Goal: Information Seeking & Learning: Compare options

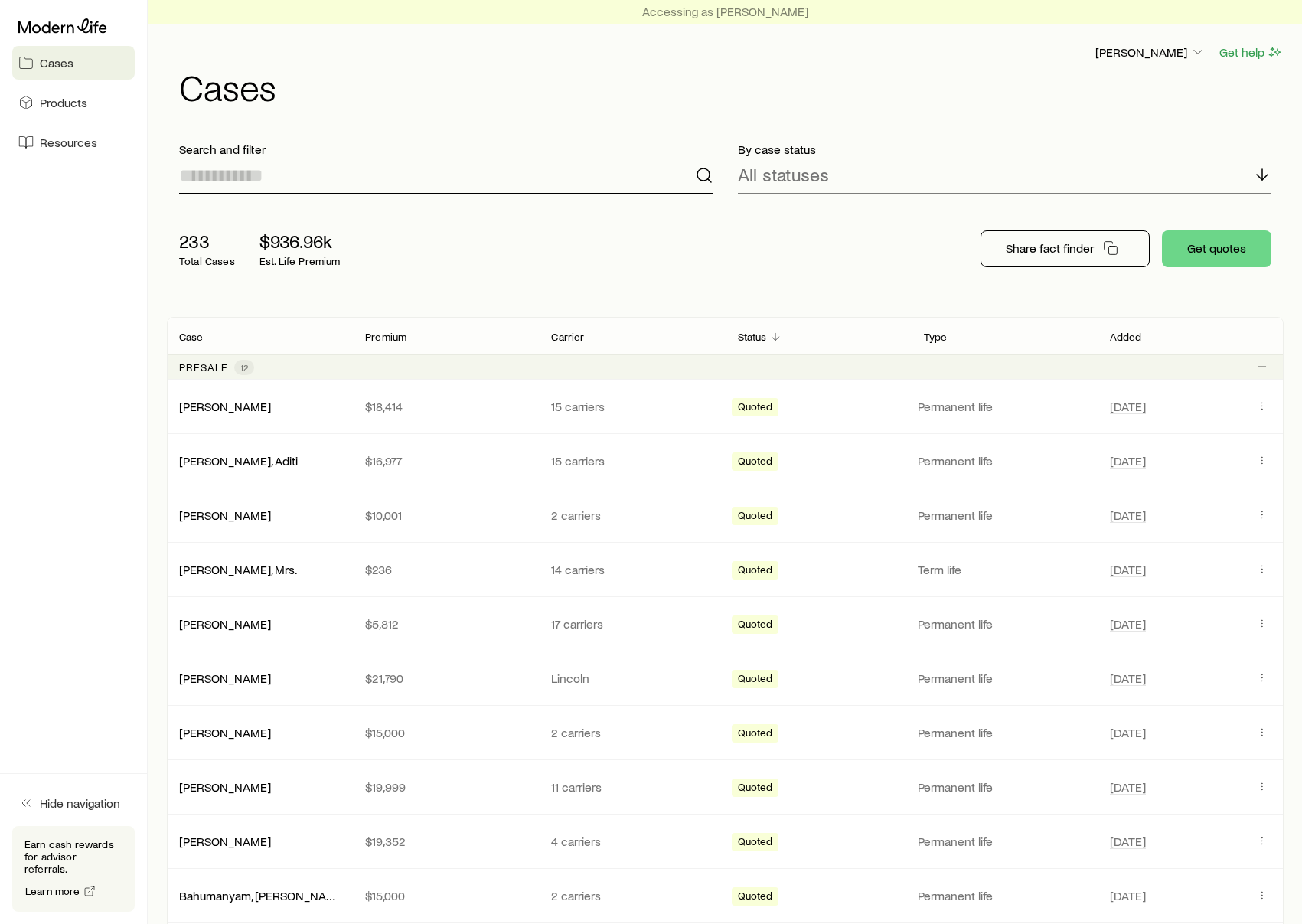
click at [468, 179] on input at bounding box center [446, 175] width 534 height 37
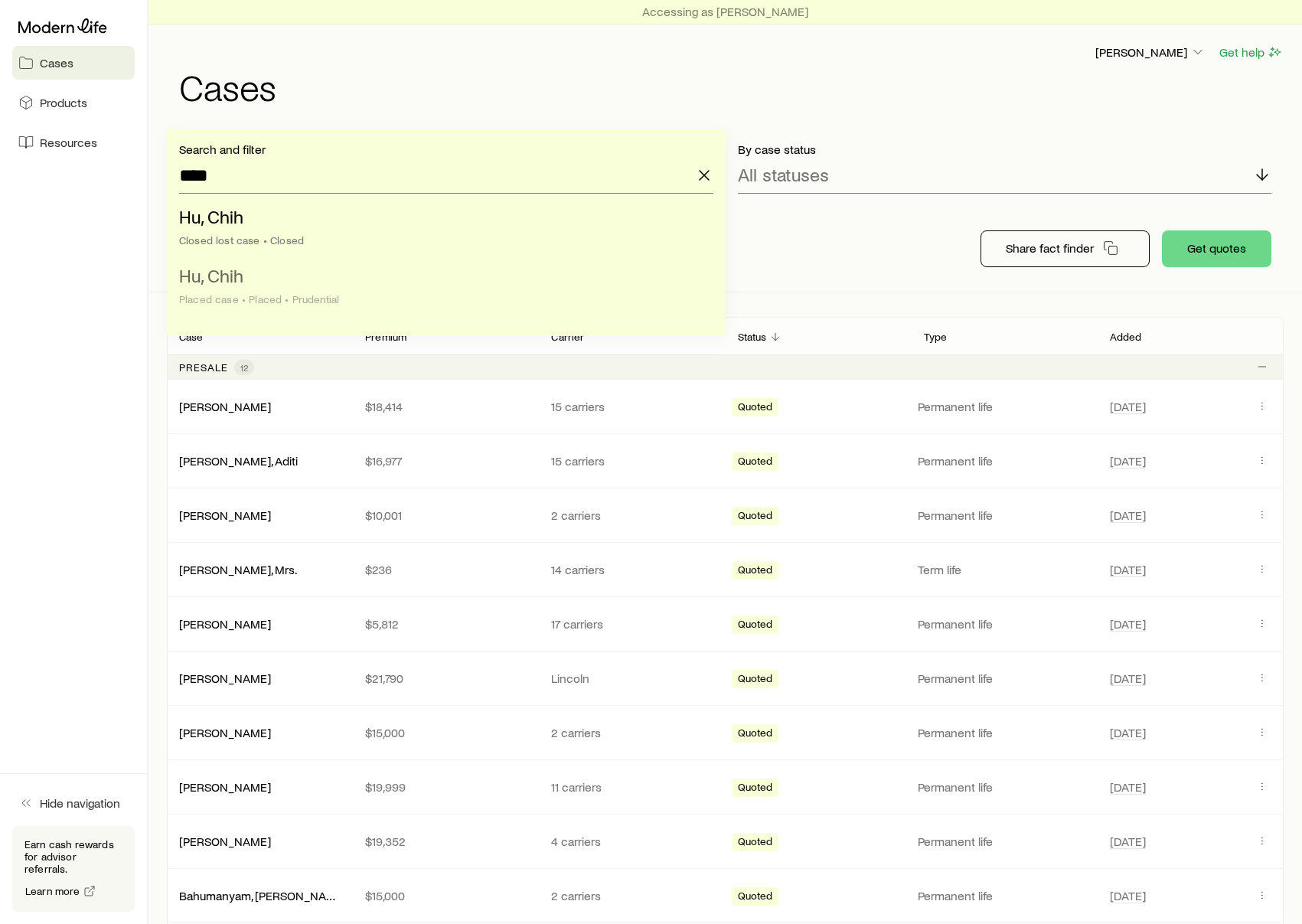
click at [437, 308] on li "Hu, Chih Placed case • Placed • Prudential" at bounding box center [441, 288] width 525 height 59
type input "********"
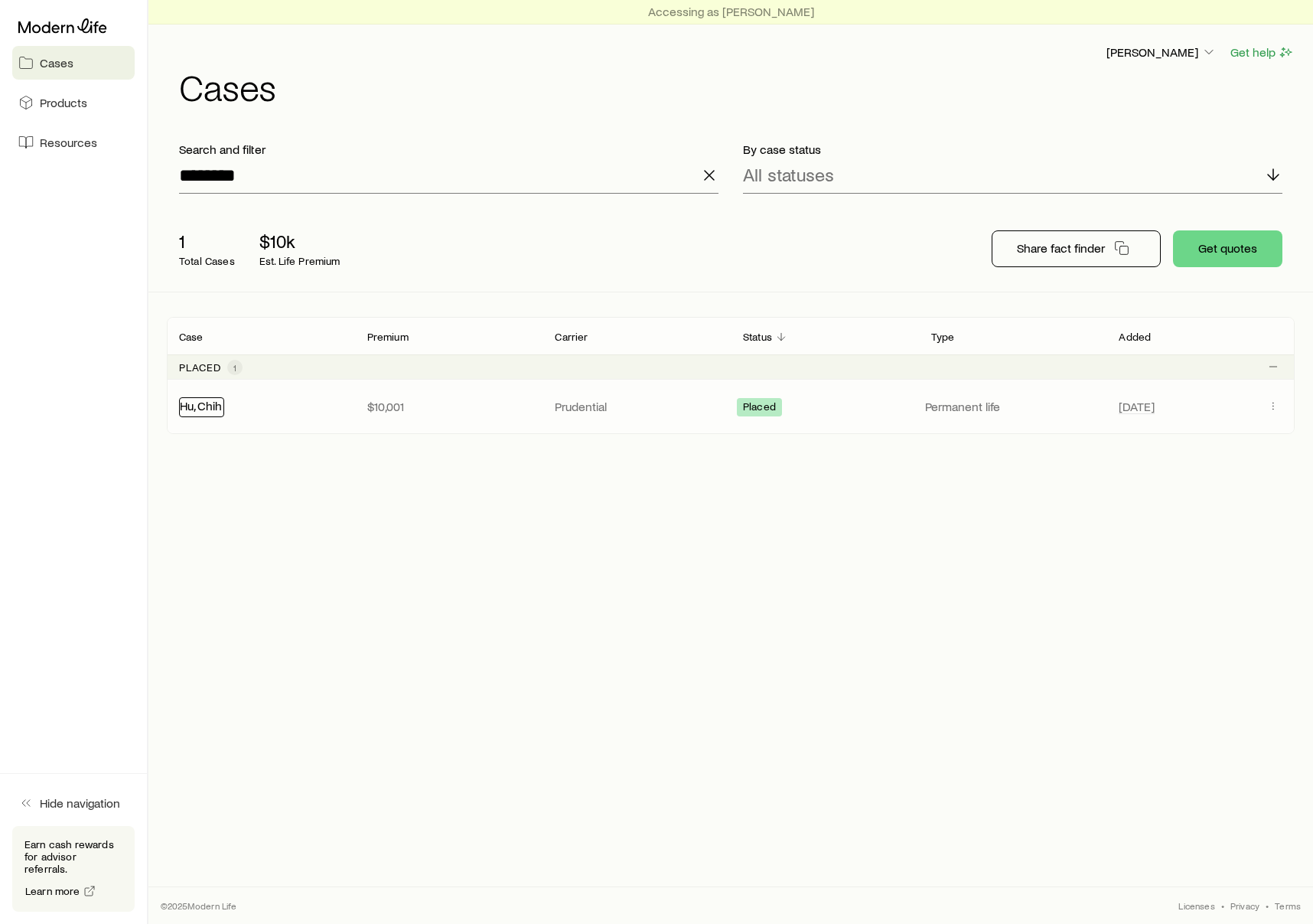
click at [215, 409] on link "Hu, Chih" at bounding box center [200, 405] width 42 height 15
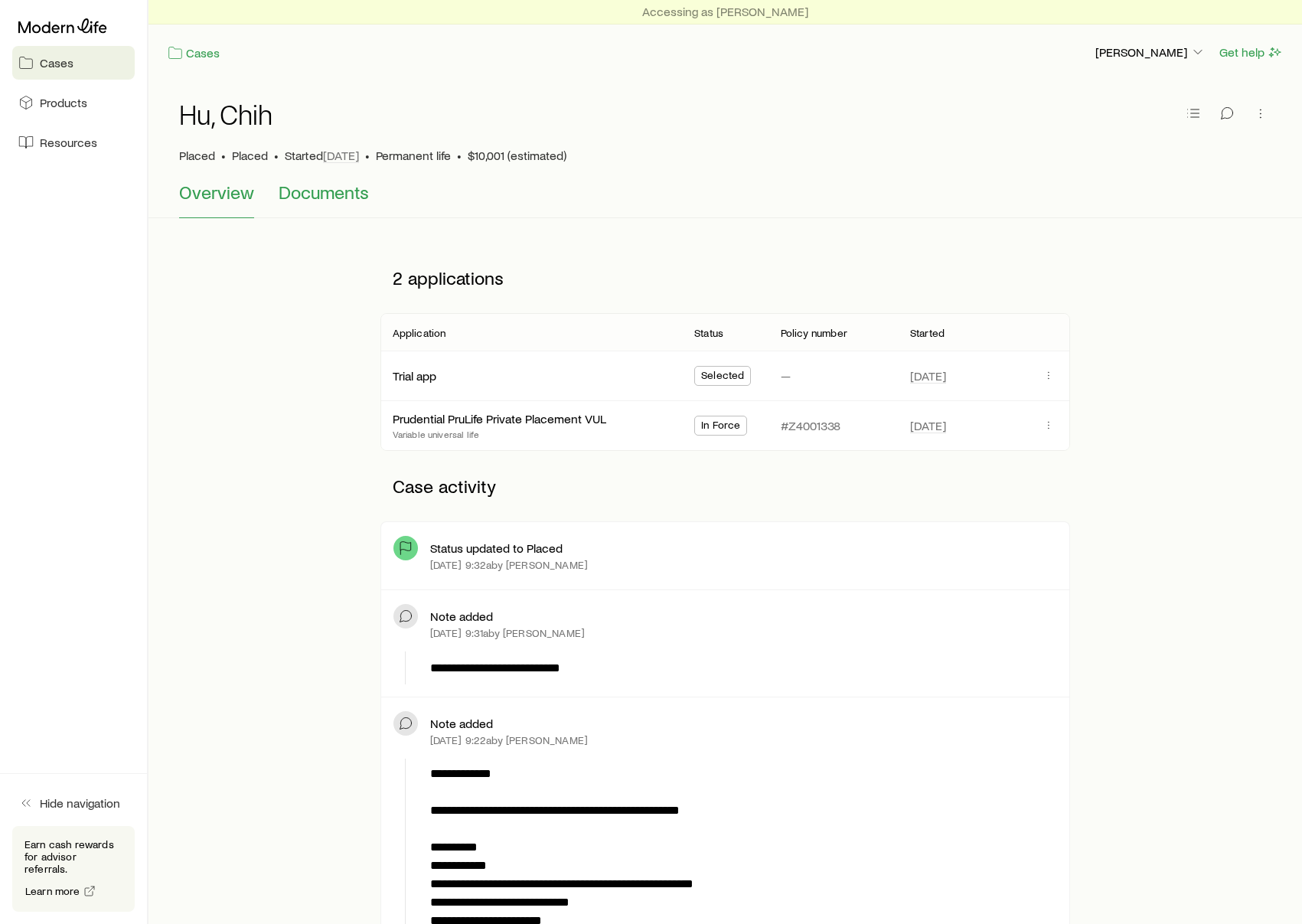
click at [323, 194] on span "Documents" at bounding box center [323, 192] width 90 height 21
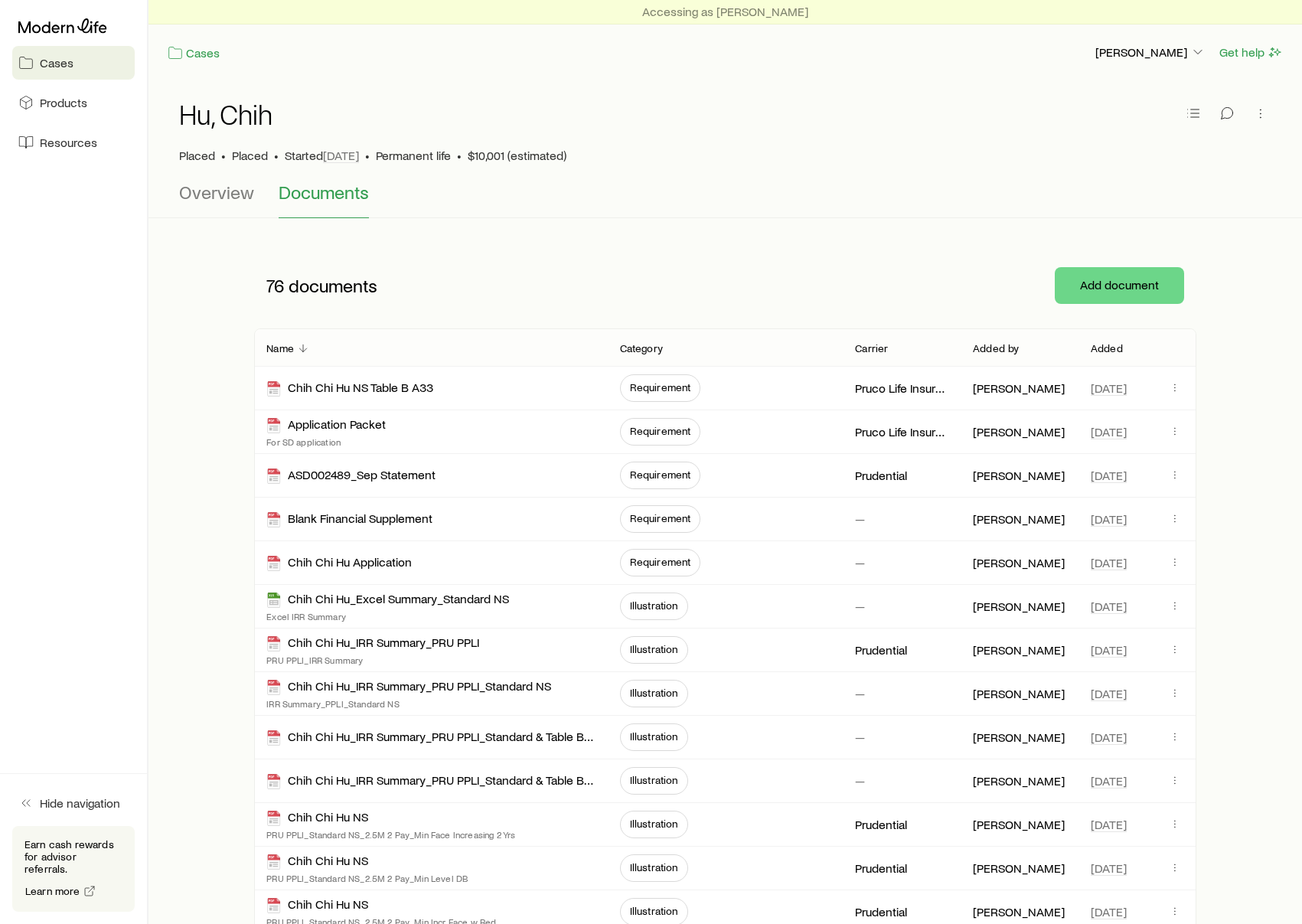
click at [1118, 351] on p "Added" at bounding box center [1106, 348] width 32 height 12
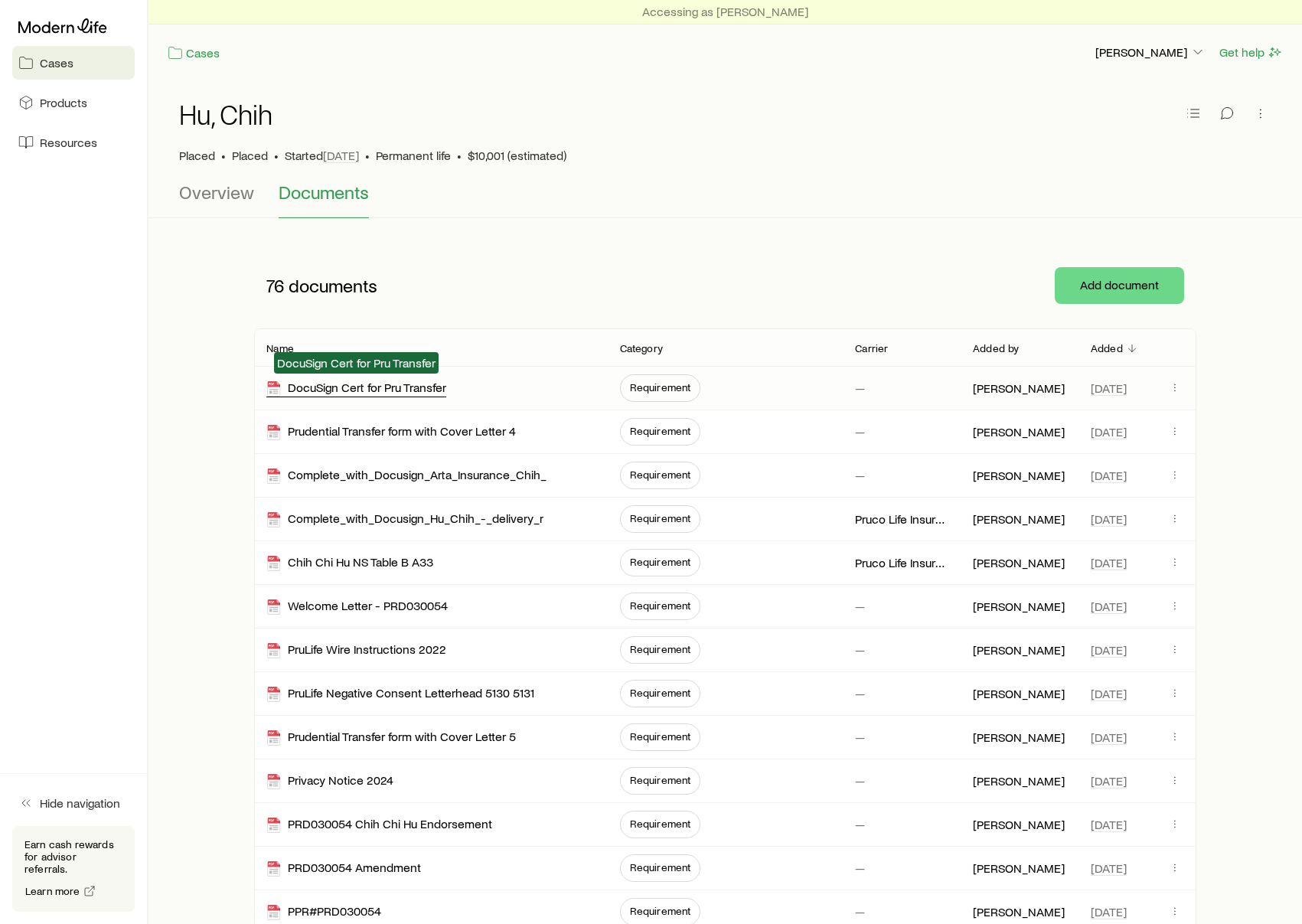
click at [402, 380] on div "DocuSign Cert for Pru Transfer" at bounding box center [356, 388] width 180 height 18
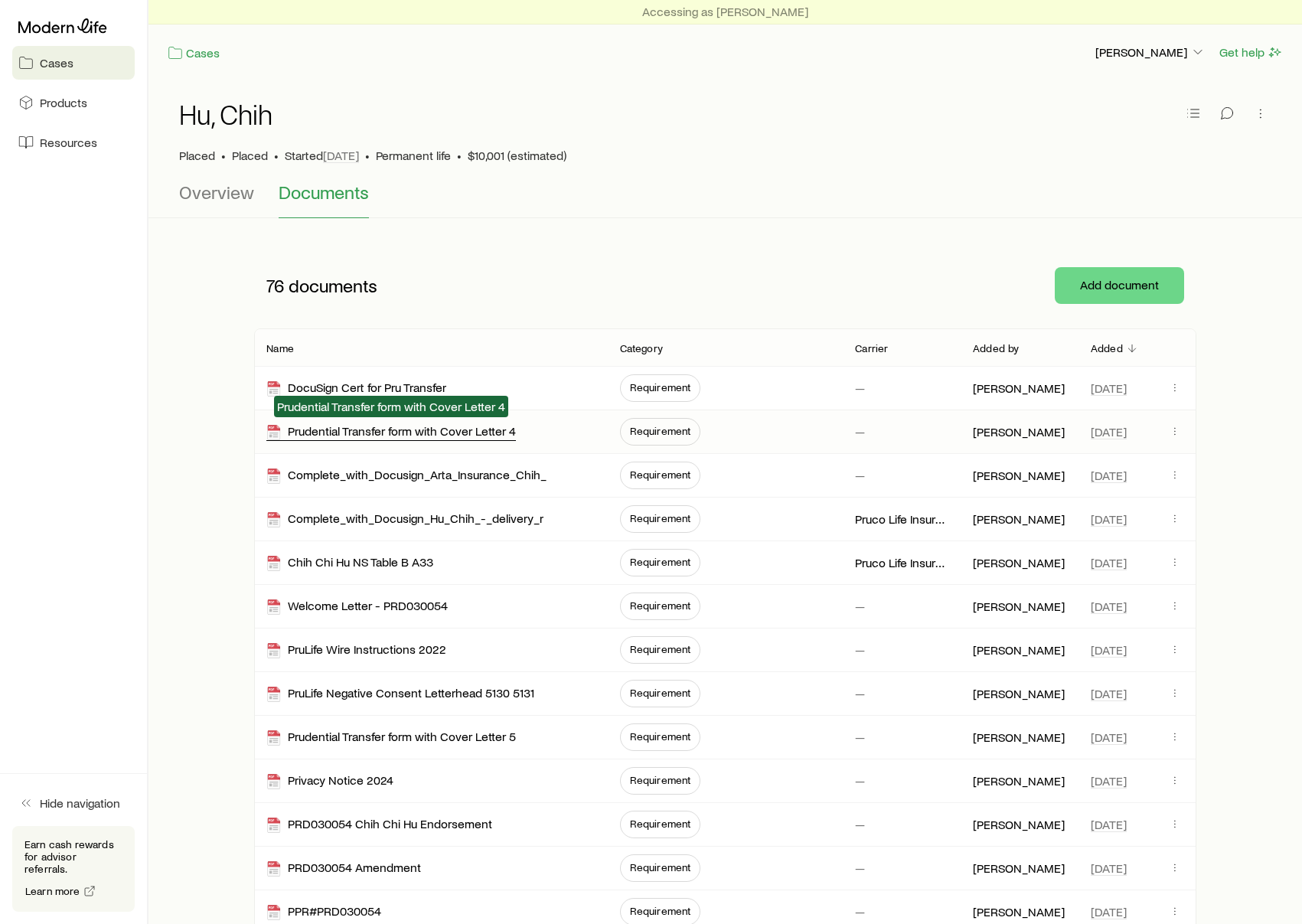
click at [420, 426] on div "Prudential Transfer form with Cover Letter 4" at bounding box center [390, 432] width 249 height 18
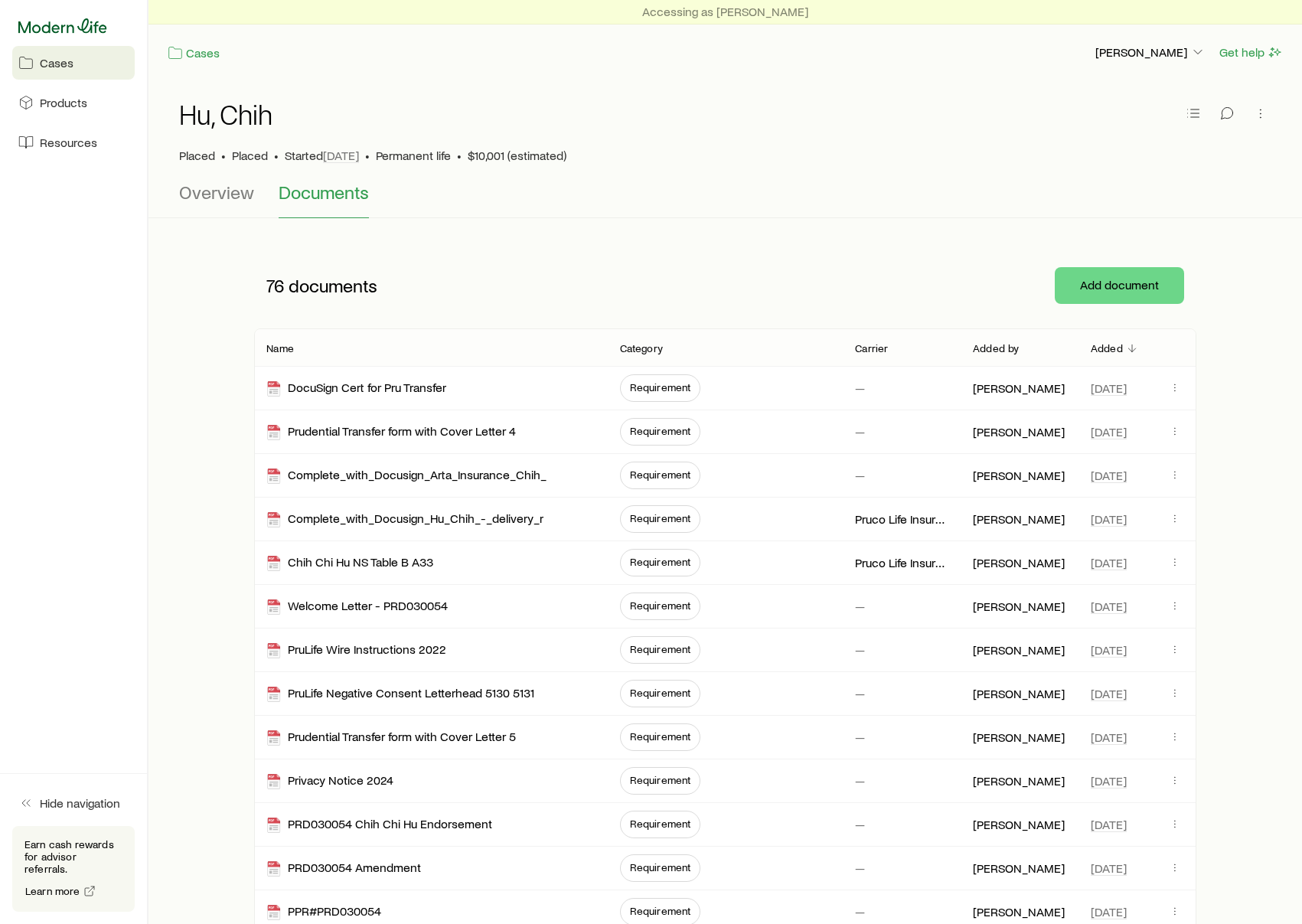
click at [92, 26] on icon at bounding box center [63, 26] width 89 height 15
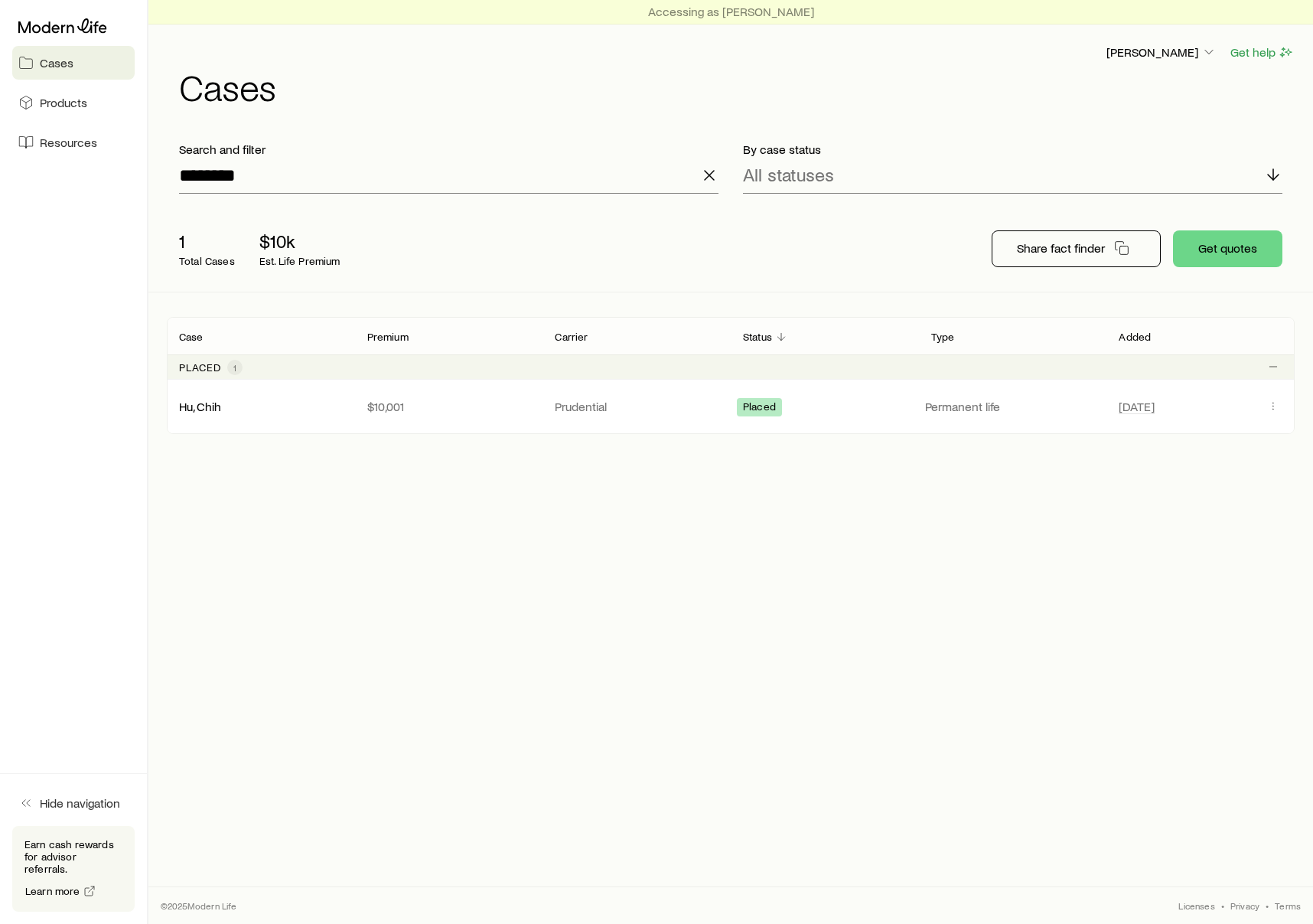
click at [711, 173] on line "button" at bounding box center [710, 175] width 9 height 9
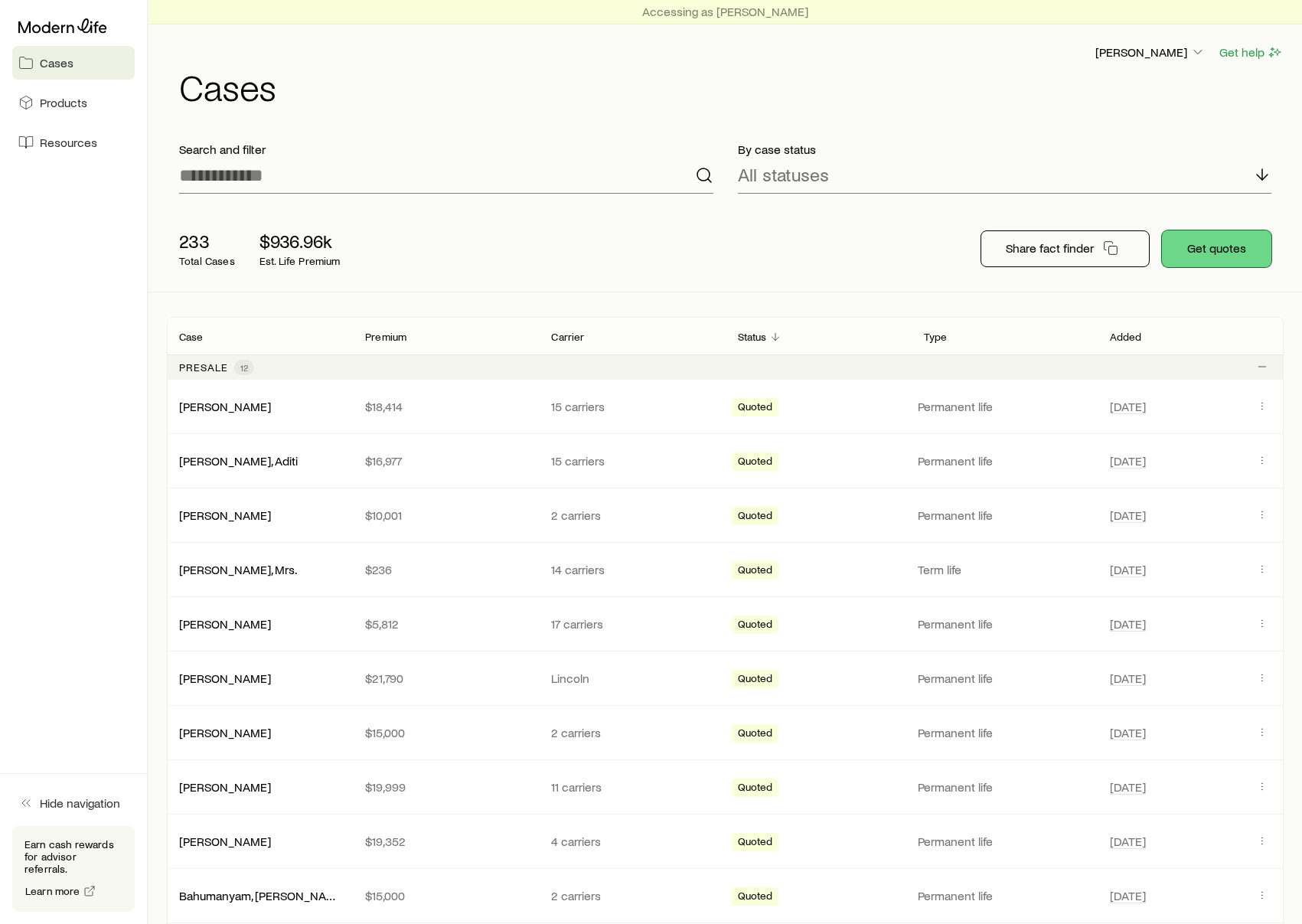
click at [1235, 250] on button "Get quotes" at bounding box center [1217, 249] width 109 height 37
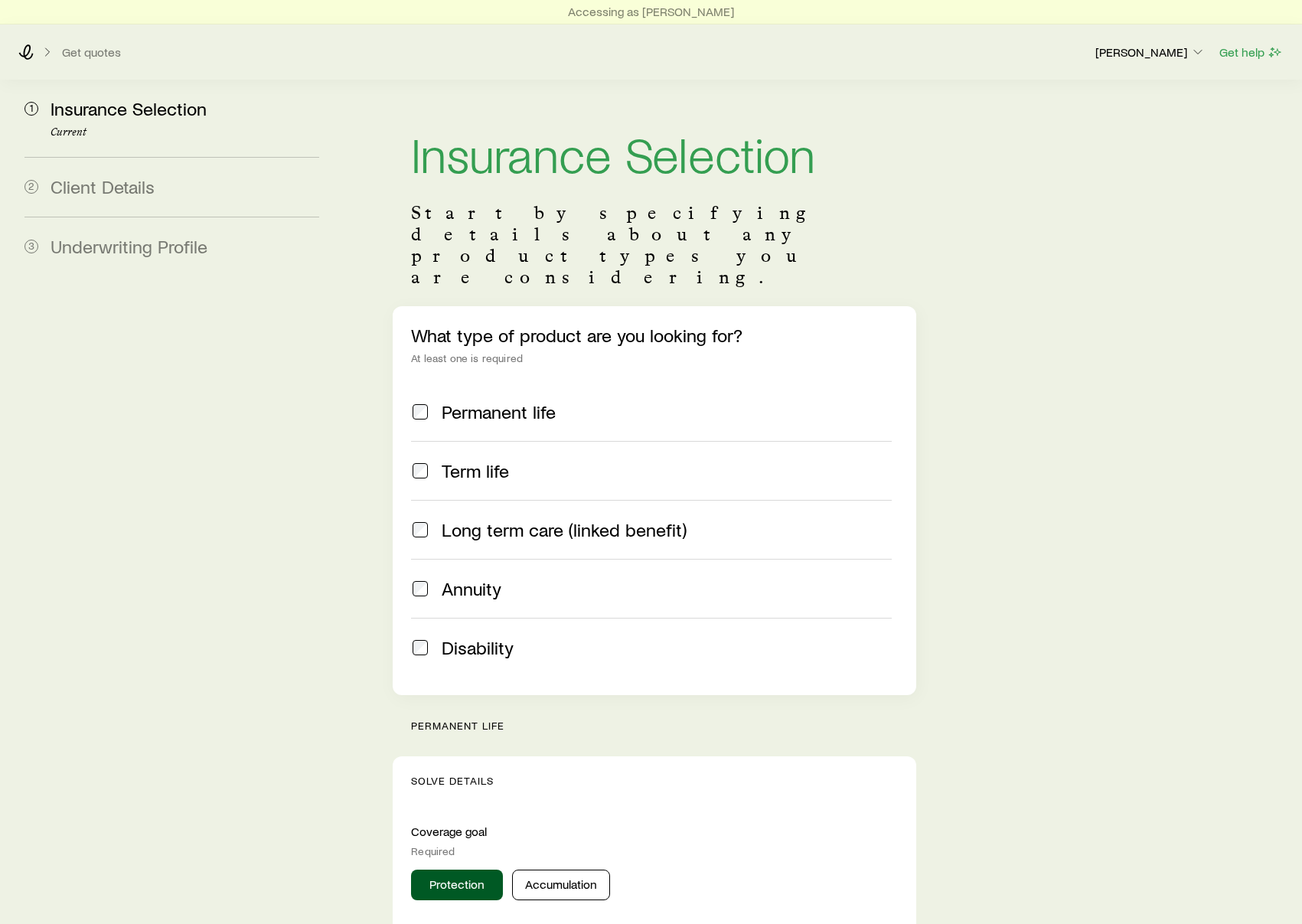
scroll to position [520, 0]
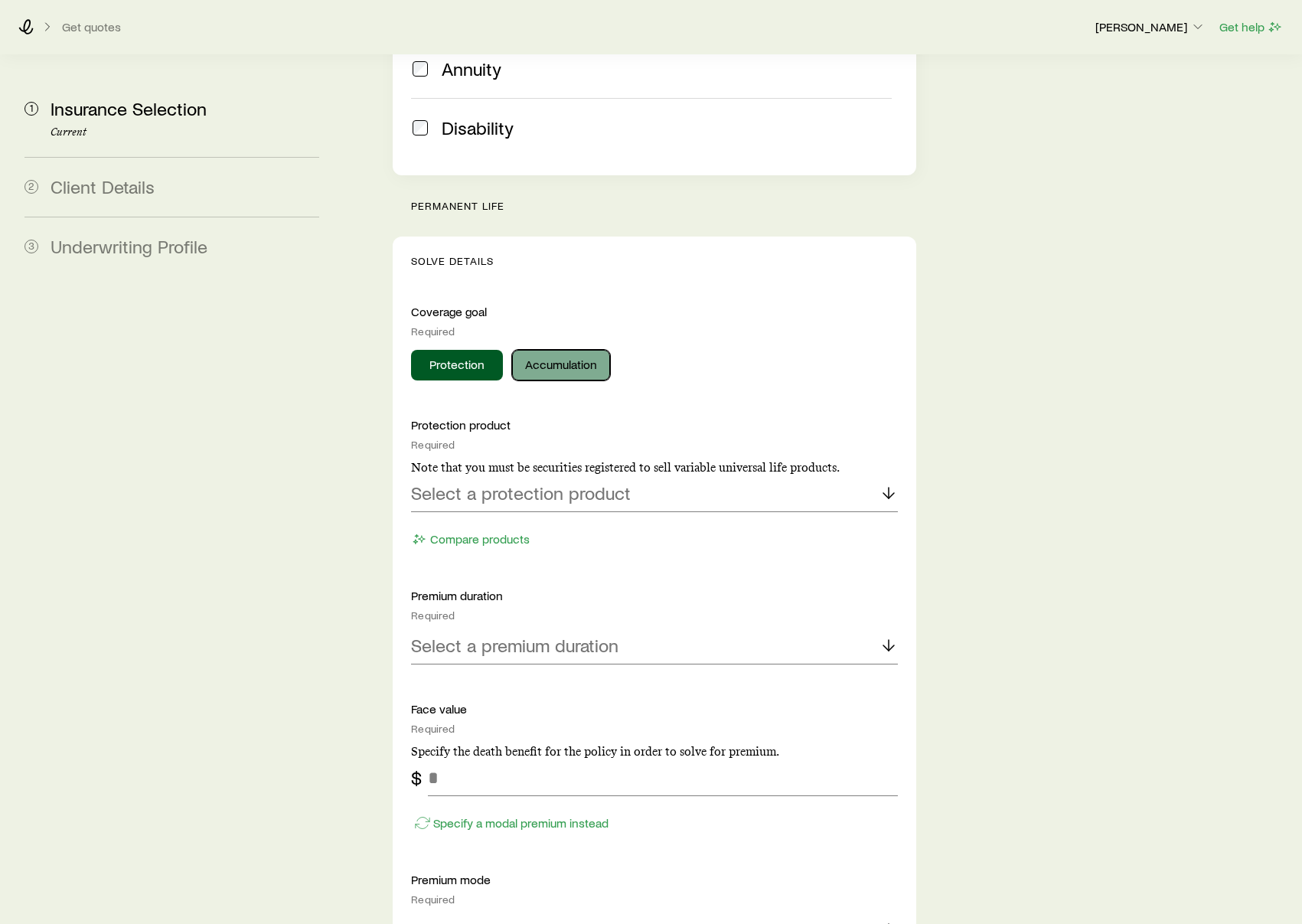
click at [595, 349] on button "Accumulation" at bounding box center [562, 364] width 98 height 31
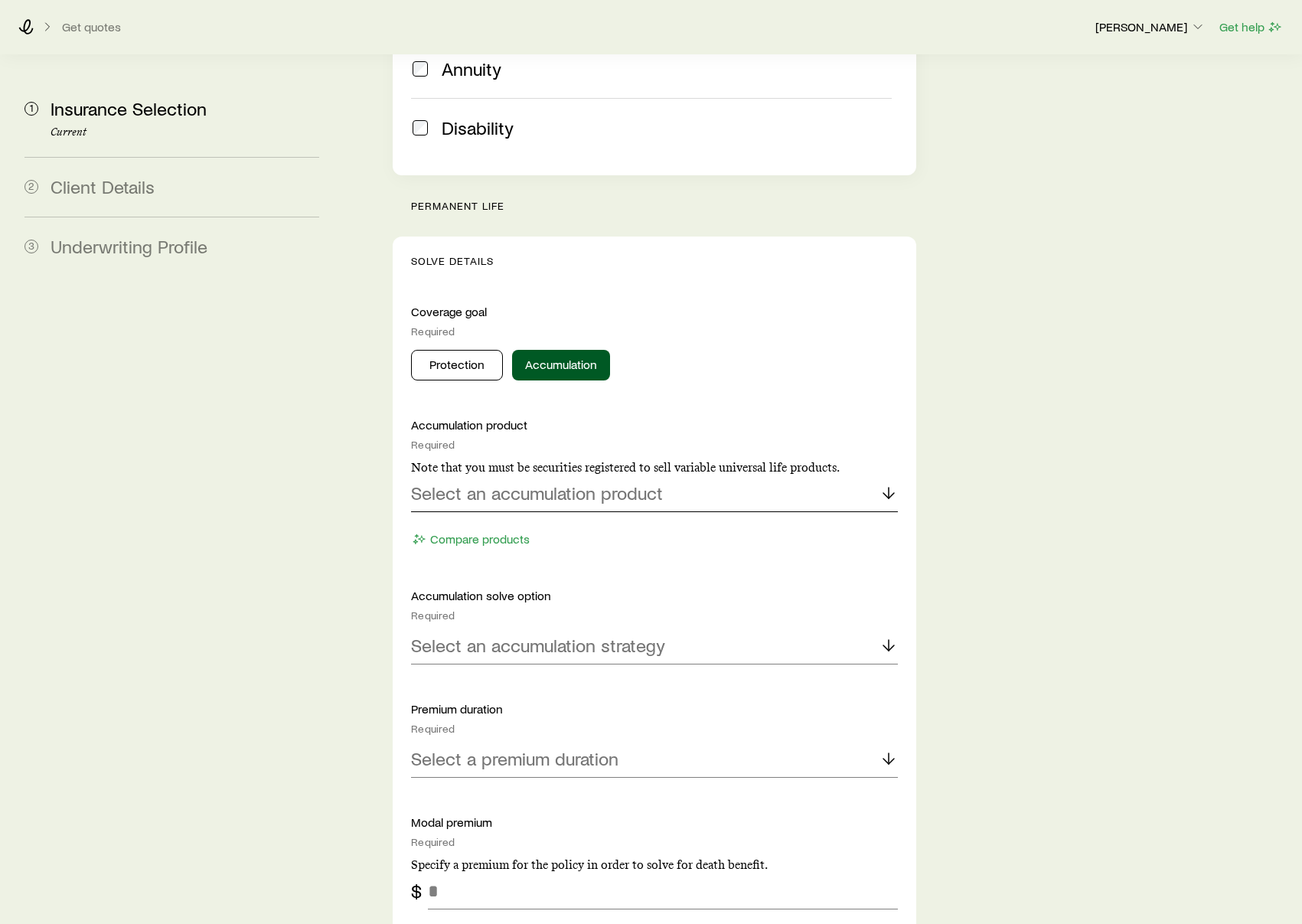
click at [638, 475] on div "Select an accumulation product" at bounding box center [654, 494] width 487 height 37
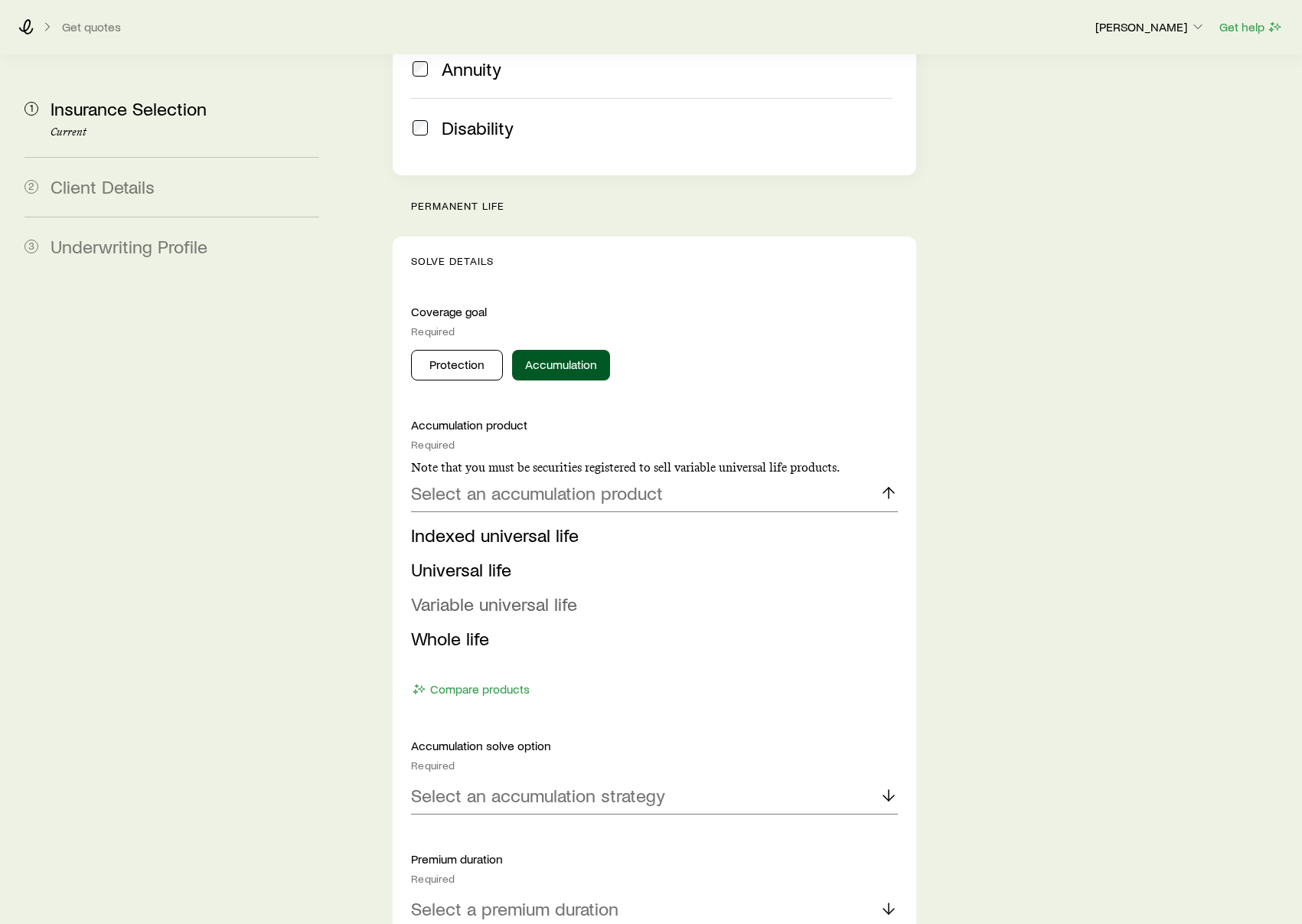
click at [493, 592] on span "Variable universal life" at bounding box center [494, 603] width 166 height 22
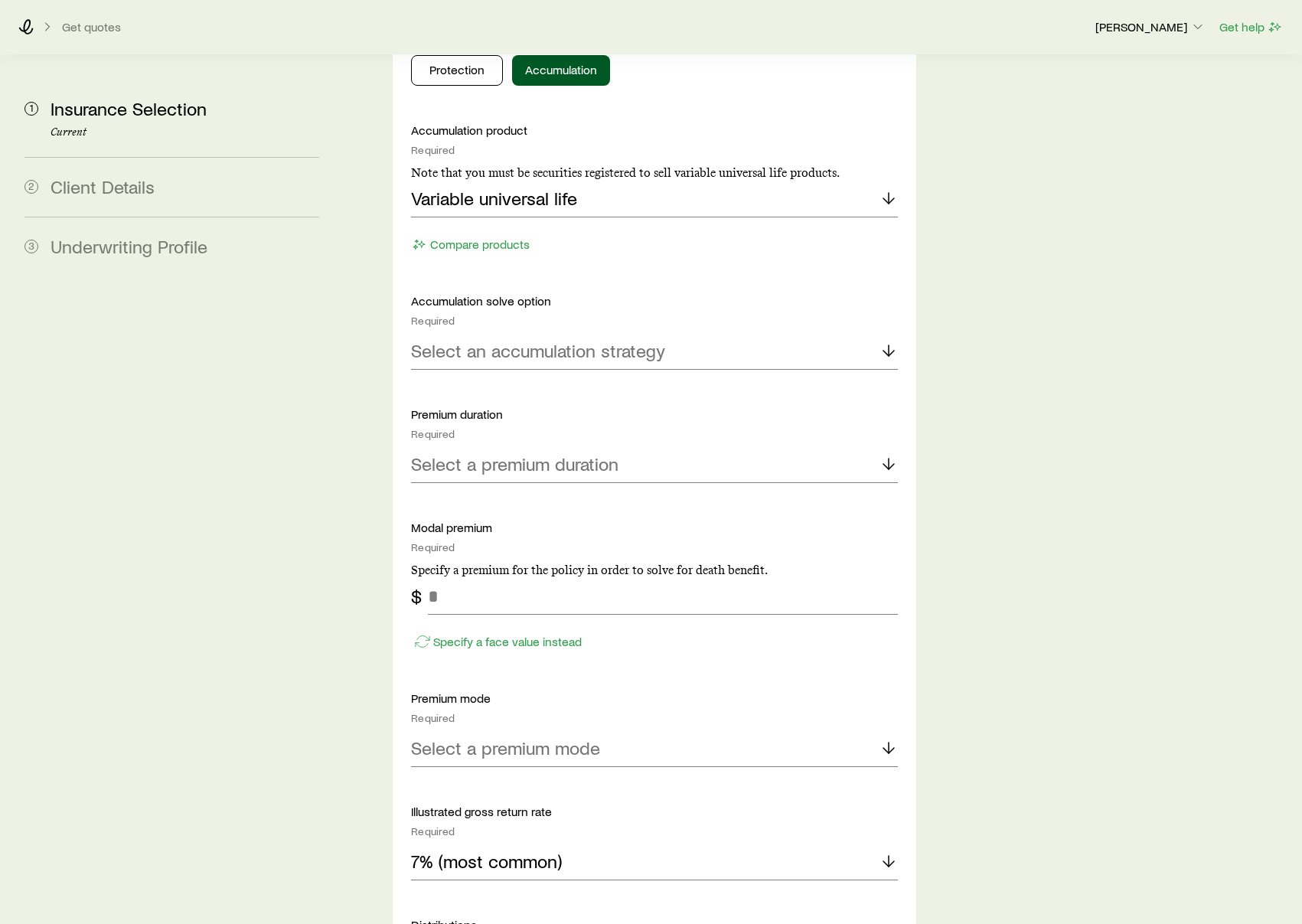
scroll to position [816, 0]
click at [600, 338] on p "Select an accumulation strategy" at bounding box center [538, 348] width 254 height 21
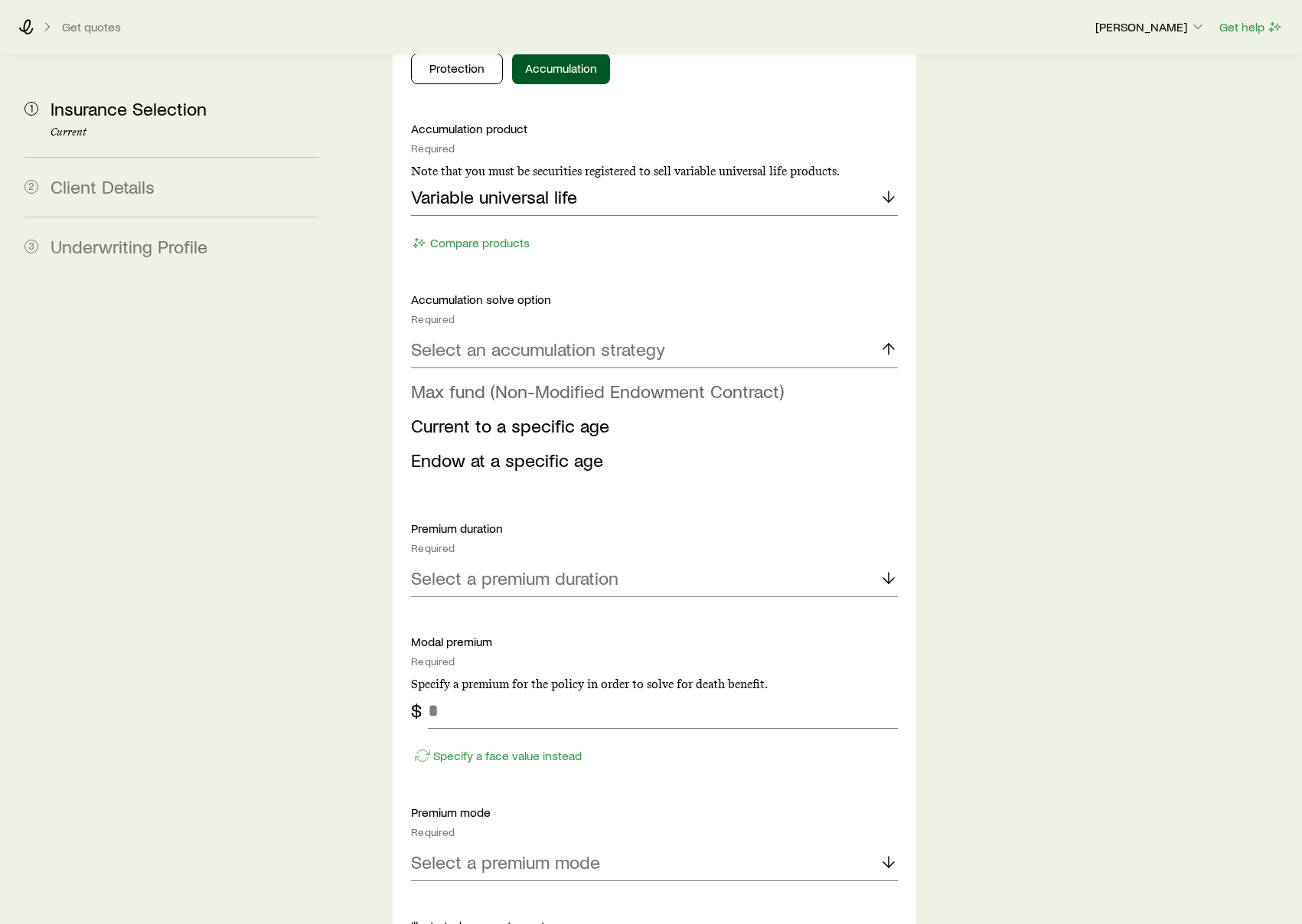
click at [602, 380] on span "Max fund (Non-Modified Endowment Contract)" at bounding box center [598, 391] width 373 height 22
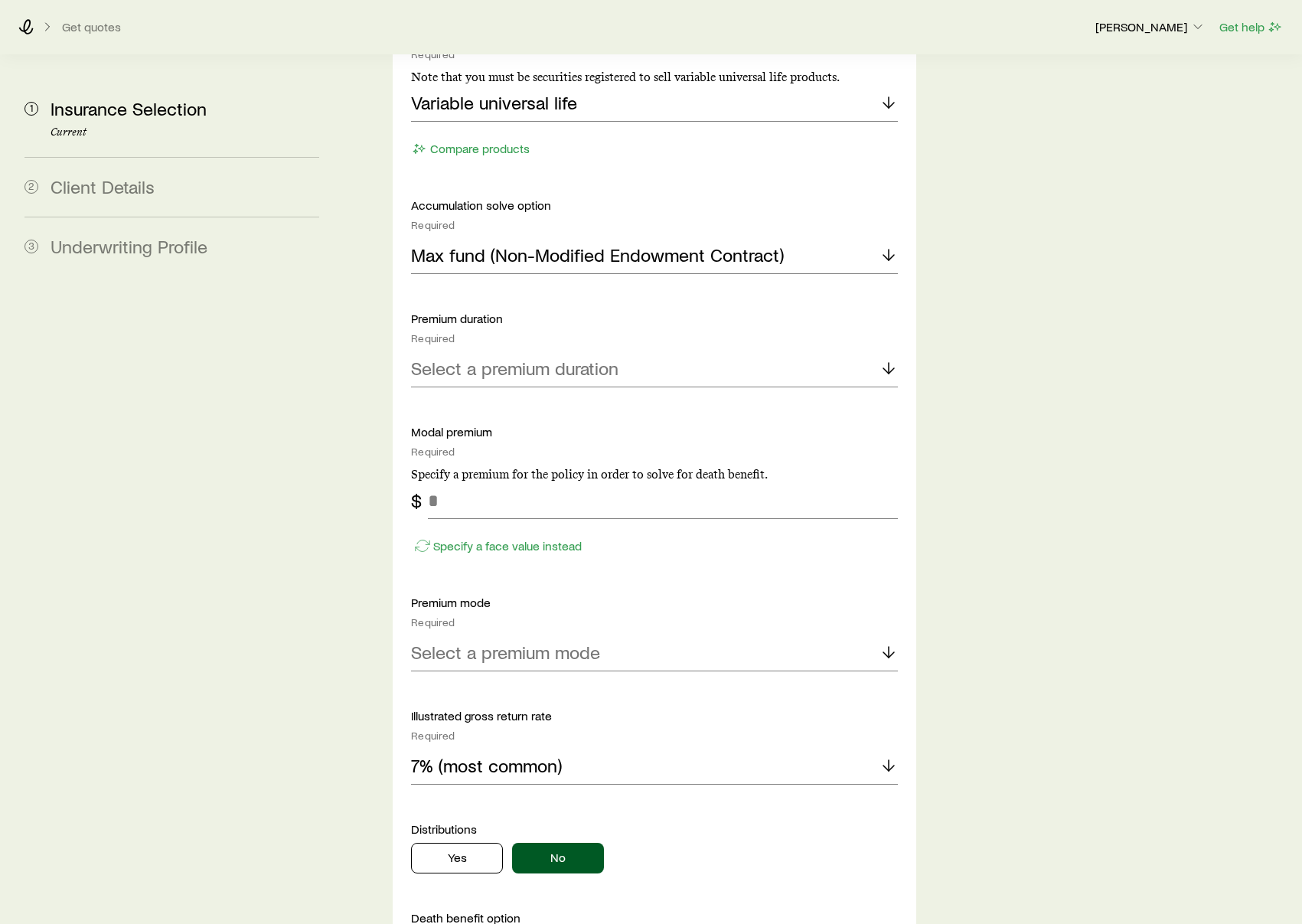
scroll to position [930, 0]
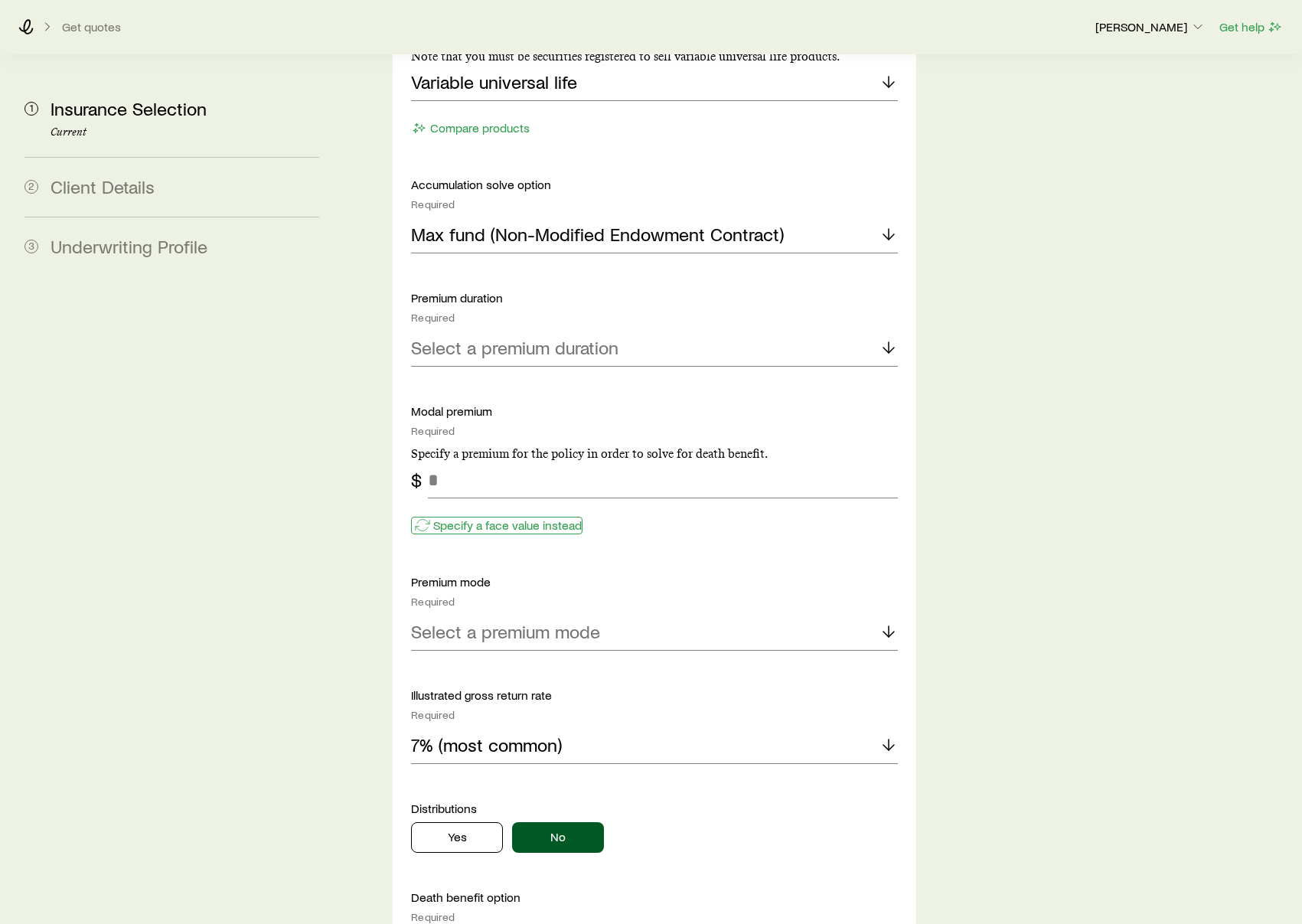
click at [560, 517] on p "Specify a face value instead" at bounding box center [507, 525] width 148 height 16
click at [579, 462] on input "tel" at bounding box center [663, 480] width 470 height 37
type input "*********"
click at [992, 589] on div "Insurance Selection Start by specifying details about any product types you are…" at bounding box center [819, 405] width 940 height 2512
click at [758, 614] on div "Select a premium mode" at bounding box center [654, 632] width 487 height 37
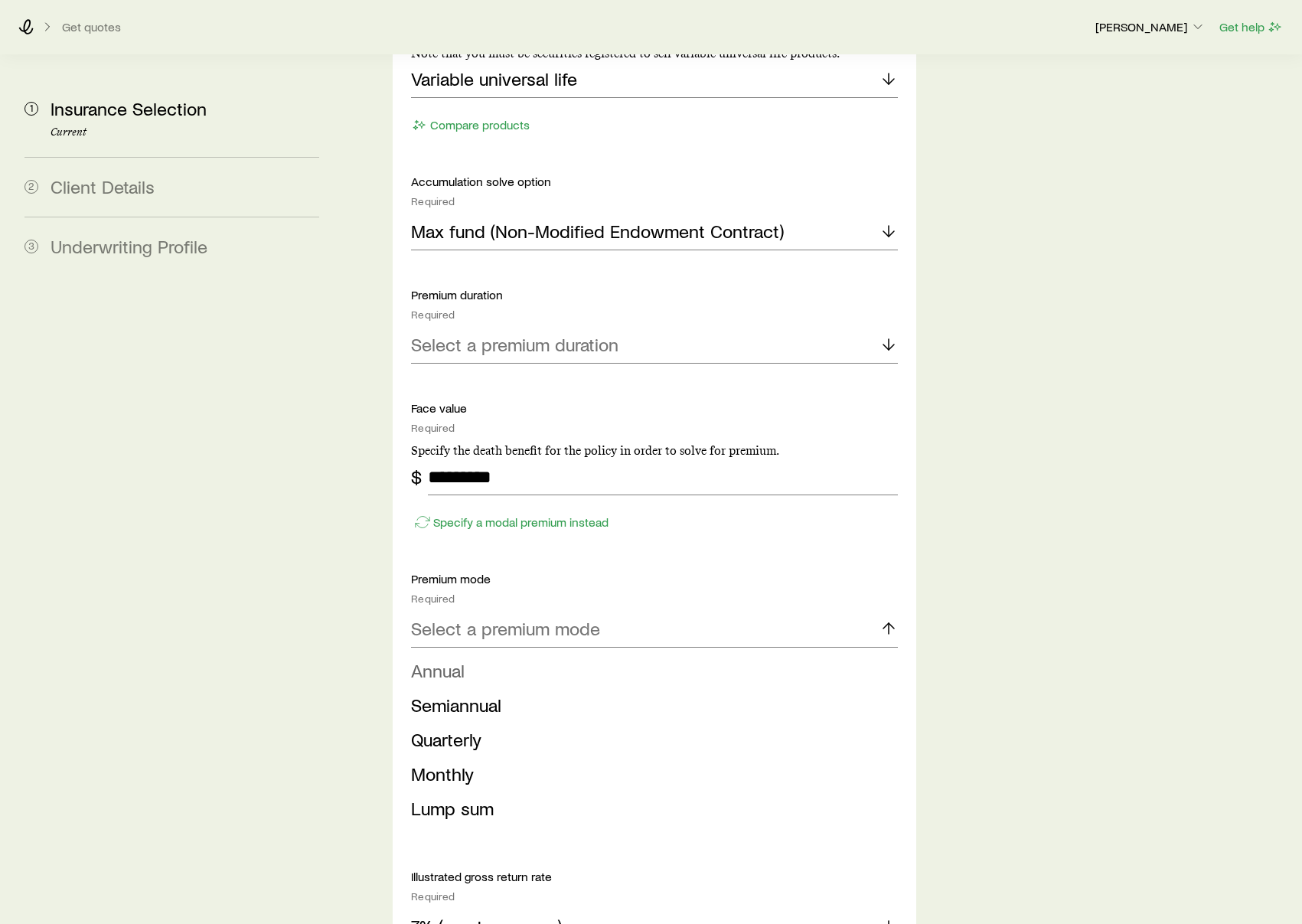
click at [716, 653] on li "Annual" at bounding box center [650, 670] width 477 height 34
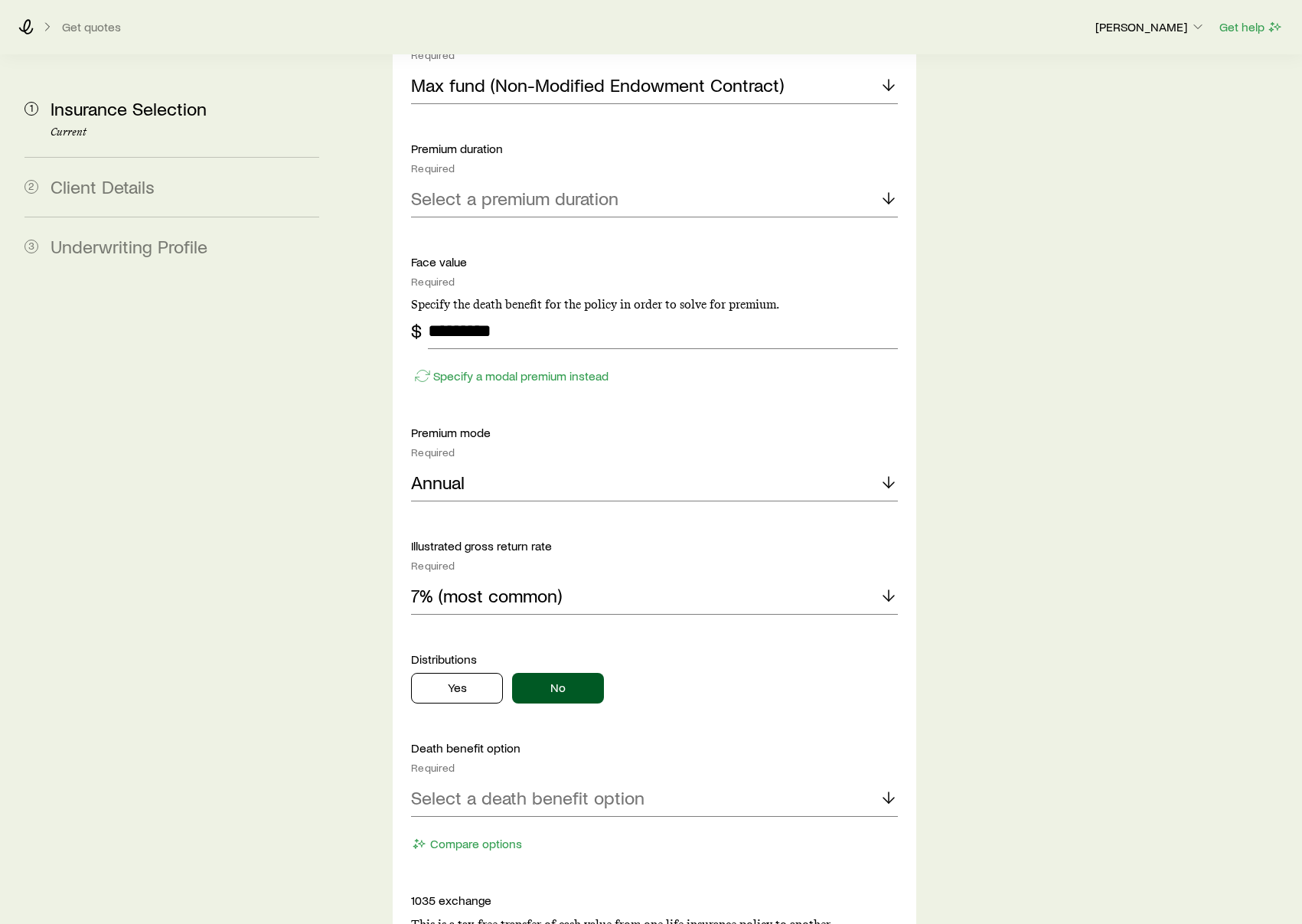
scroll to position [978, 0]
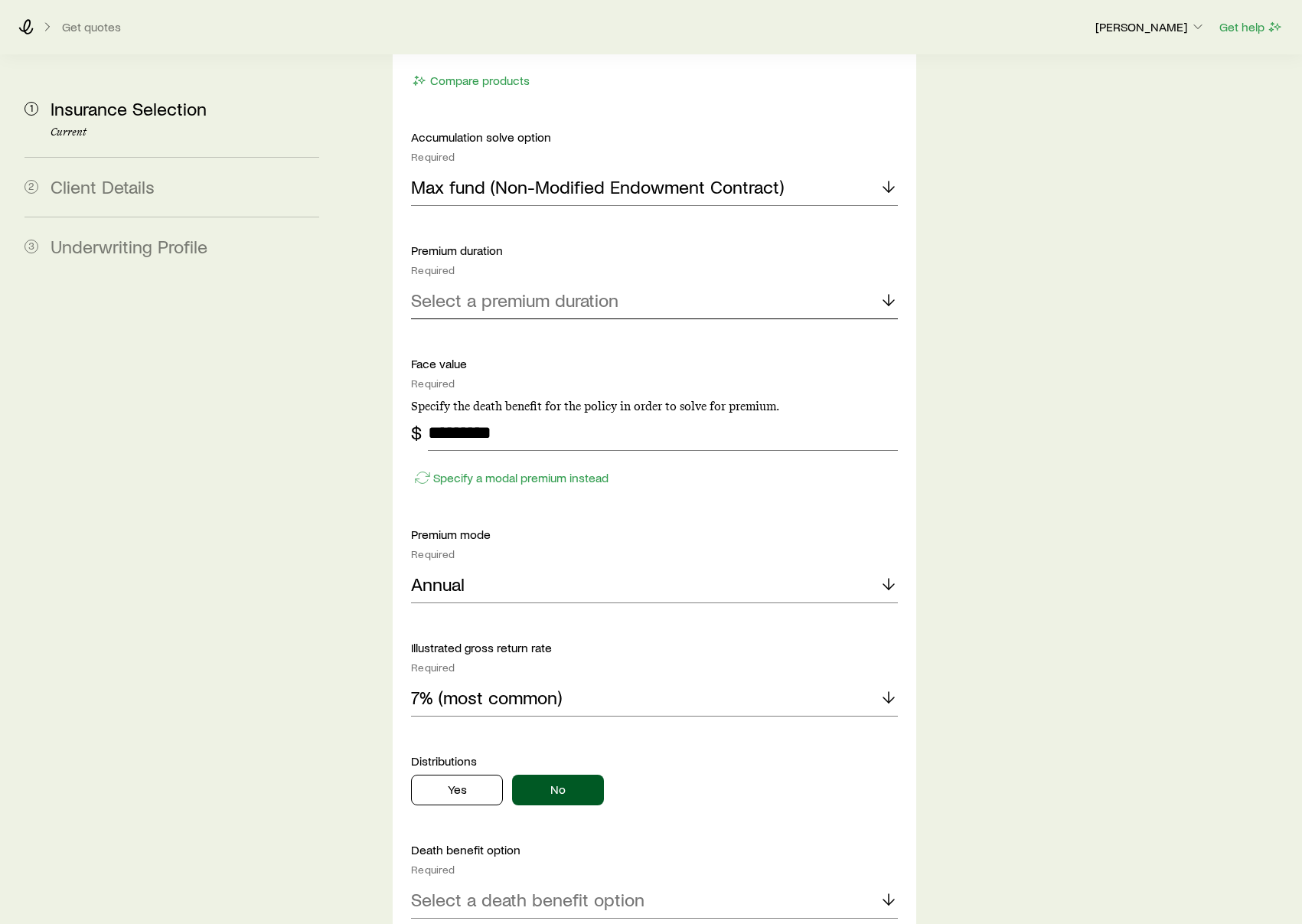
click at [635, 283] on div "Select a premium duration" at bounding box center [654, 301] width 487 height 37
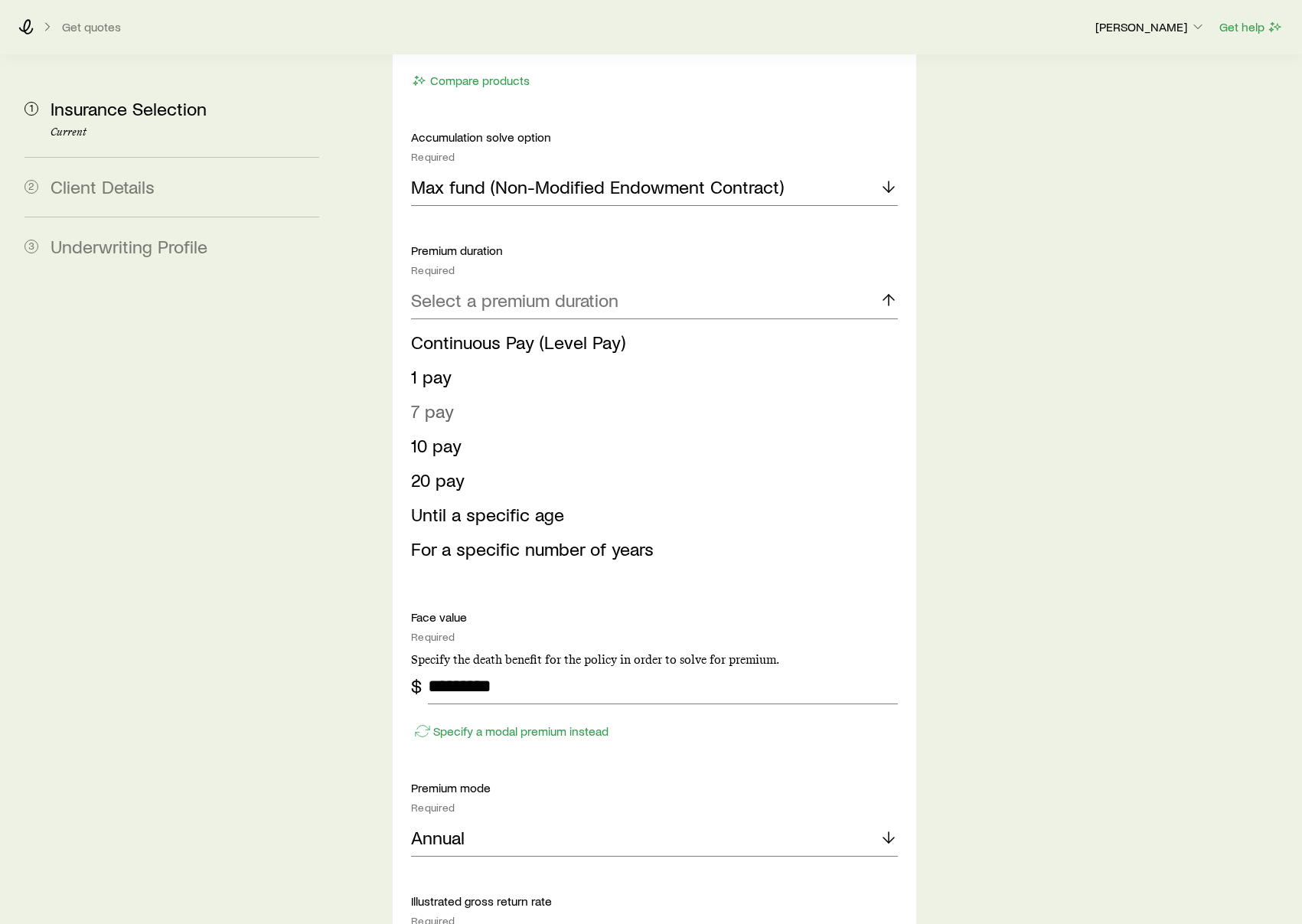
click at [486, 394] on li "7 pay" at bounding box center [650, 411] width 477 height 34
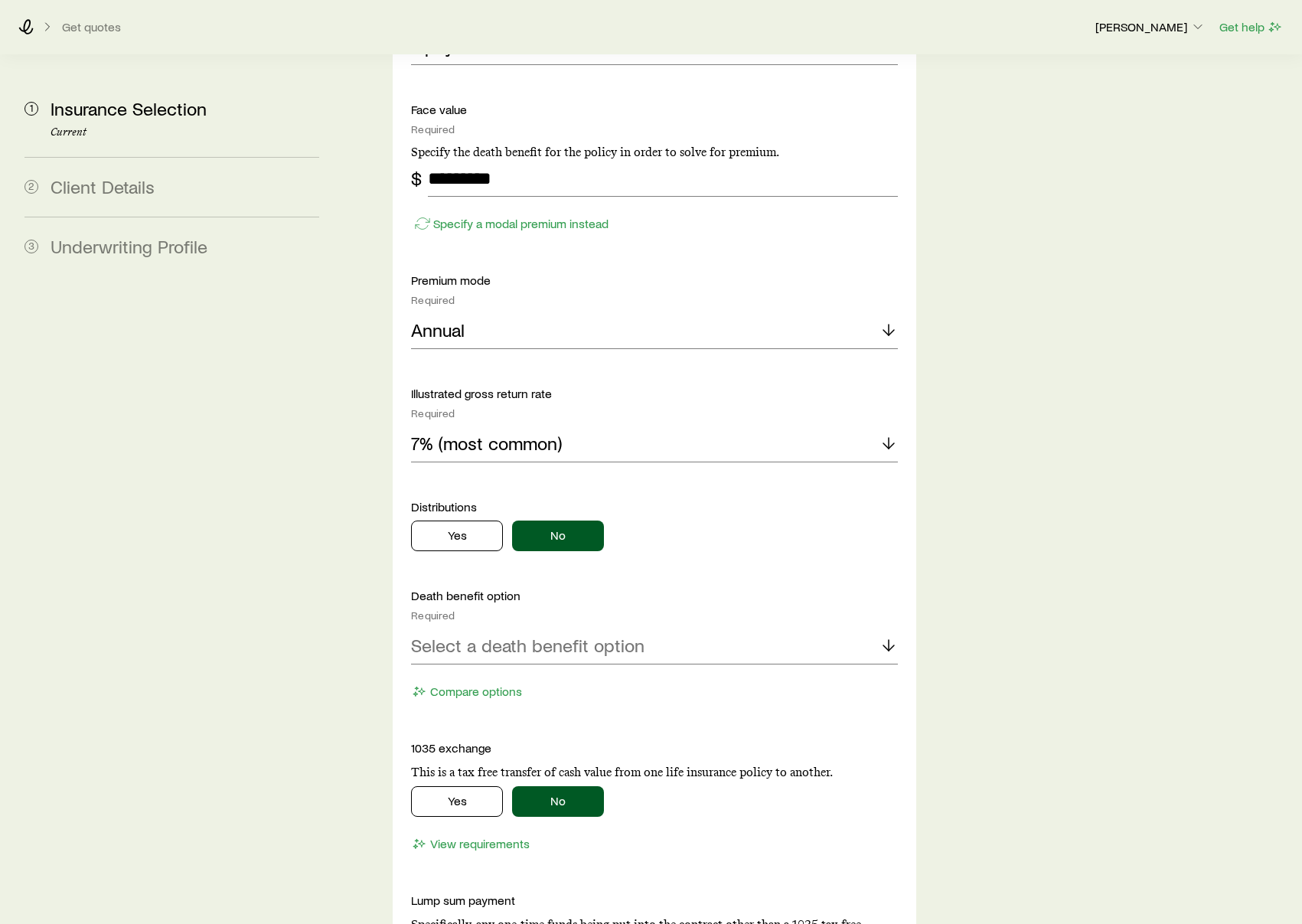
scroll to position [1259, 0]
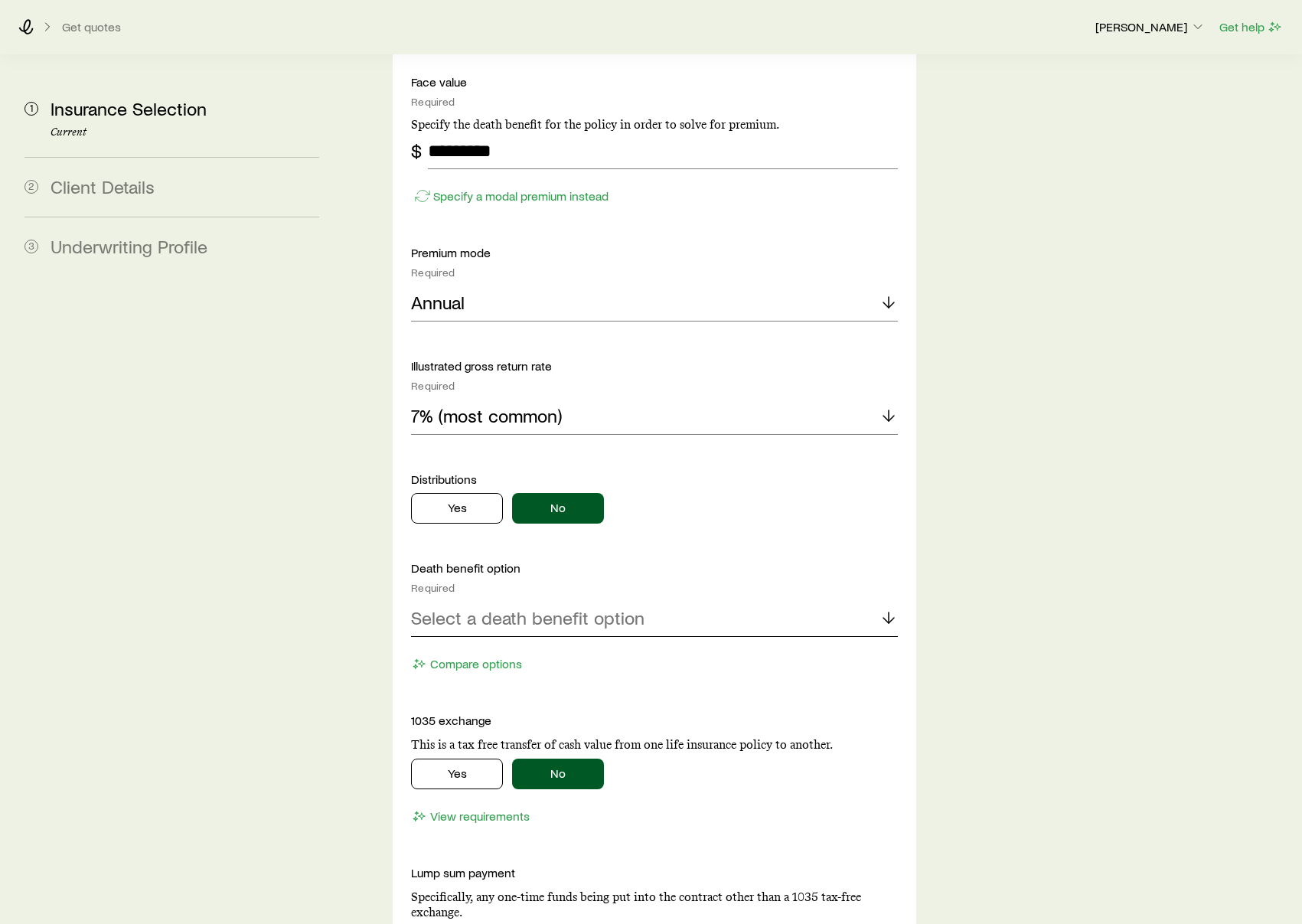
click at [690, 601] on div "Select a death benefit option" at bounding box center [654, 619] width 487 height 37
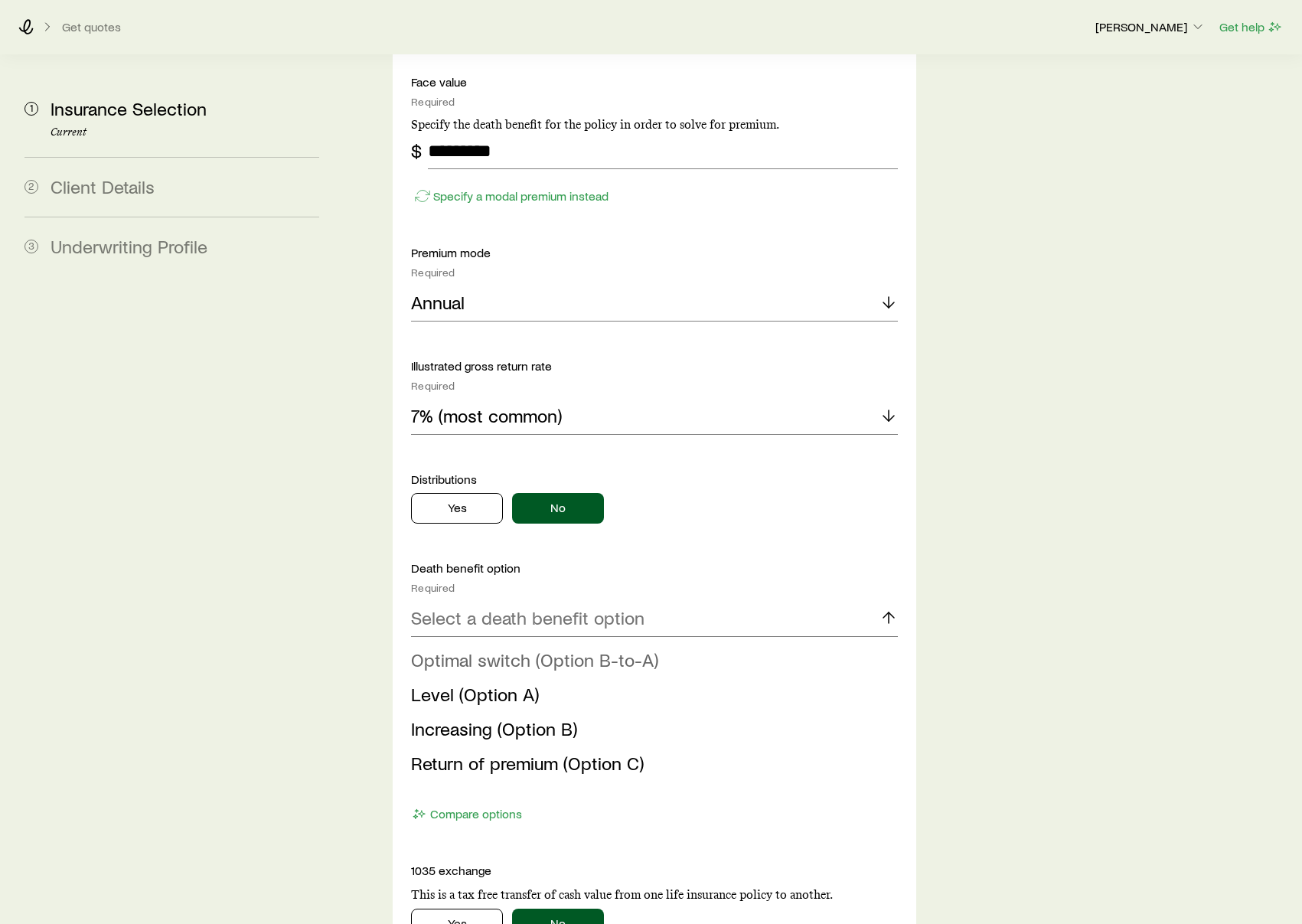
click at [521, 649] on span "Optimal switch (Option B-to-A)" at bounding box center [535, 660] width 247 height 22
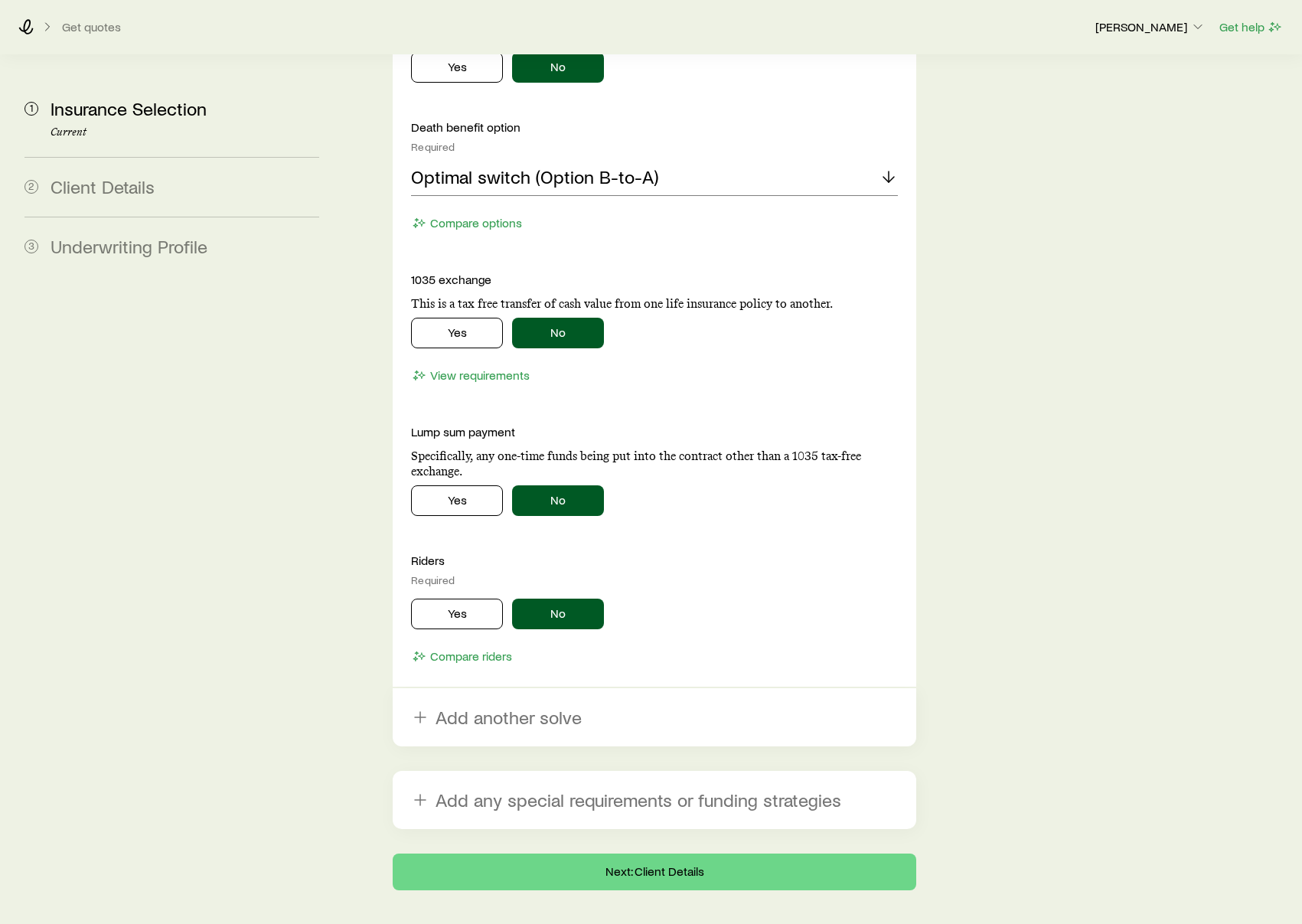
scroll to position [1711, 0]
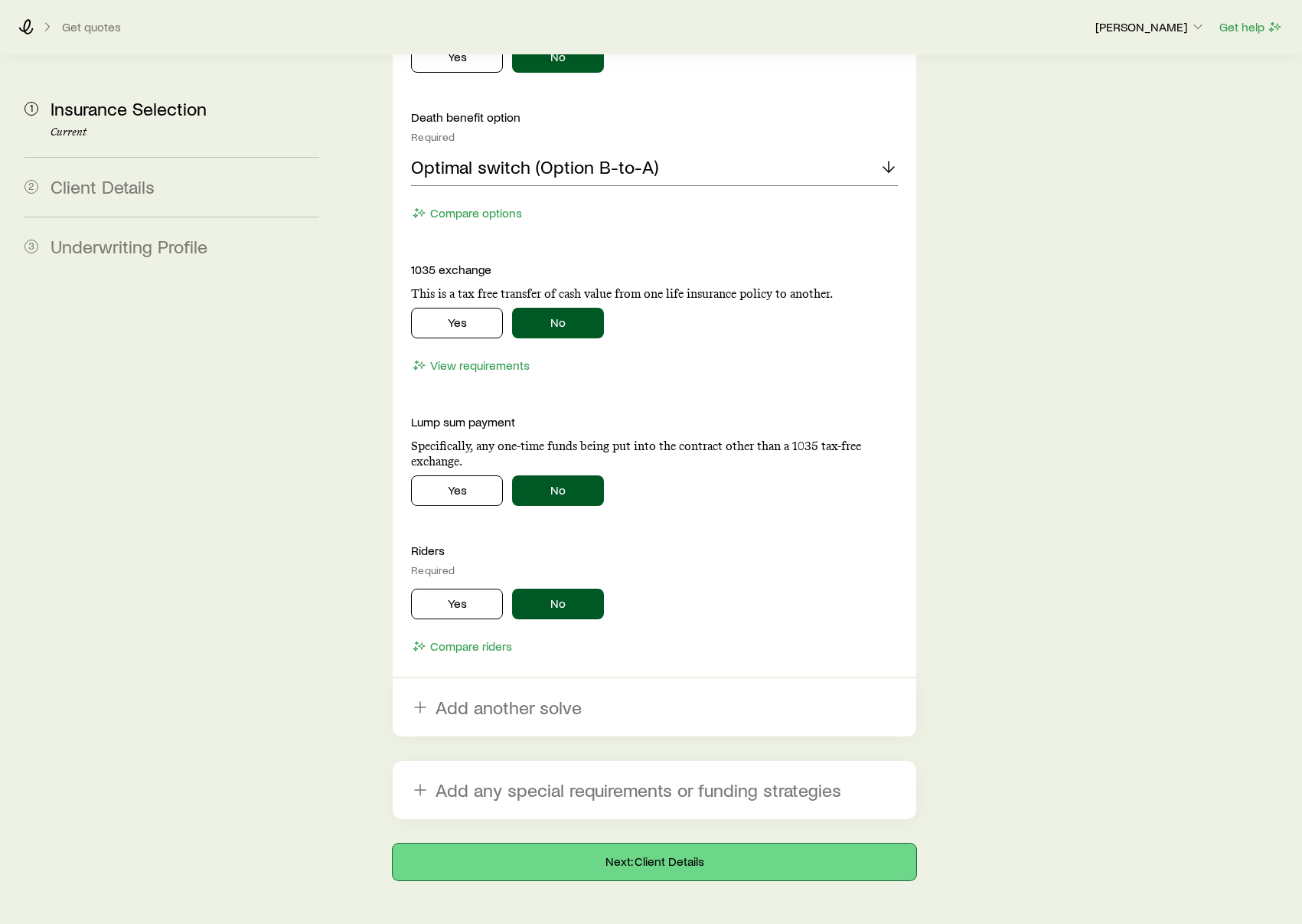
click at [676, 843] on button "Next: Client Details" at bounding box center [654, 862] width 524 height 37
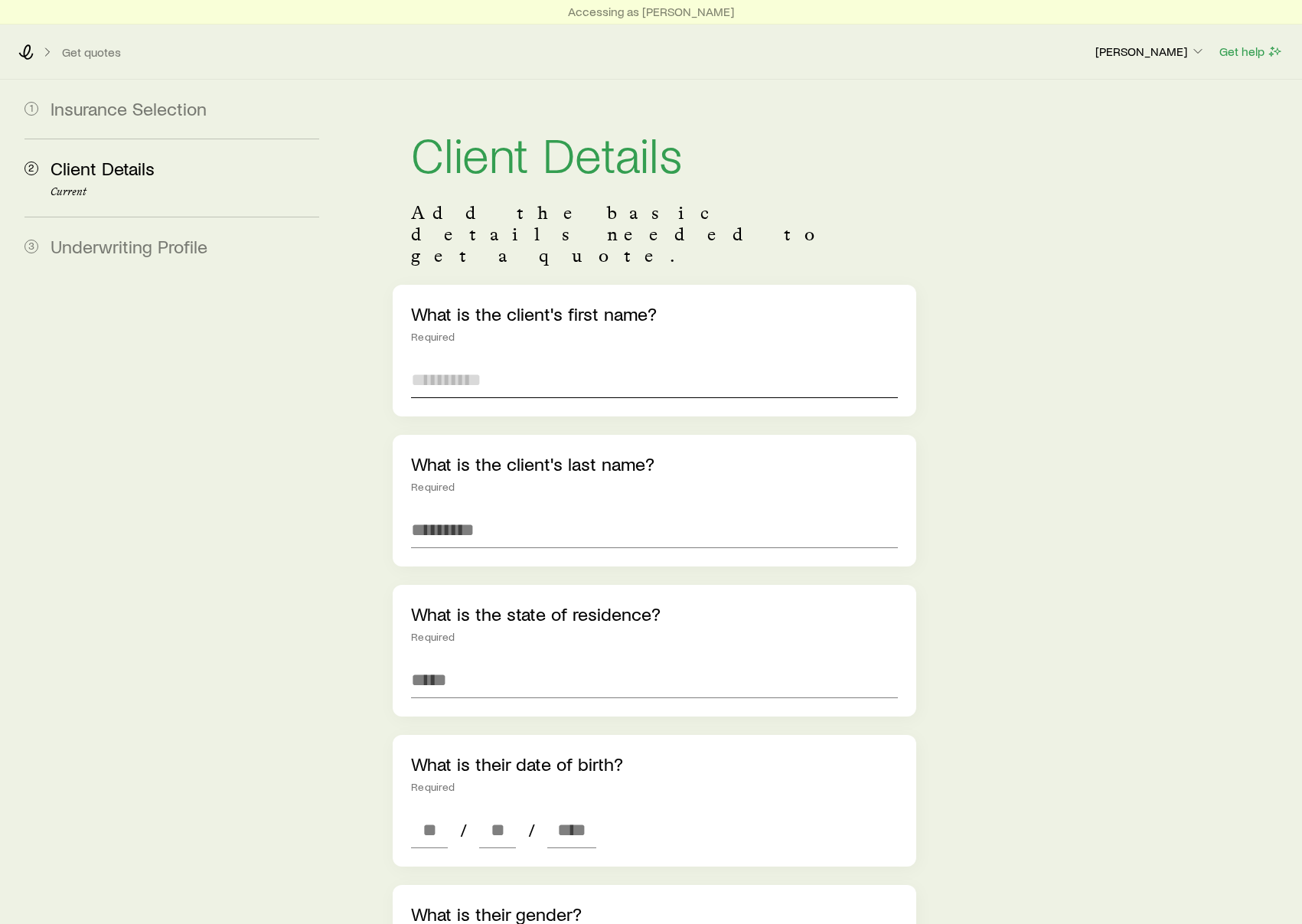
click at [561, 361] on input "text" at bounding box center [654, 380] width 487 height 37
type input "****"
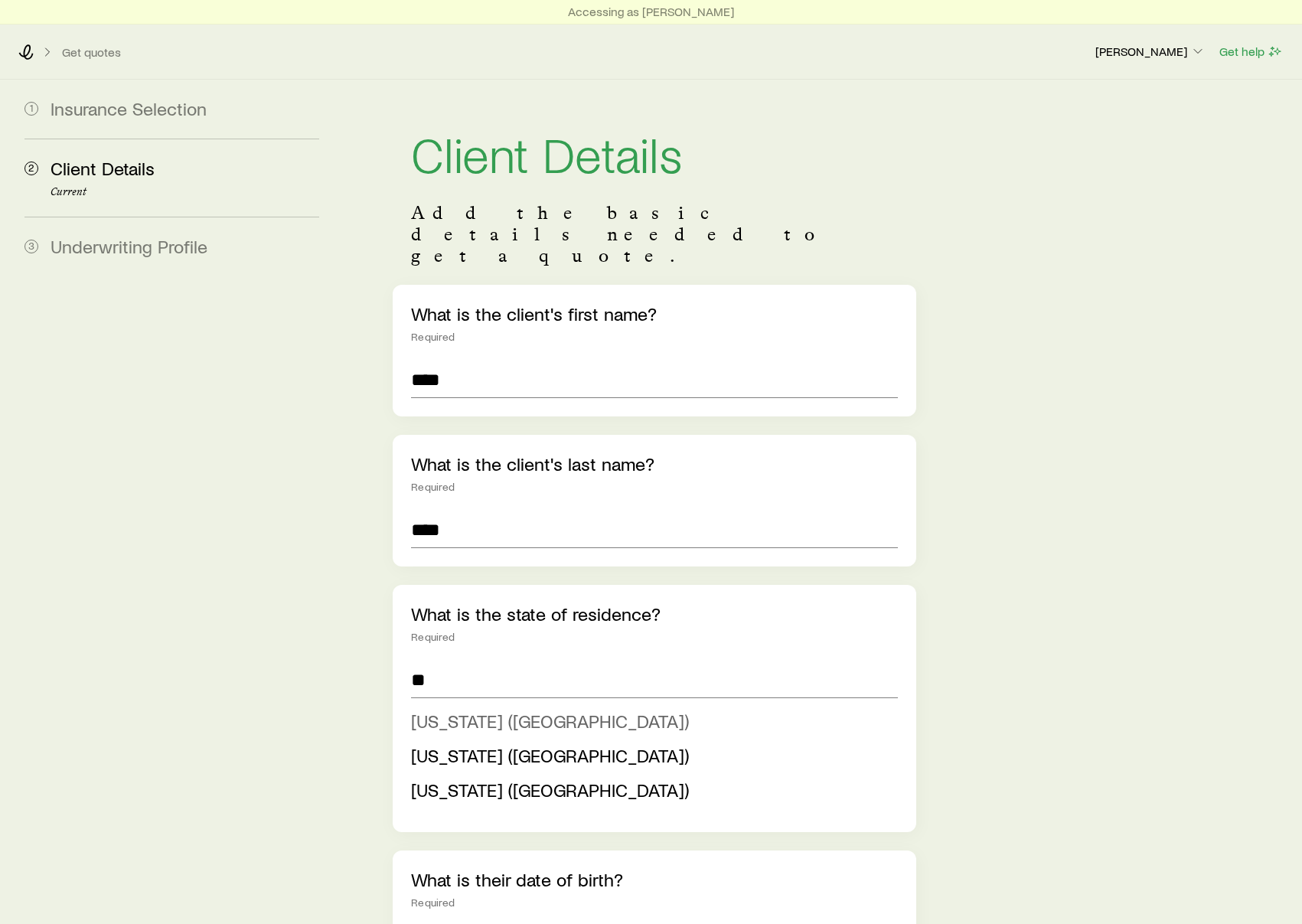
click at [490, 710] on span "[US_STATE] ([GEOGRAPHIC_DATA])" at bounding box center [550, 721] width 278 height 22
type input "**********"
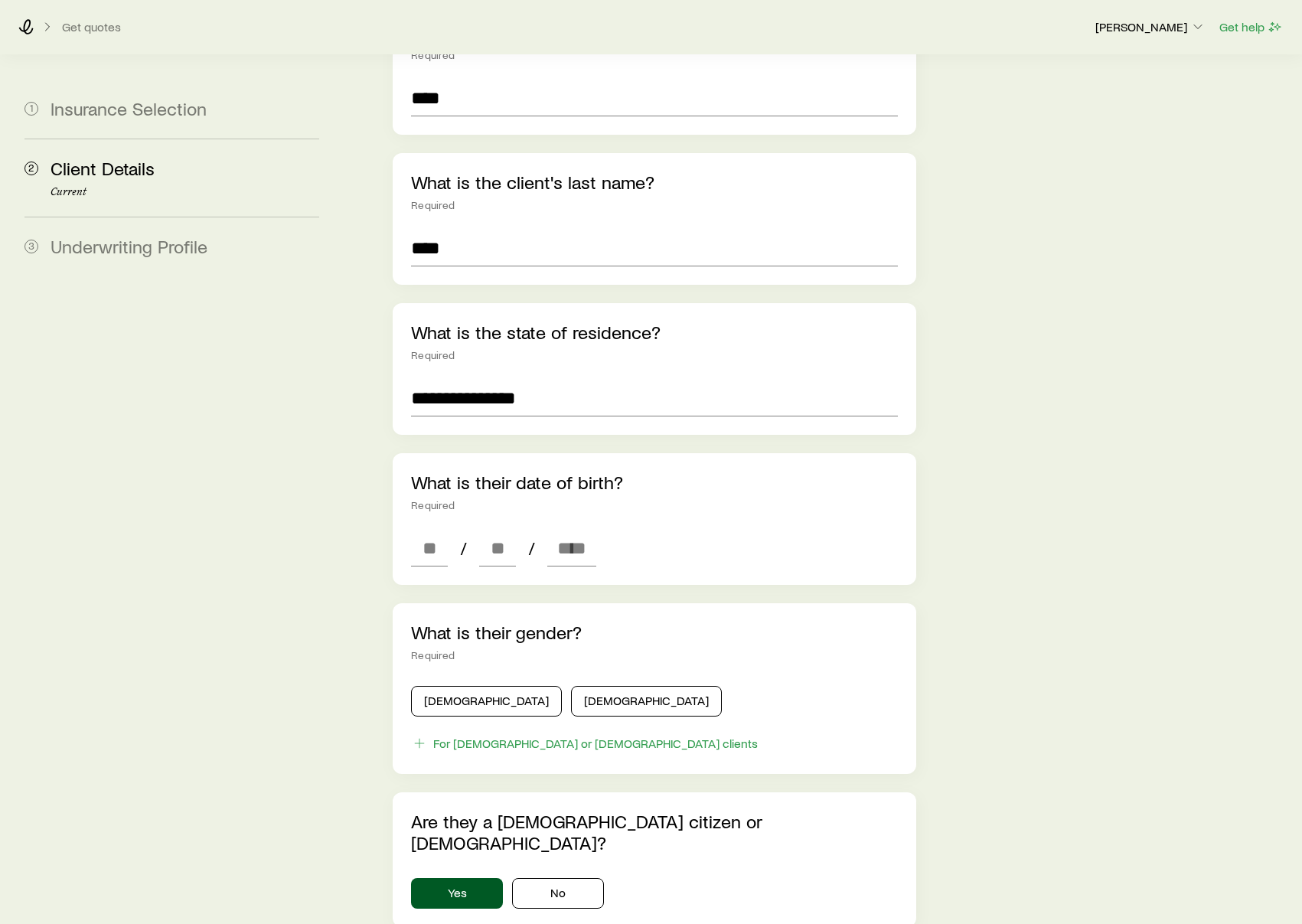
scroll to position [294, 0]
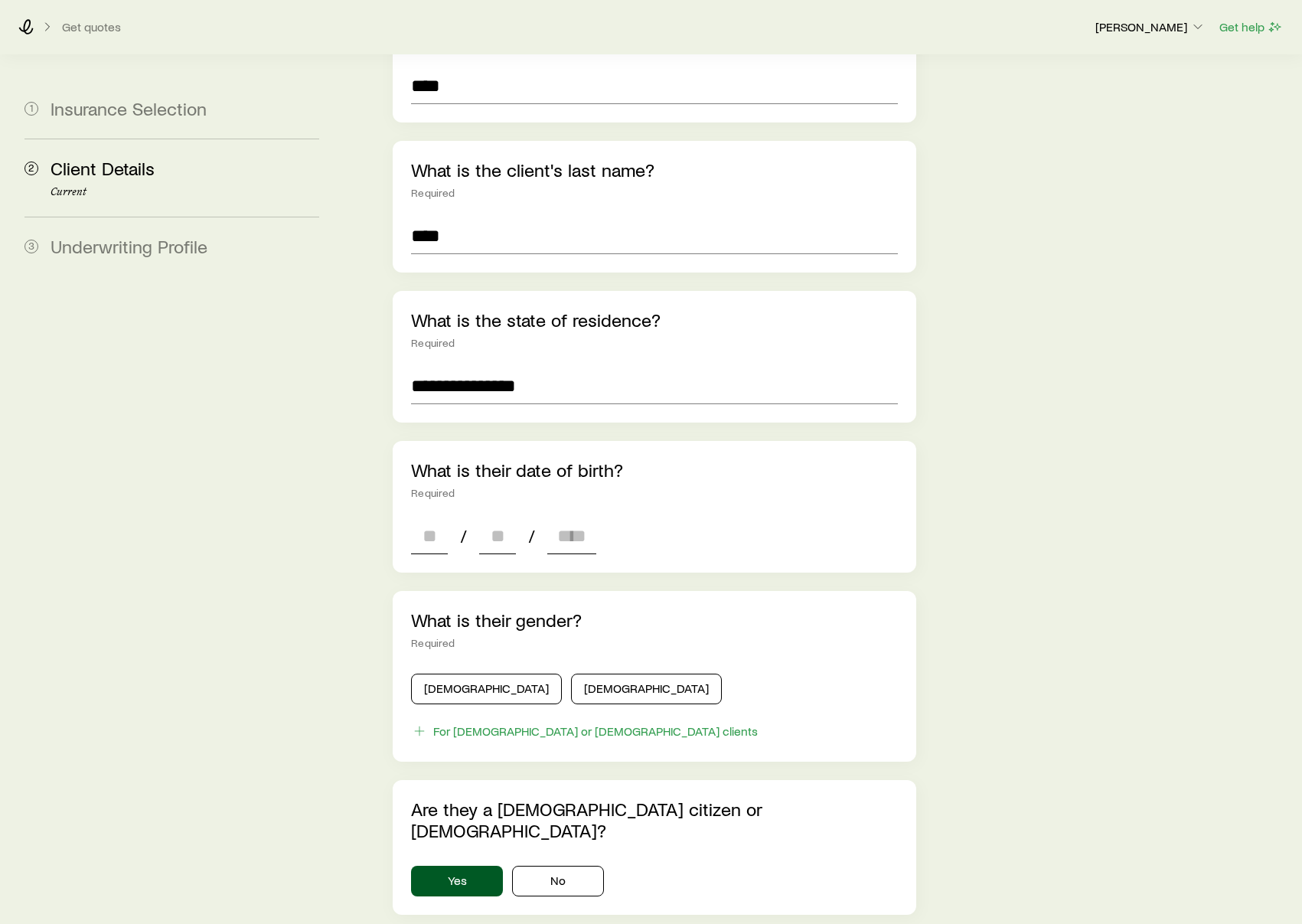
click at [452, 517] on div "/ /" at bounding box center [504, 536] width 185 height 37
click at [429, 517] on input at bounding box center [430, 536] width 37 height 37
type input "**"
type input "****"
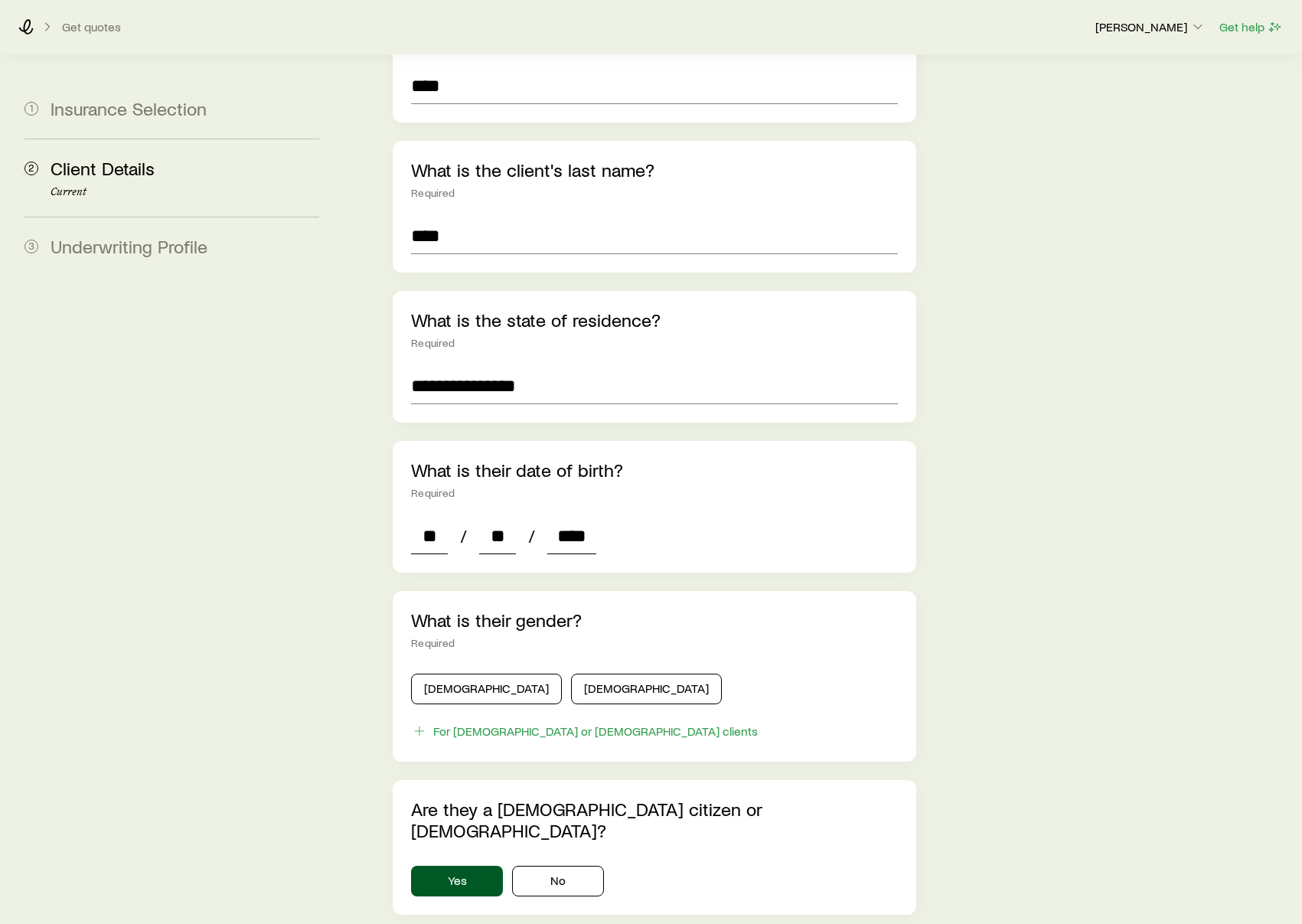
type input "*"
type input "****"
click at [1037, 591] on div "**********" at bounding box center [819, 552] width 940 height 1533
drag, startPoint x: 505, startPoint y: 497, endPoint x: 494, endPoint y: 498, distance: 11.0
click at [494, 517] on input "**" at bounding box center [498, 536] width 37 height 37
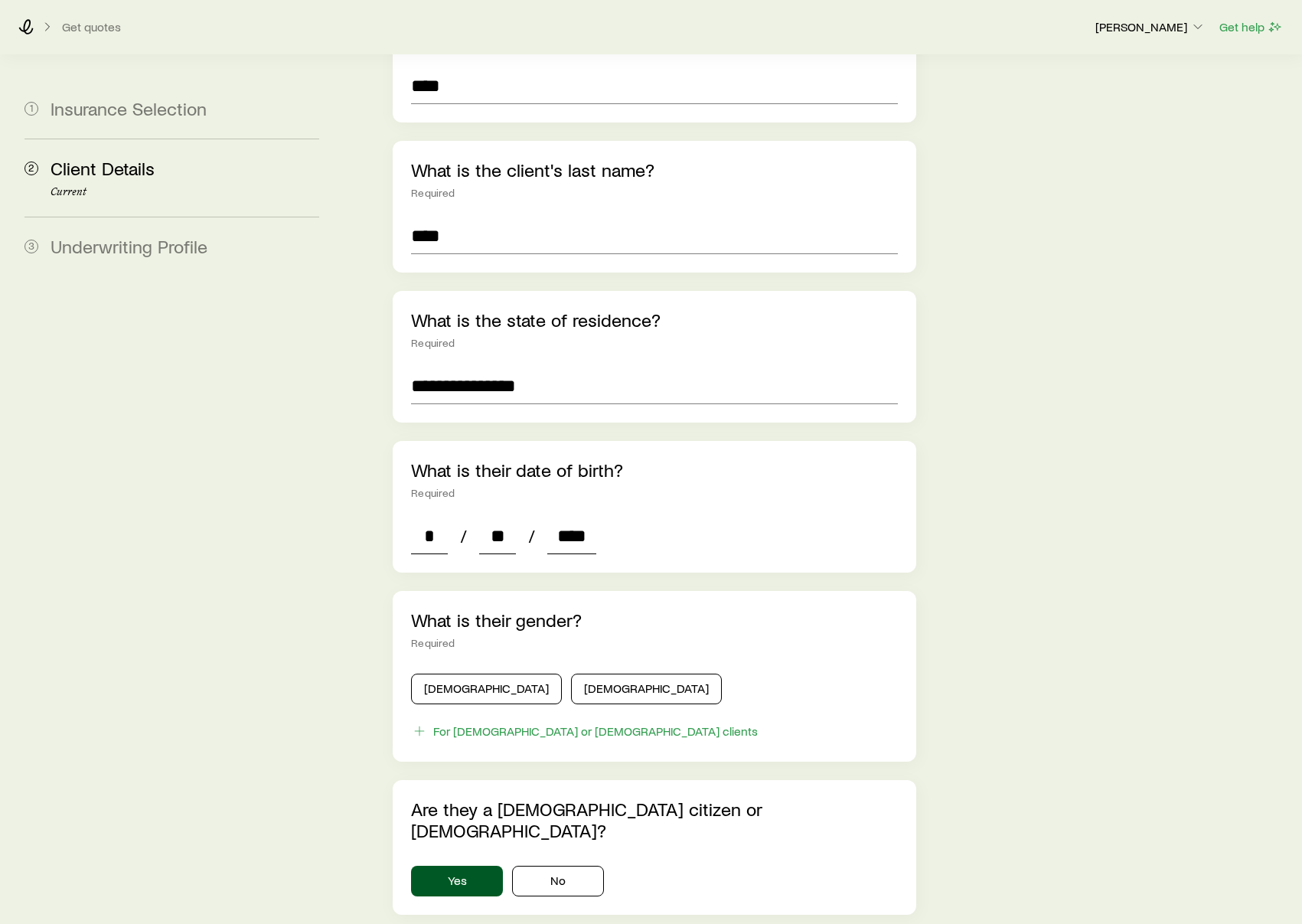
type input "**"
click at [1030, 493] on div "**********" at bounding box center [819, 552] width 940 height 1533
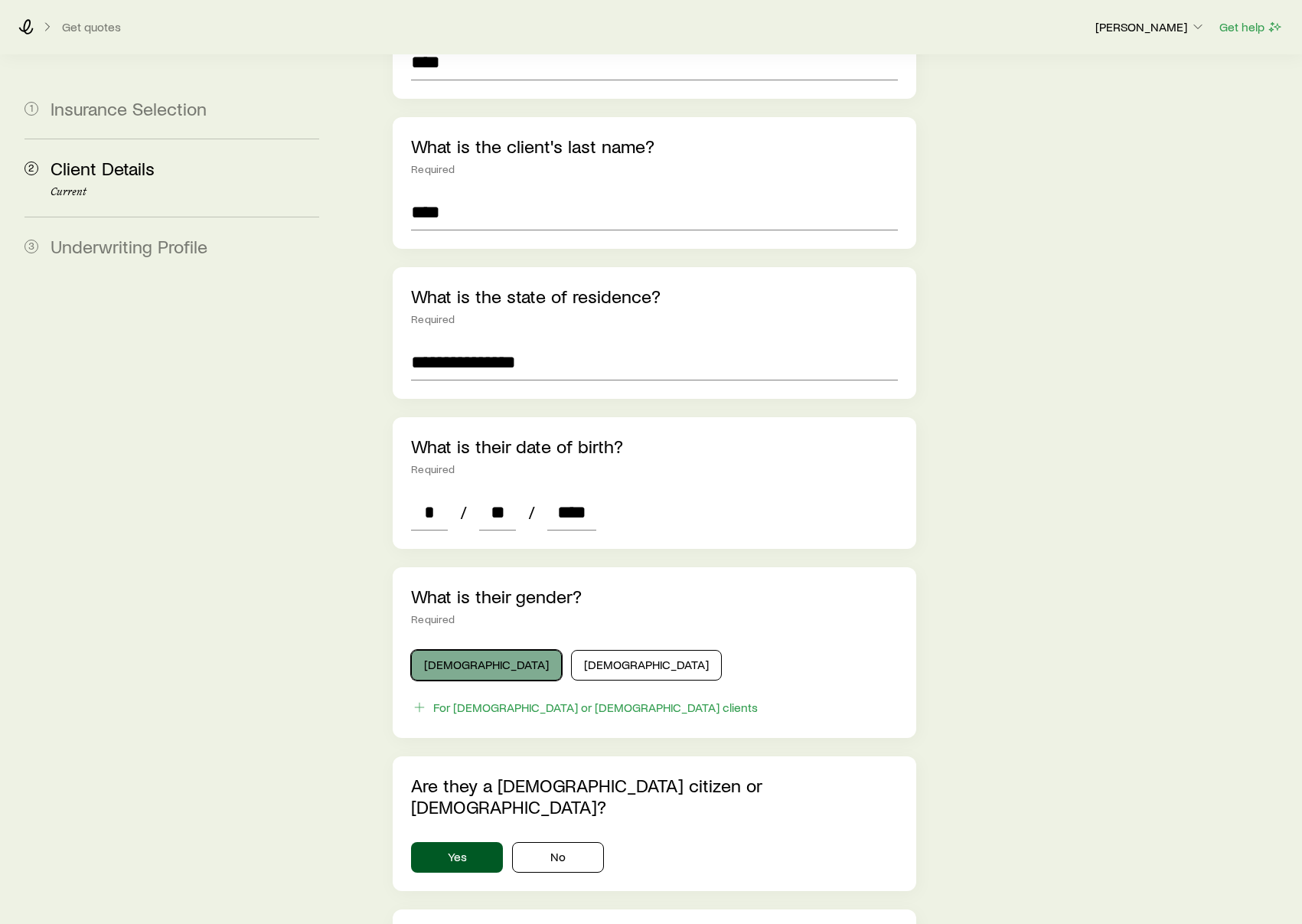
click at [461, 650] on button "[DEMOGRAPHIC_DATA]" at bounding box center [487, 665] width 151 height 31
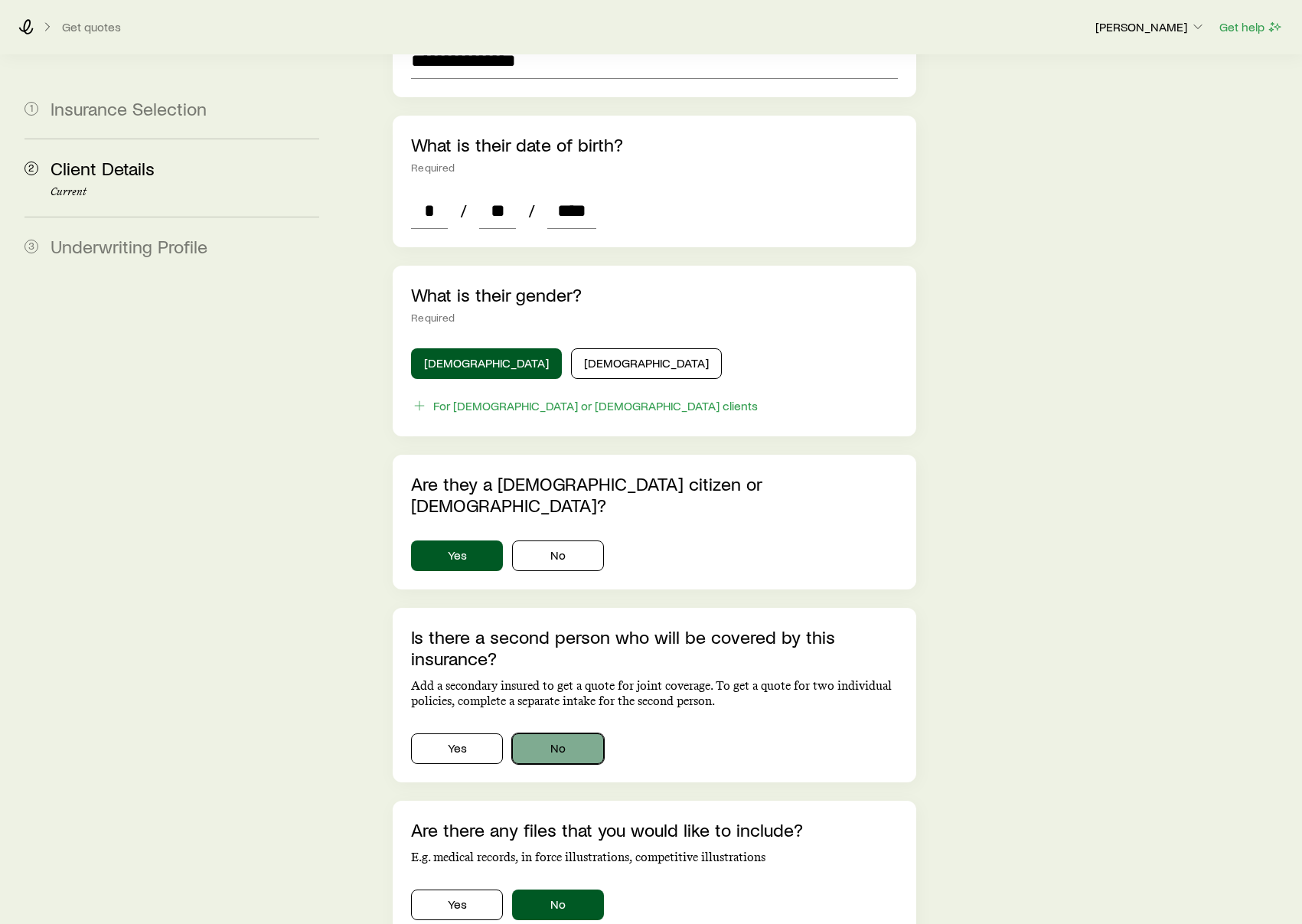
click at [578, 733] on button "No" at bounding box center [558, 748] width 92 height 31
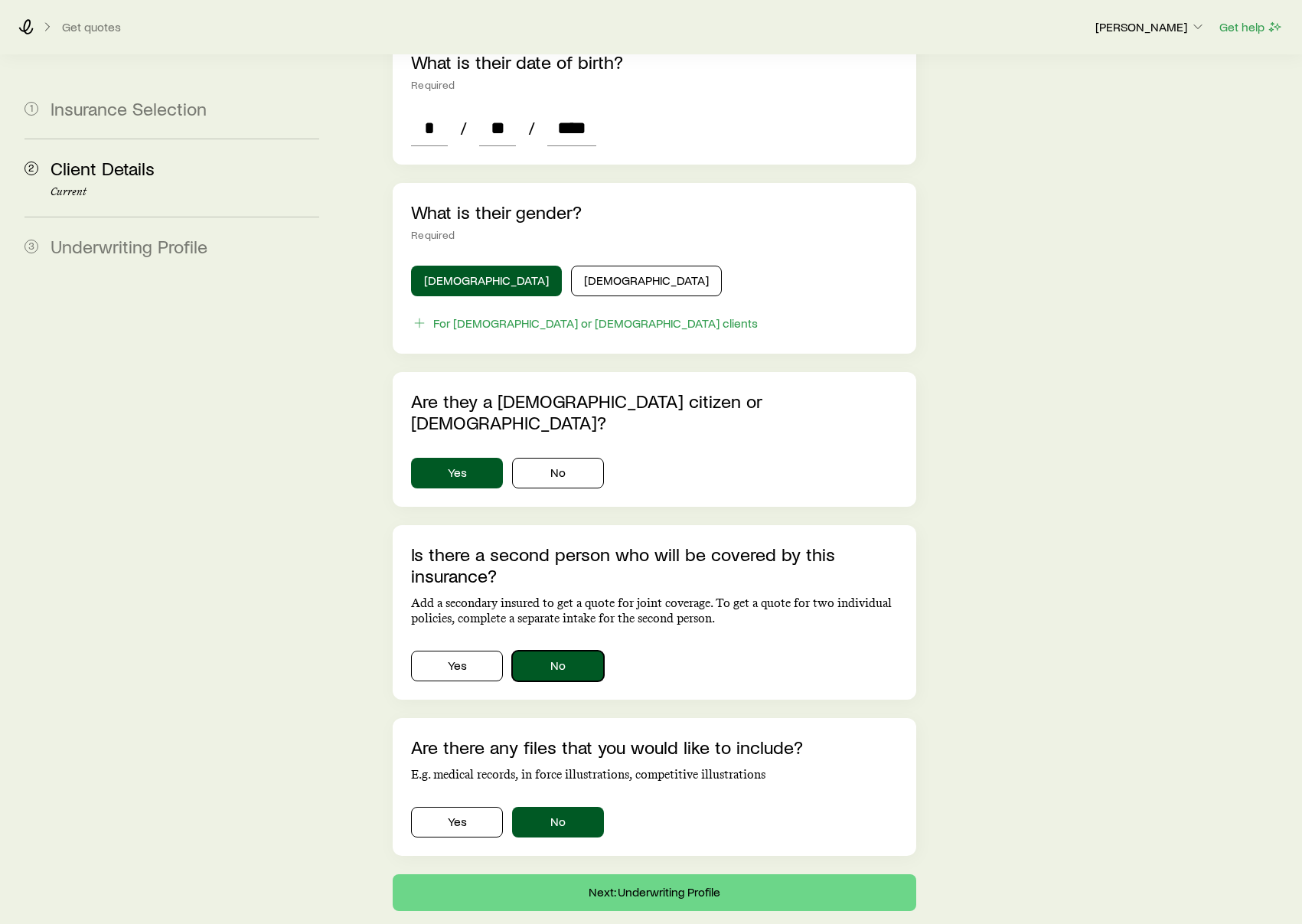
scroll to position [711, 0]
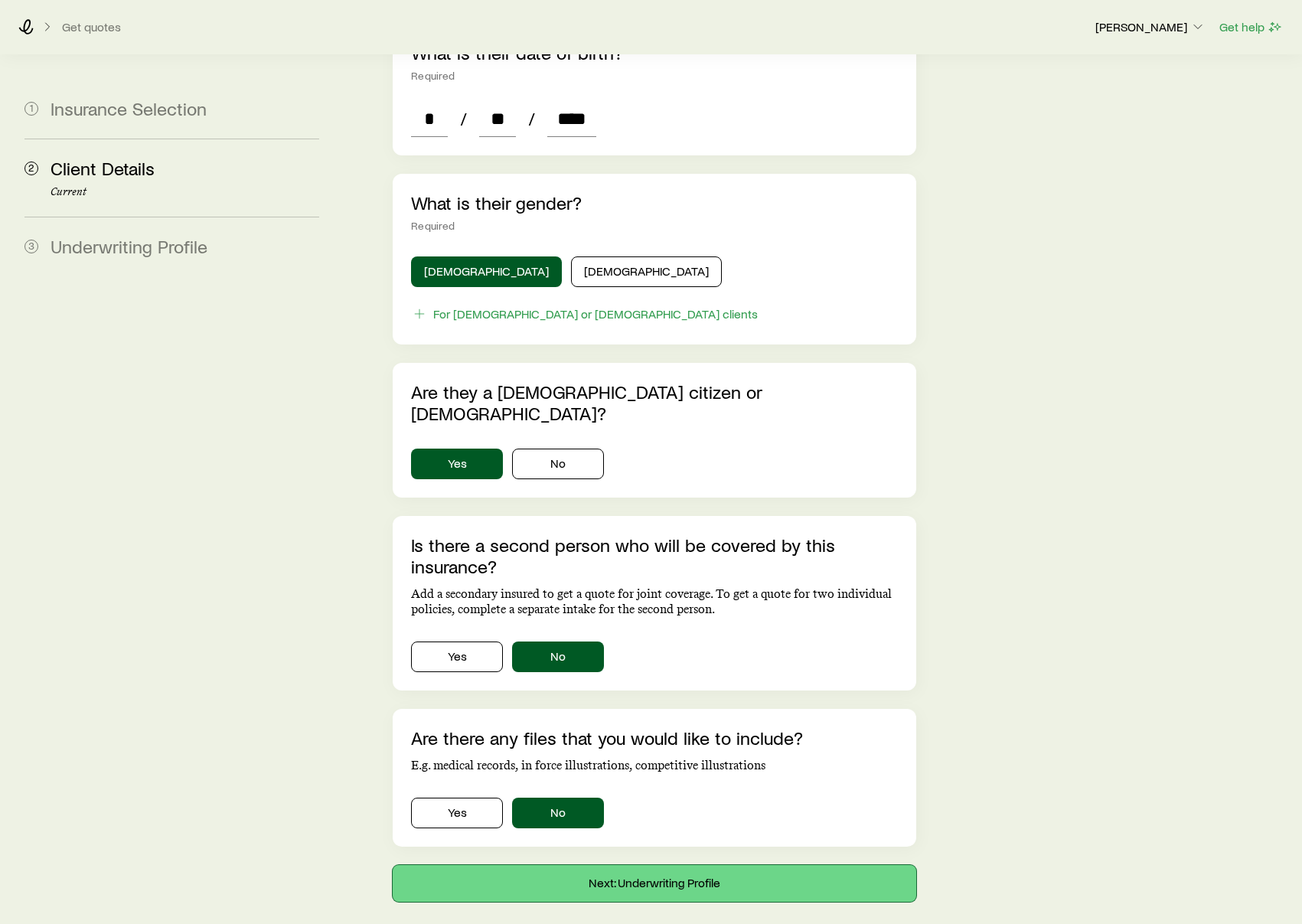
click at [666, 865] on button "Next: Underwriting Profile" at bounding box center [654, 883] width 524 height 37
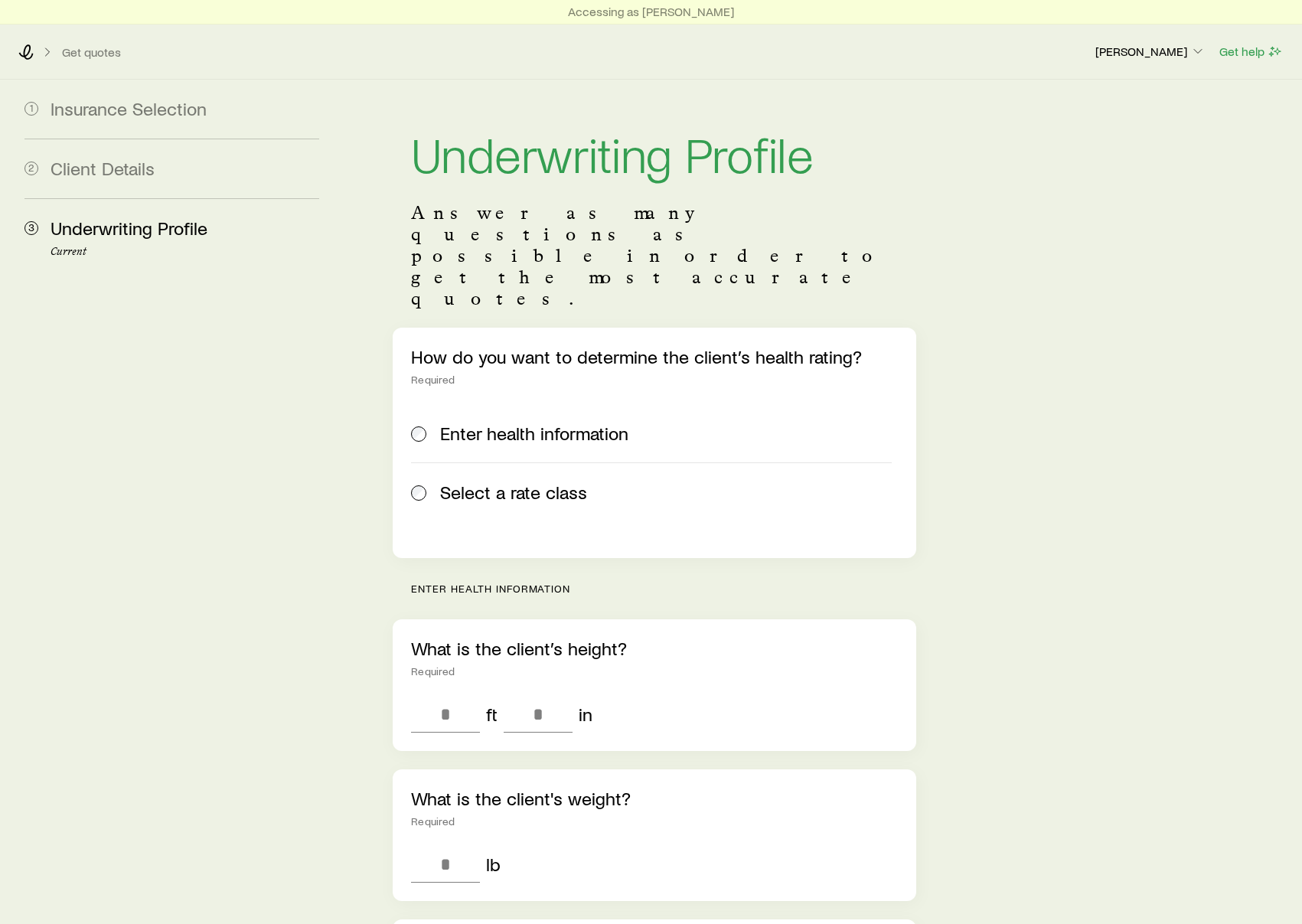
click at [487, 481] on span "Select a rate class" at bounding box center [513, 491] width 147 height 21
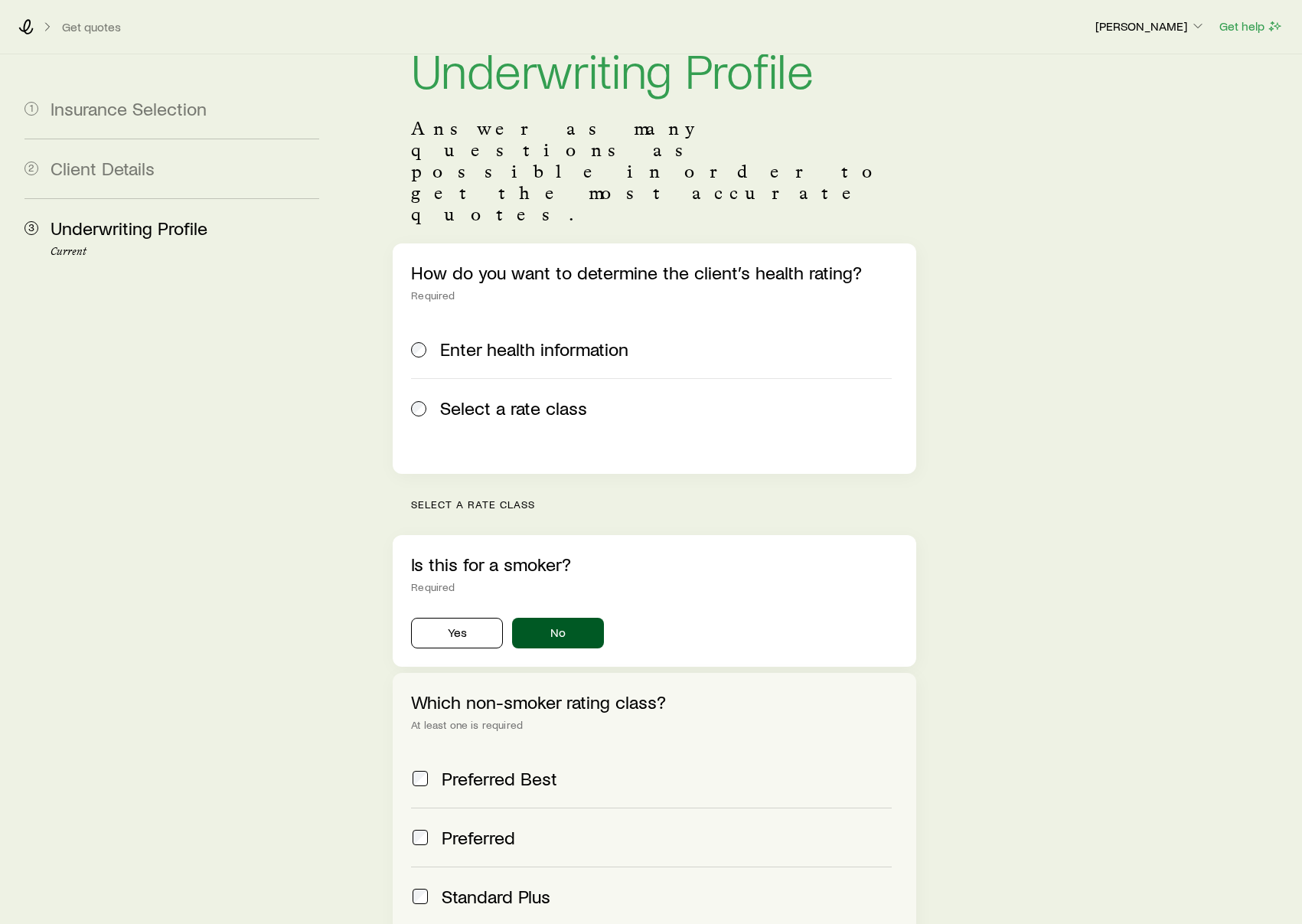
scroll to position [283, 0]
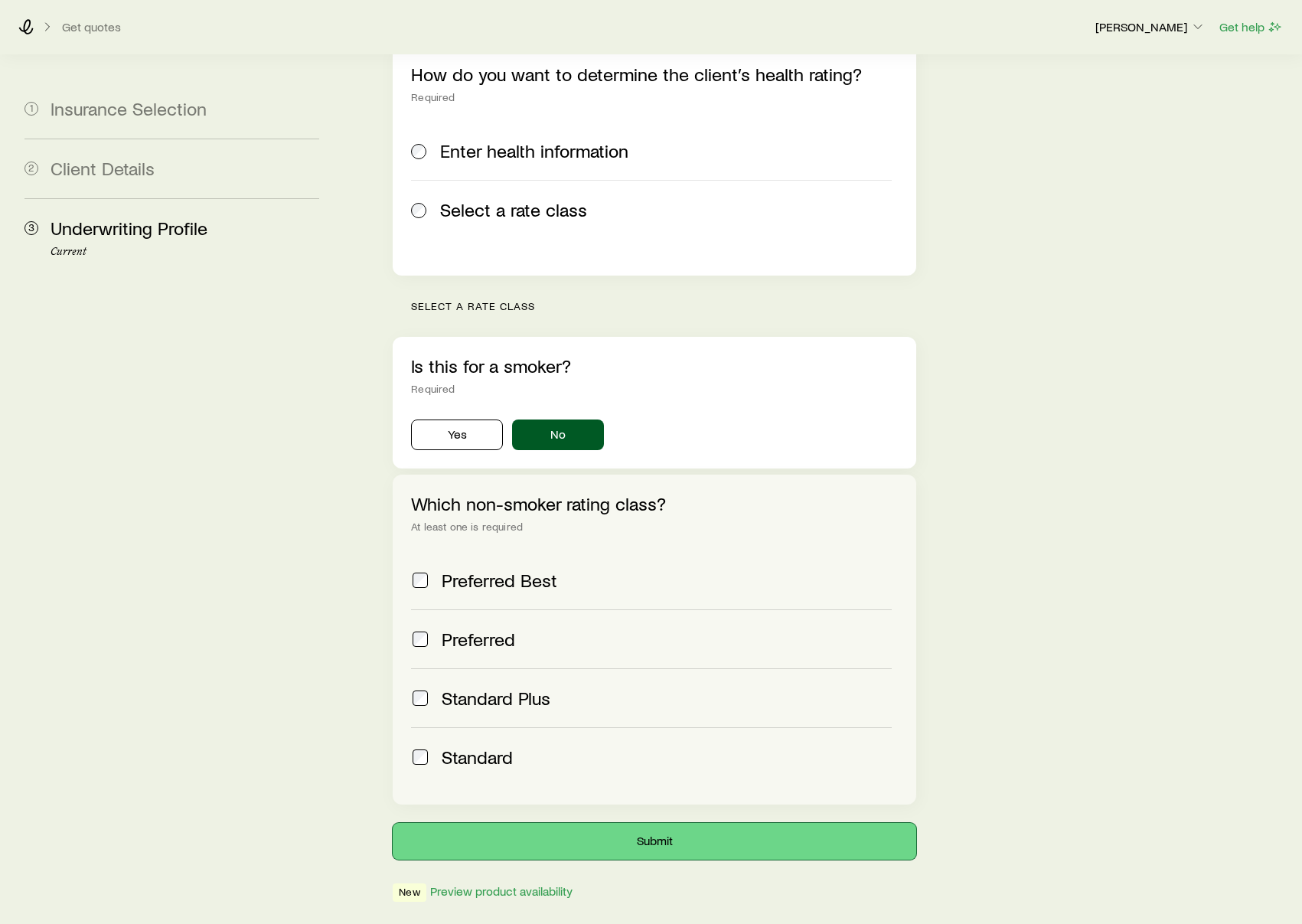
click at [729, 823] on button "Submit" at bounding box center [654, 842] width 524 height 37
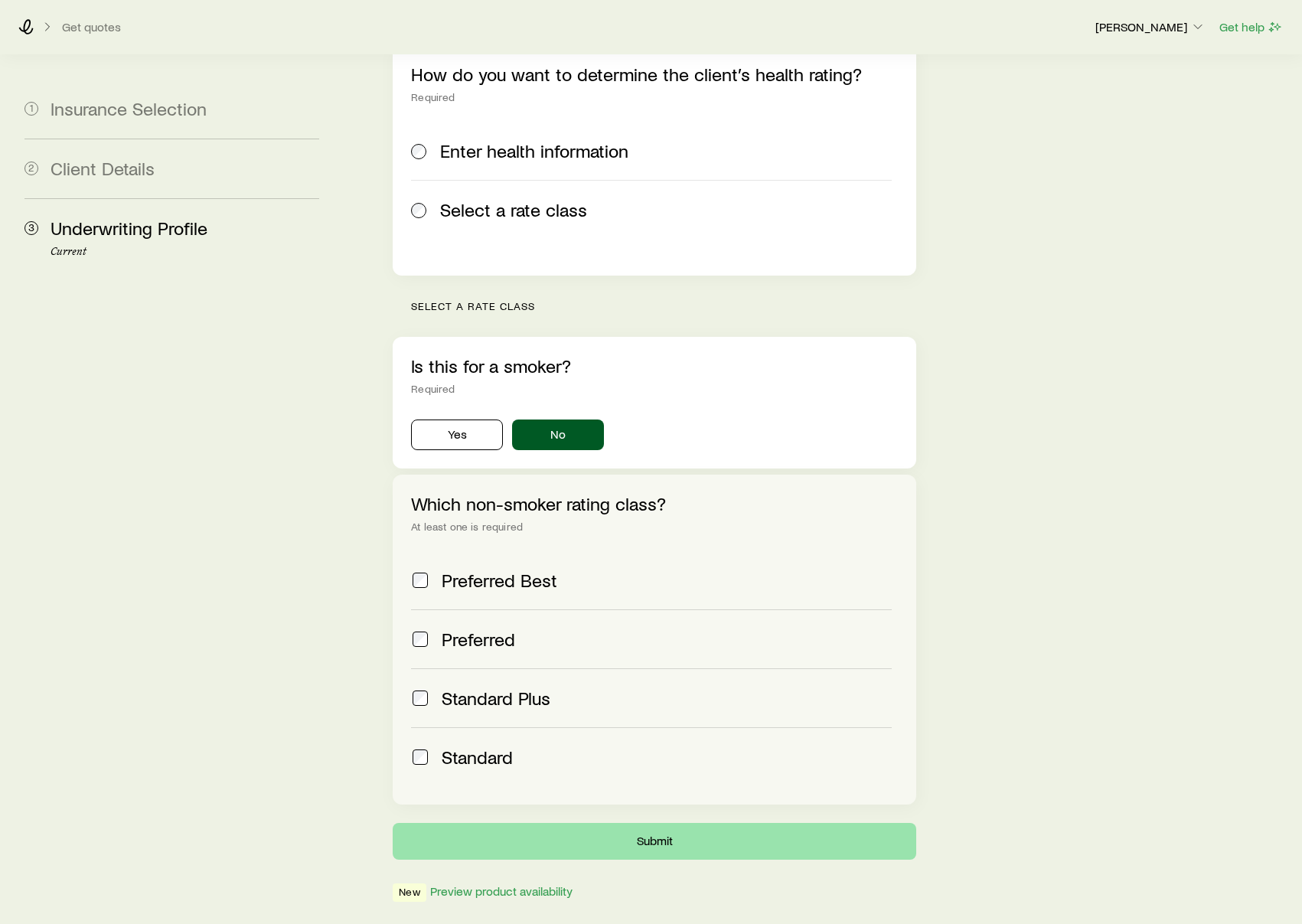
scroll to position [0, 0]
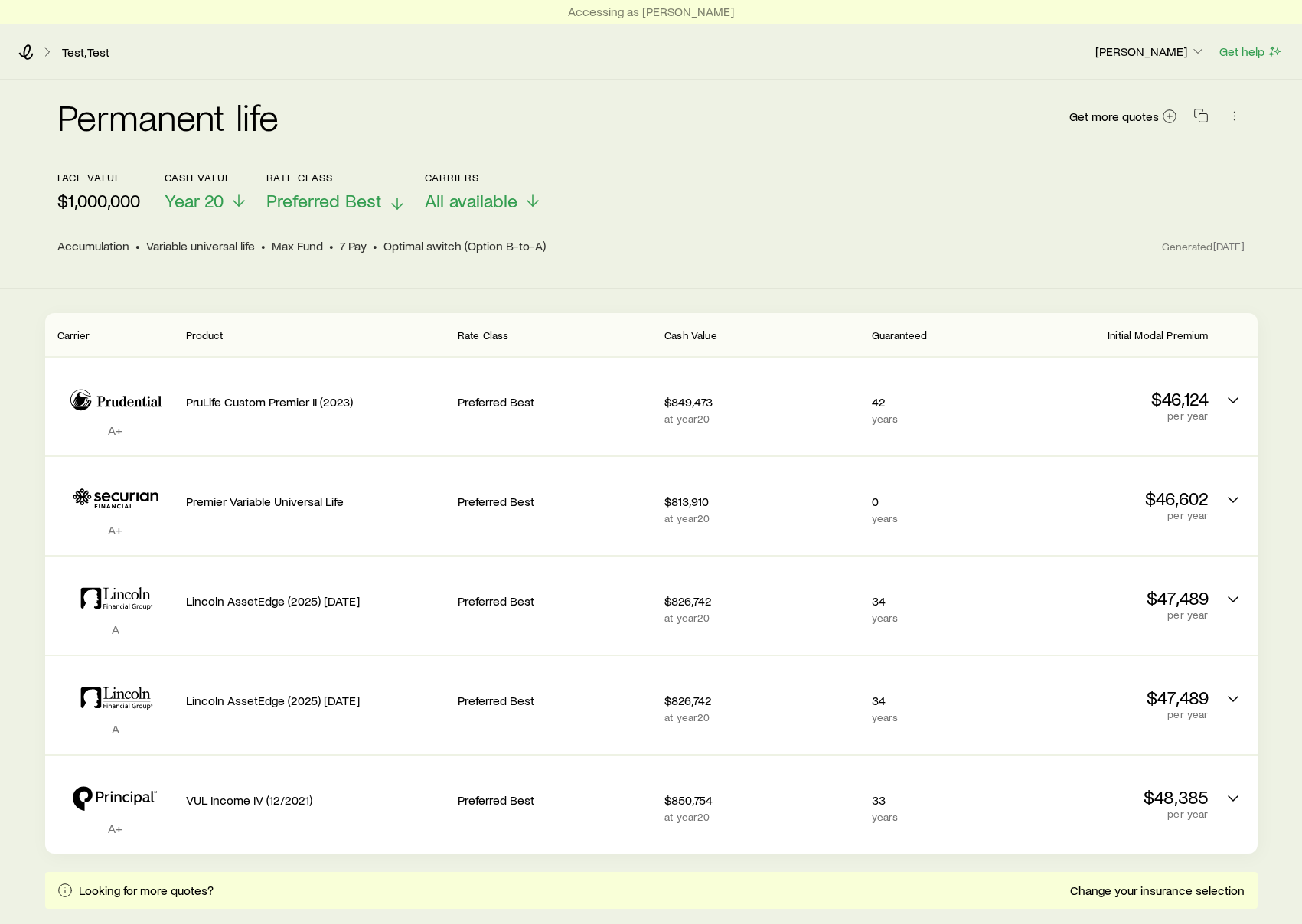
click at [370, 191] on span "Preferred Best" at bounding box center [323, 200] width 116 height 21
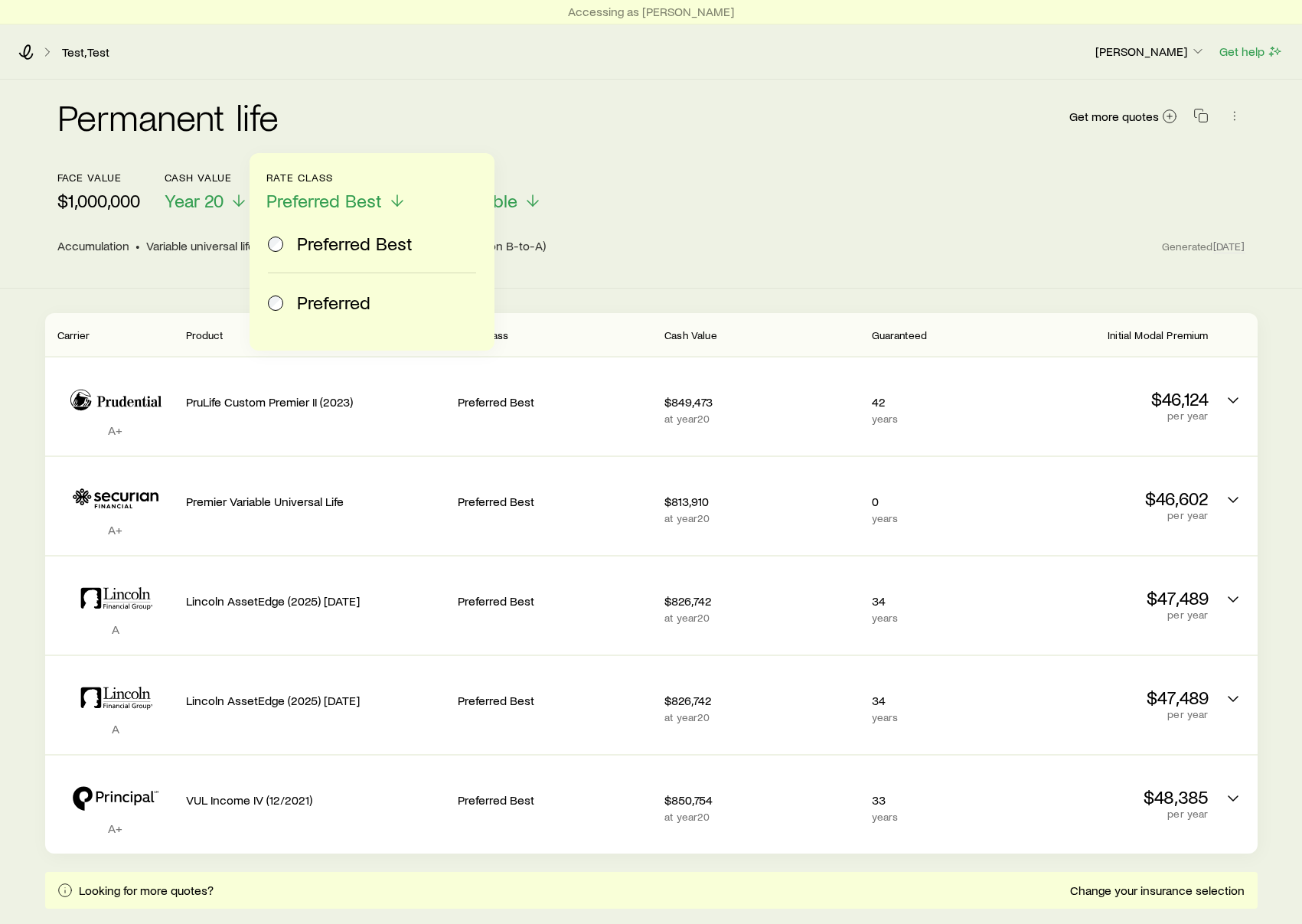
click at [323, 303] on span "Preferred" at bounding box center [333, 302] width 73 height 21
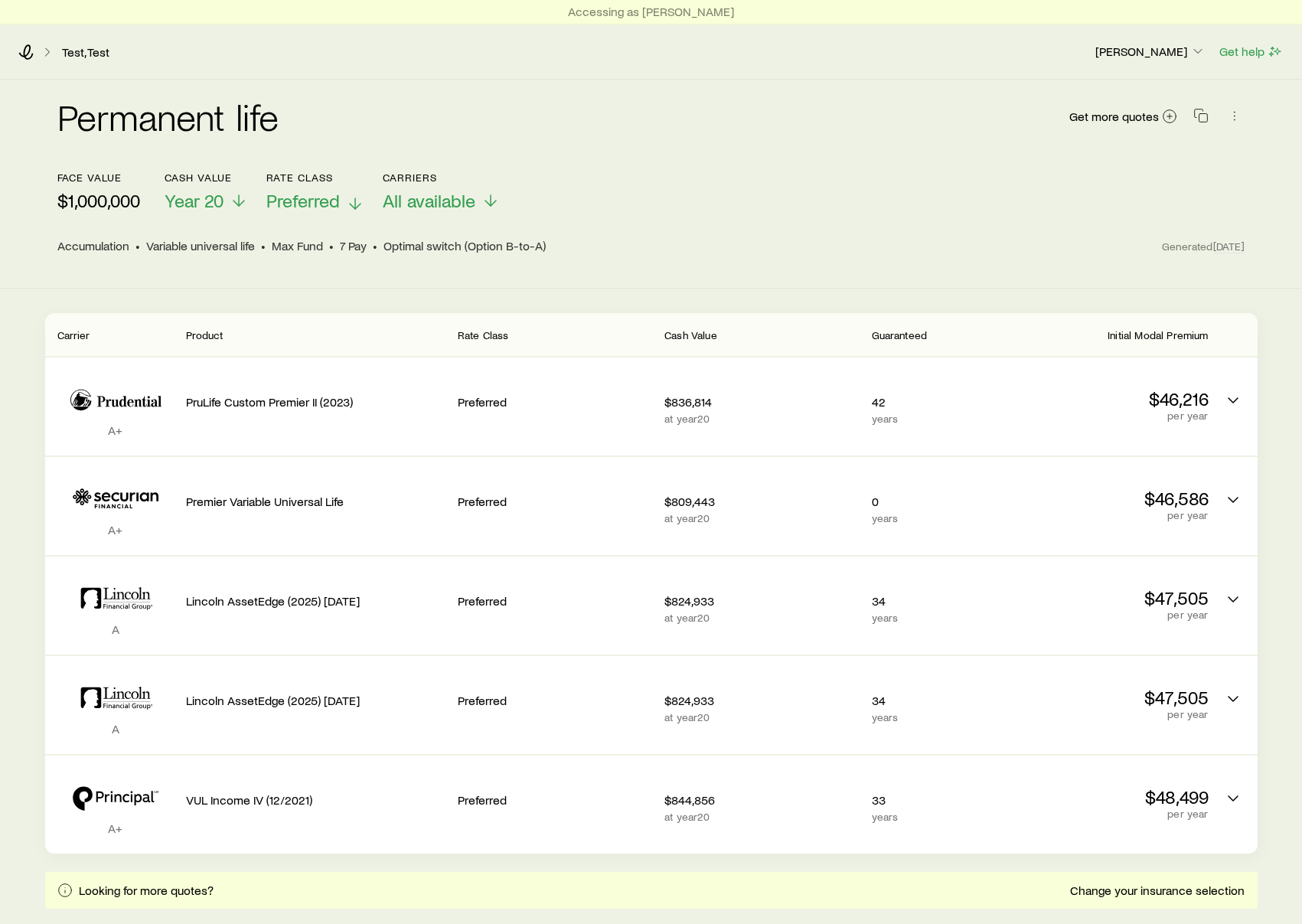
click at [325, 200] on span "Preferred" at bounding box center [302, 200] width 73 height 21
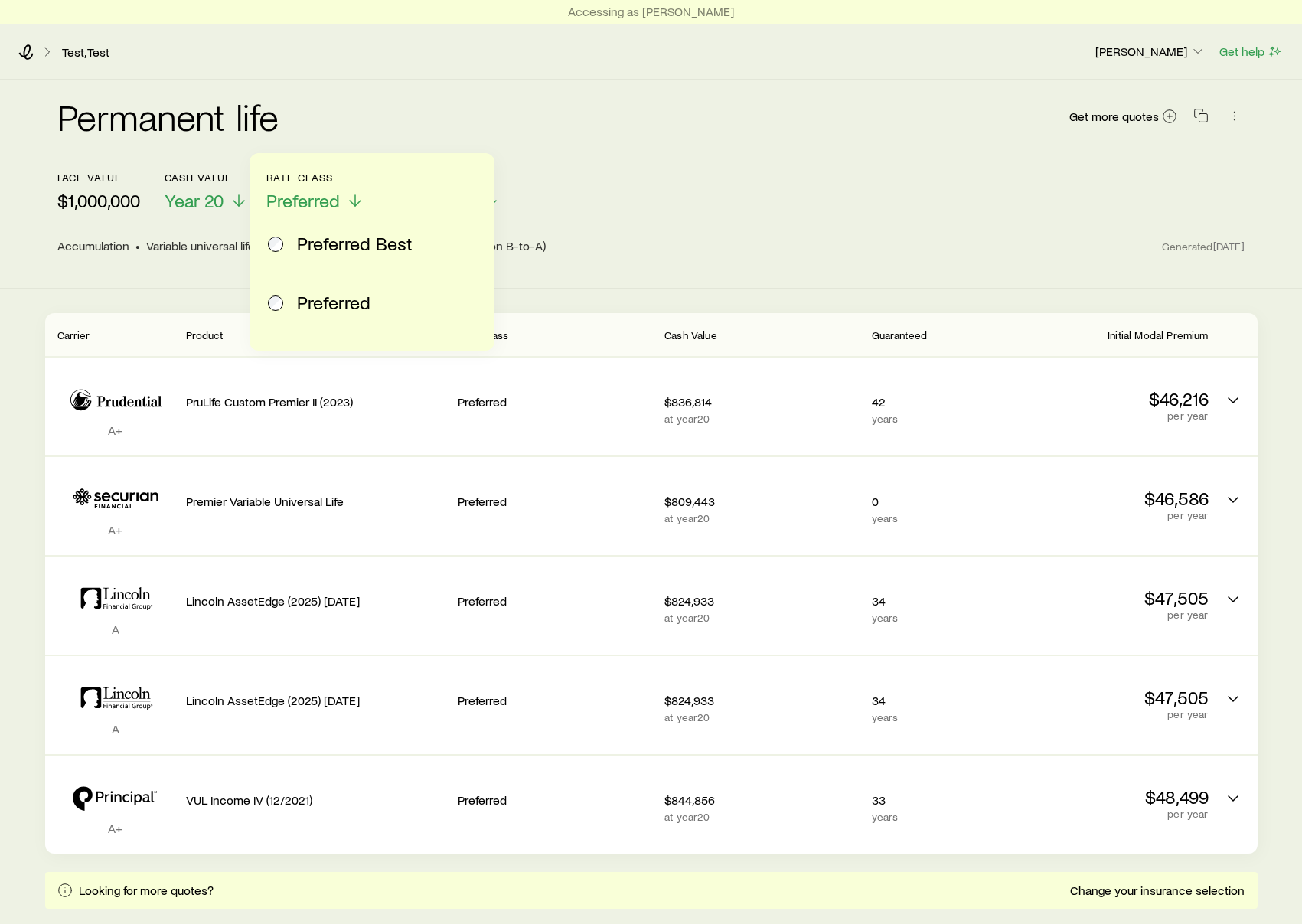
click at [326, 248] on span "Preferred Best" at bounding box center [354, 243] width 116 height 21
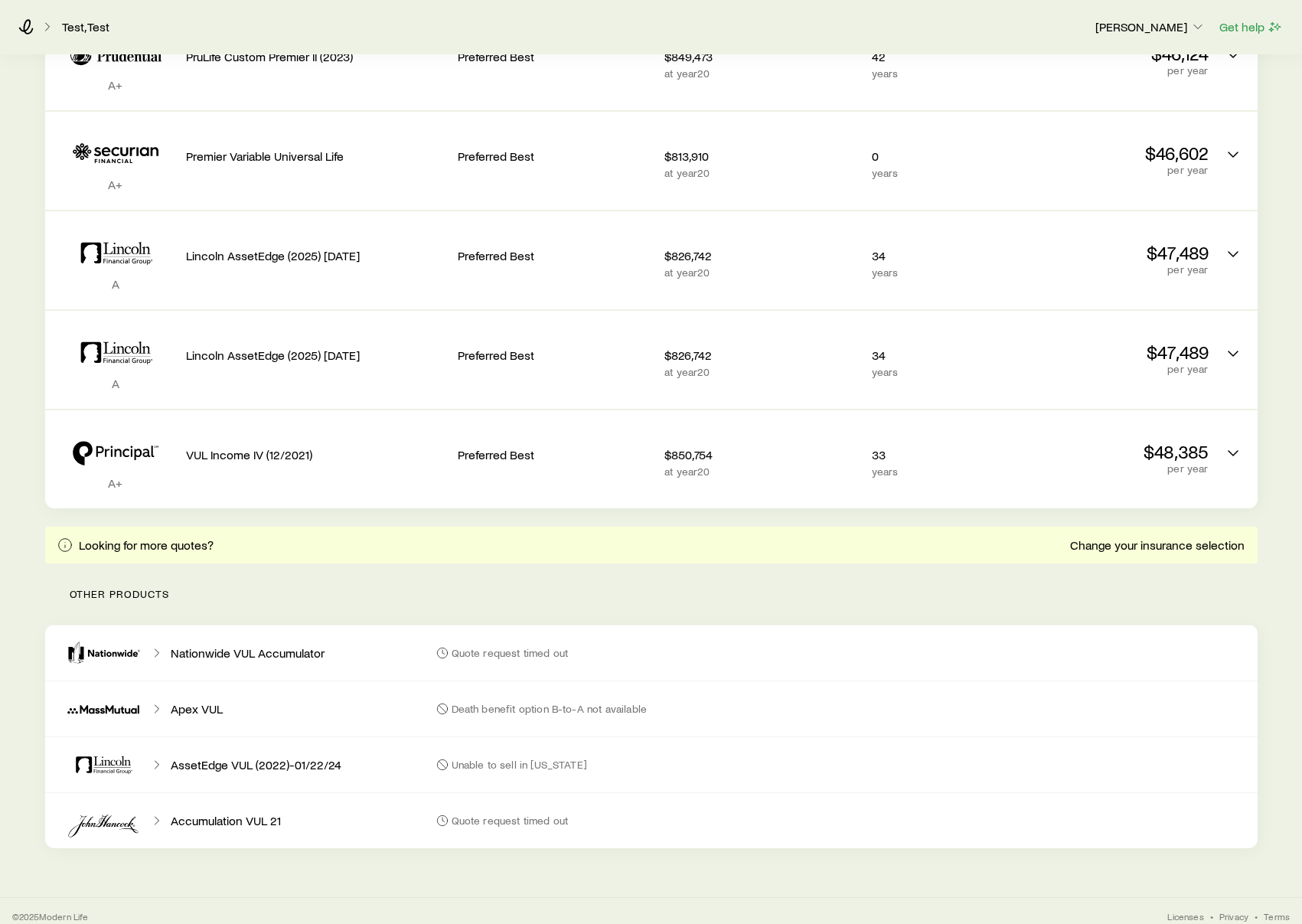
scroll to position [356, 0]
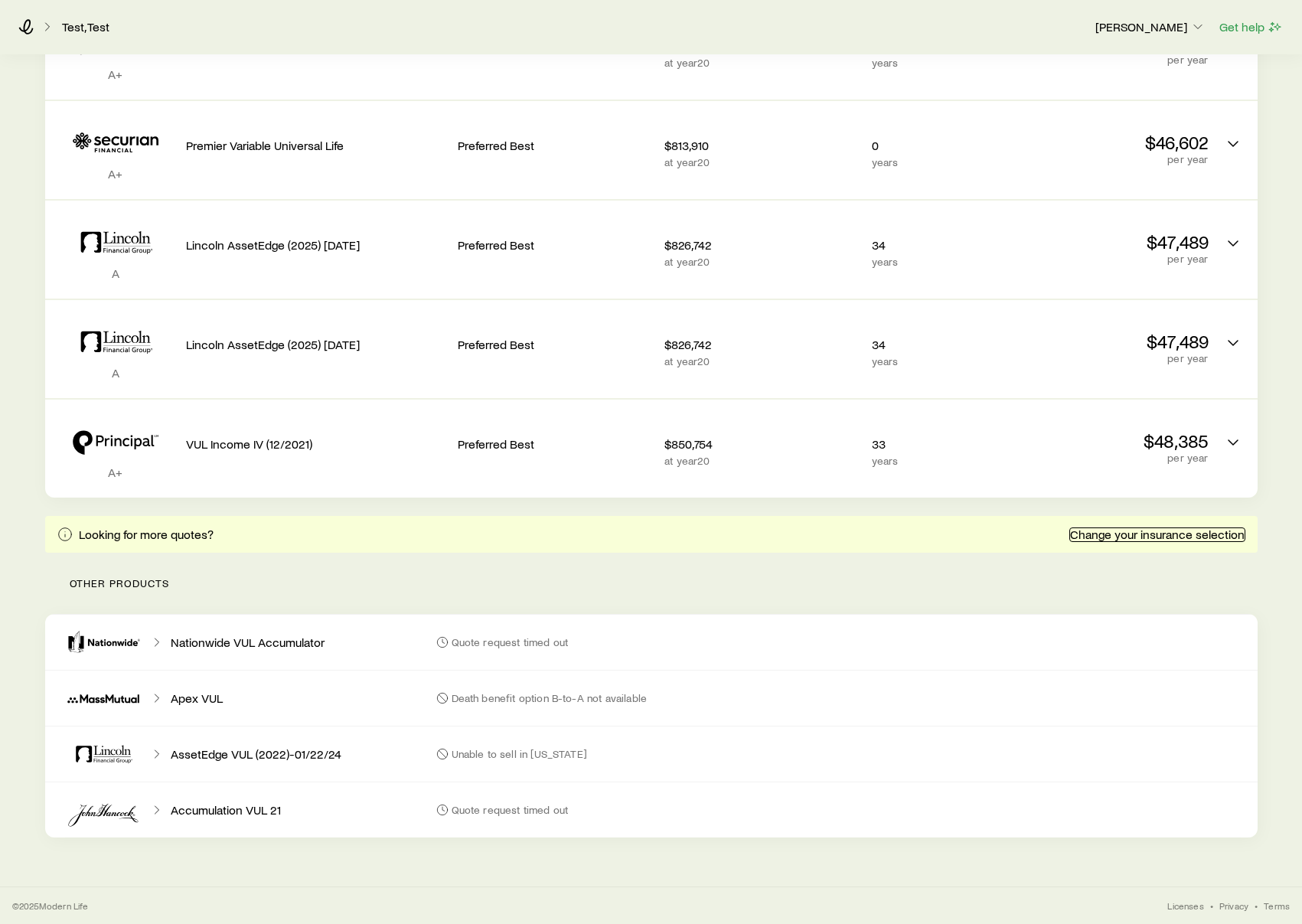
click at [1169, 531] on link "Change your insurance selection" at bounding box center [1157, 535] width 176 height 15
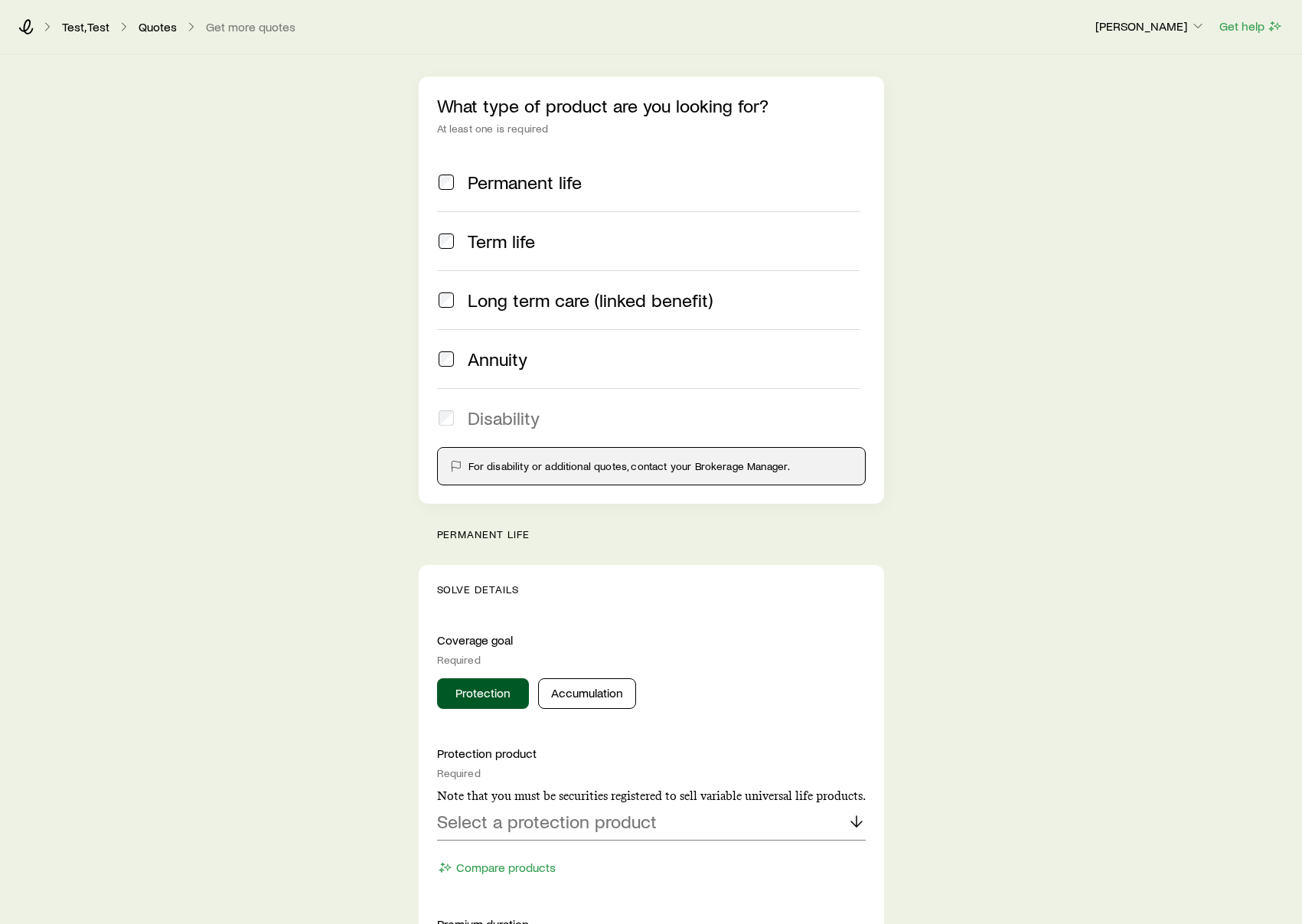
scroll to position [510, 0]
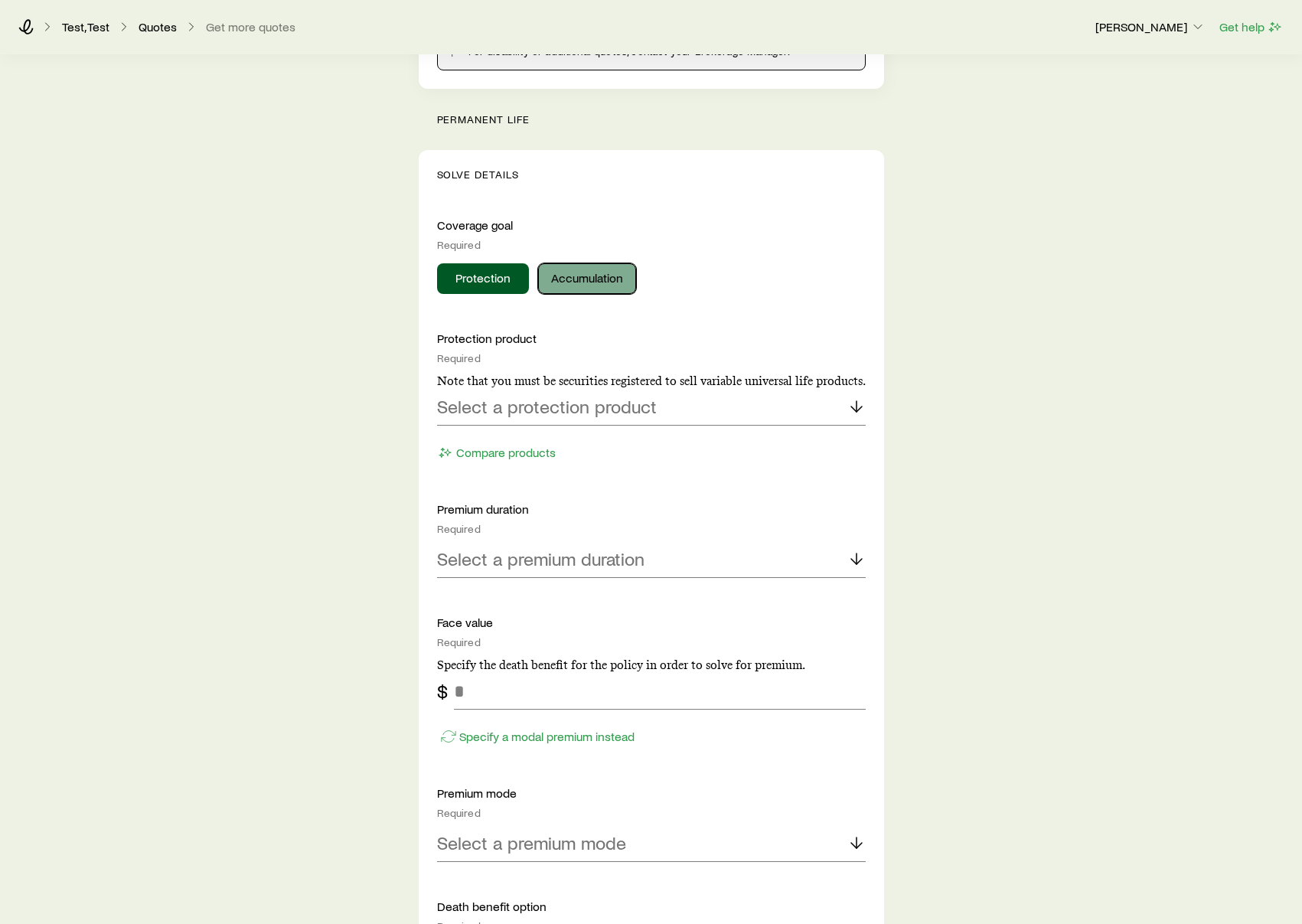
click at [565, 281] on button "Accumulation" at bounding box center [588, 278] width 98 height 31
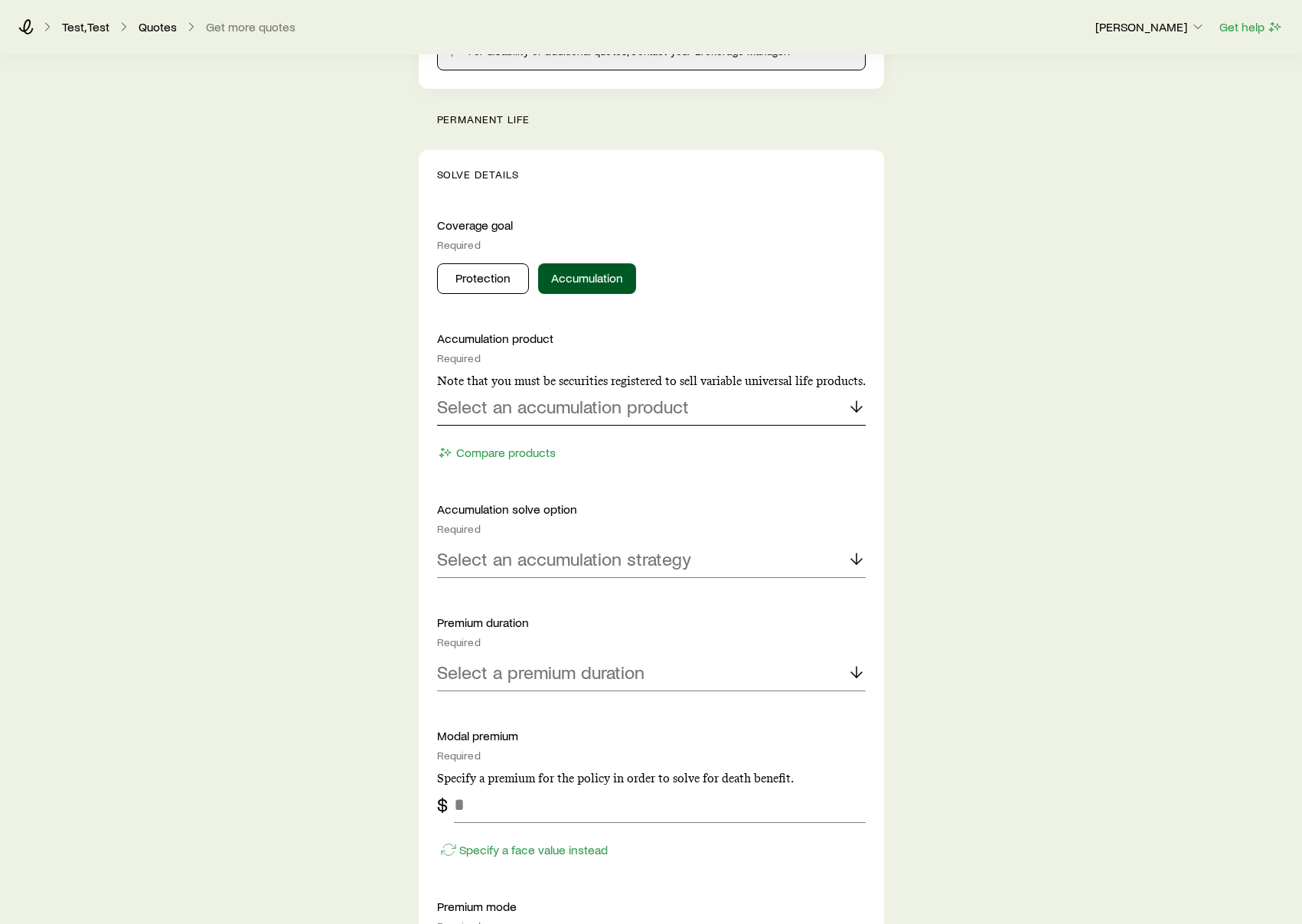
click at [589, 404] on p "Select an accumulation product" at bounding box center [563, 406] width 252 height 21
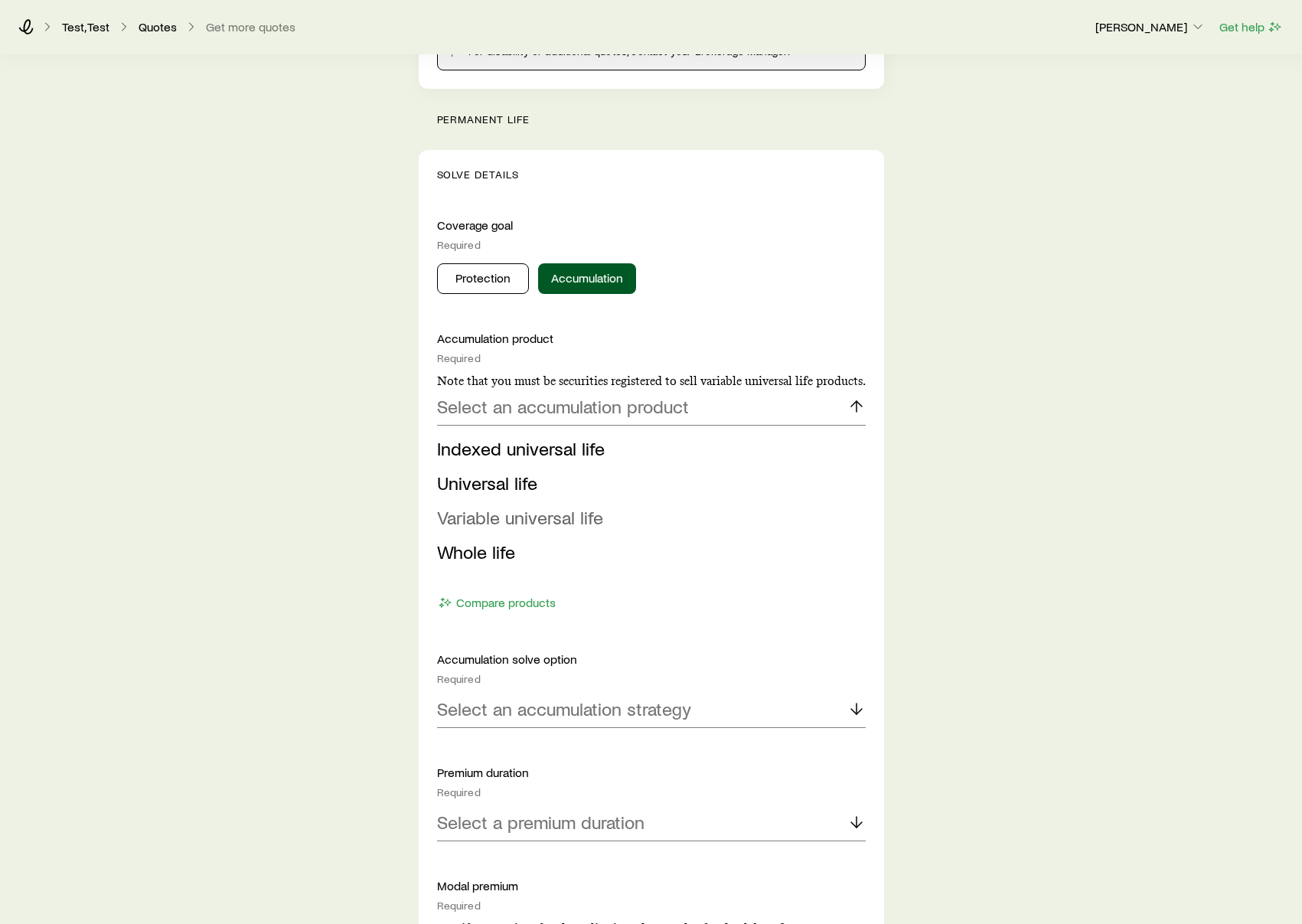
click at [525, 521] on span "Variable universal life" at bounding box center [520, 517] width 166 height 22
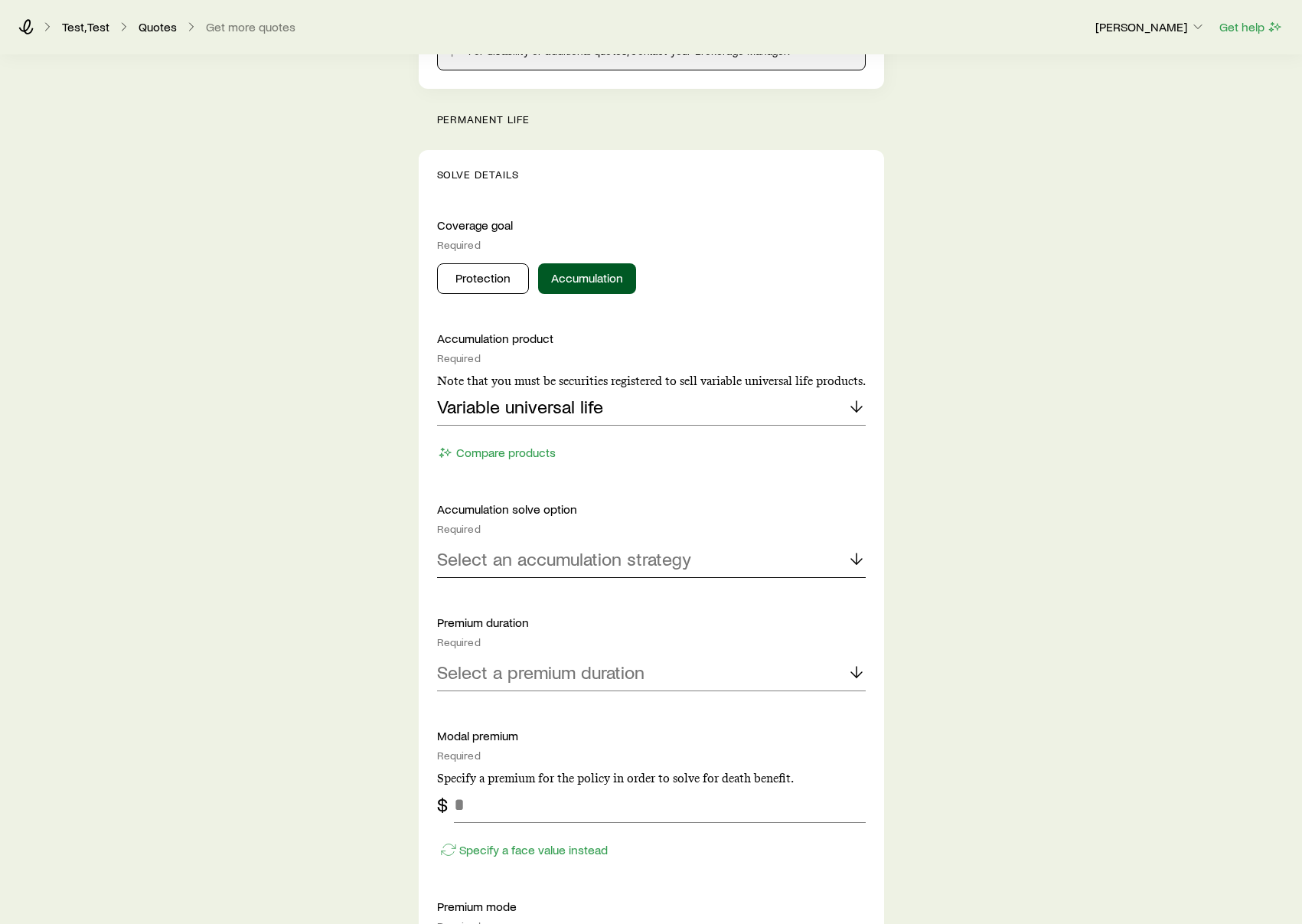
click at [525, 567] on p "Select an accumulation strategy" at bounding box center [564, 558] width 254 height 21
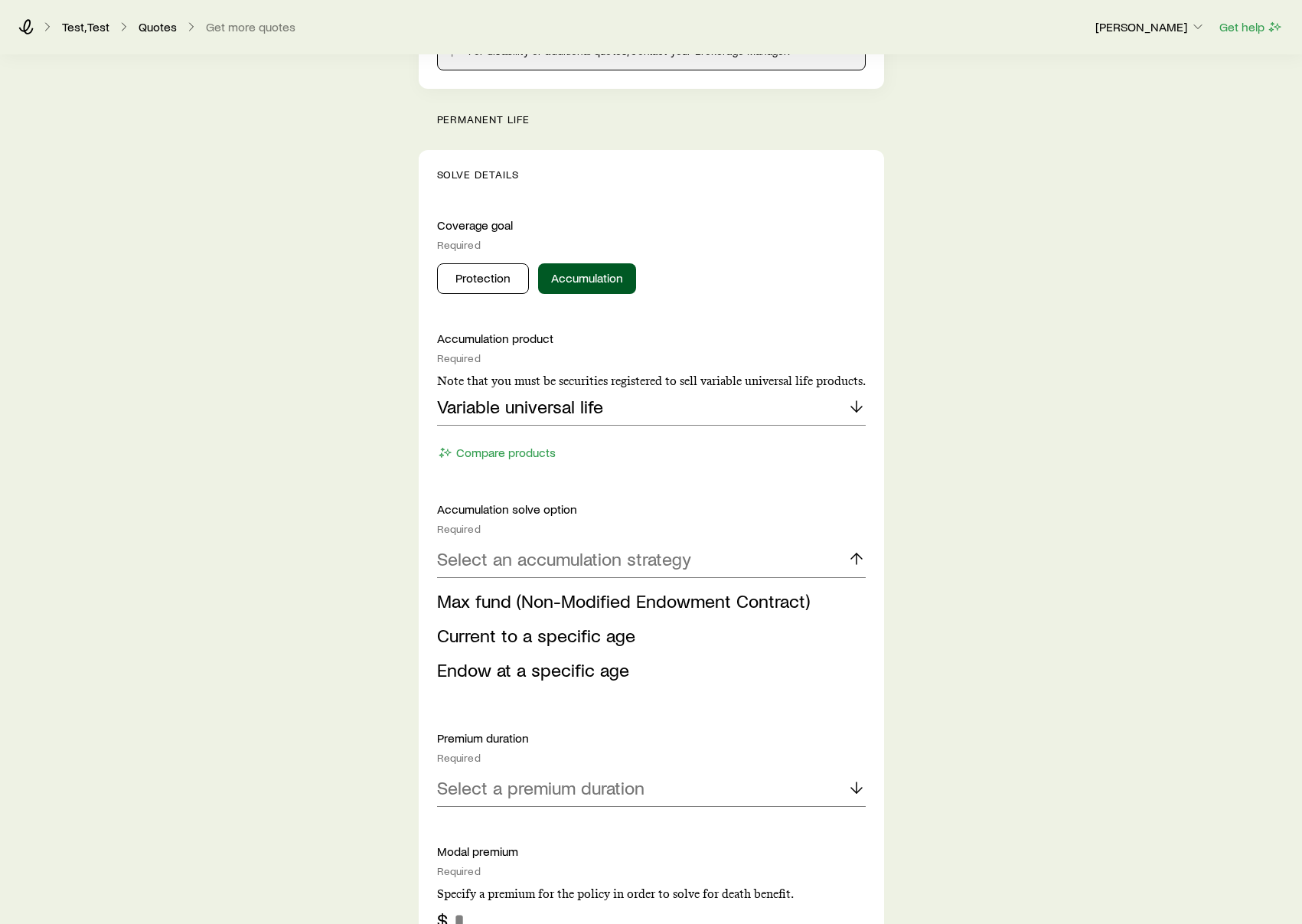
click at [537, 612] on li "Max fund (Non-Modified Endowment Contract)" at bounding box center [647, 601] width 420 height 34
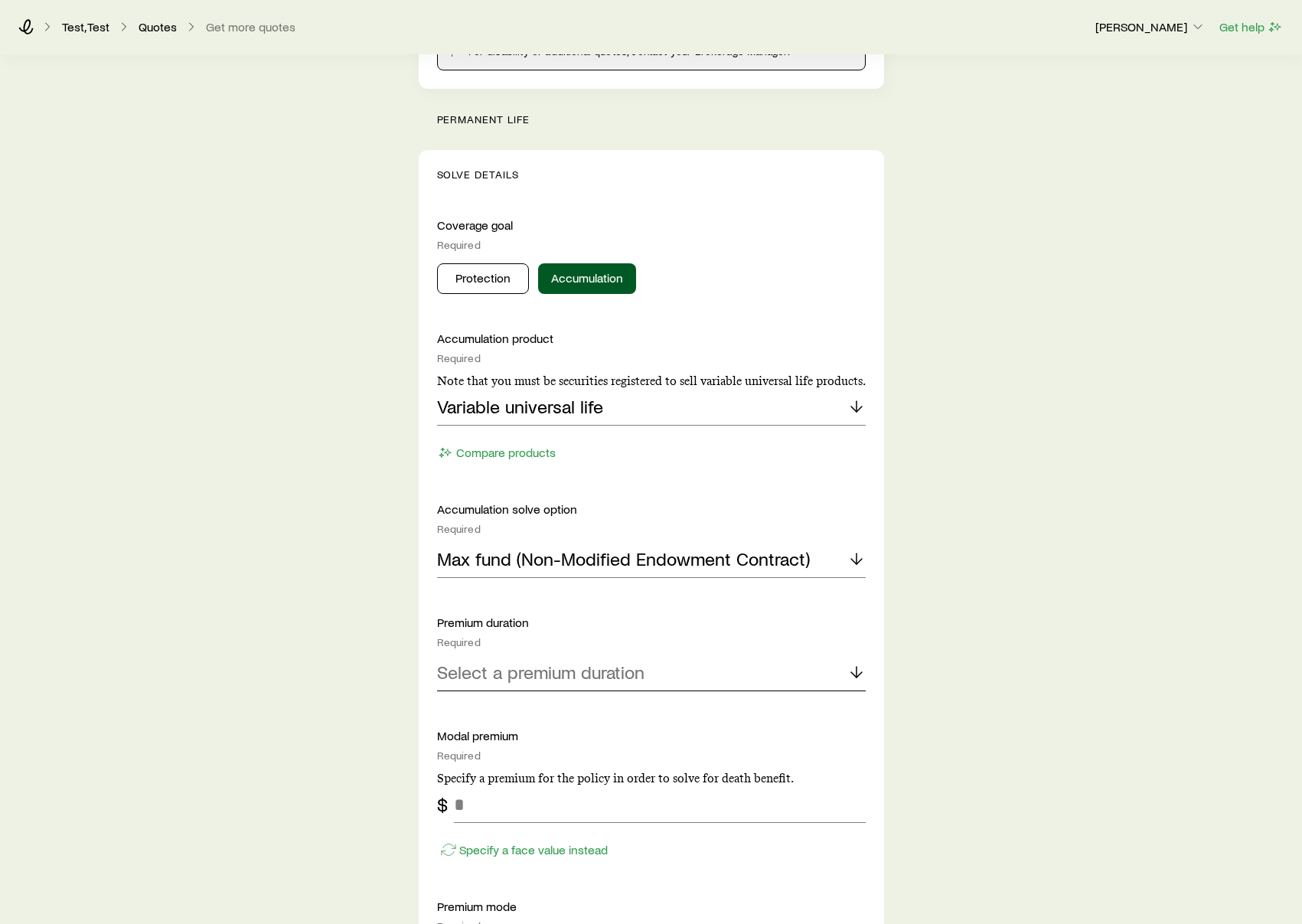
click at [515, 676] on p "Select a premium duration" at bounding box center [541, 672] width 208 height 21
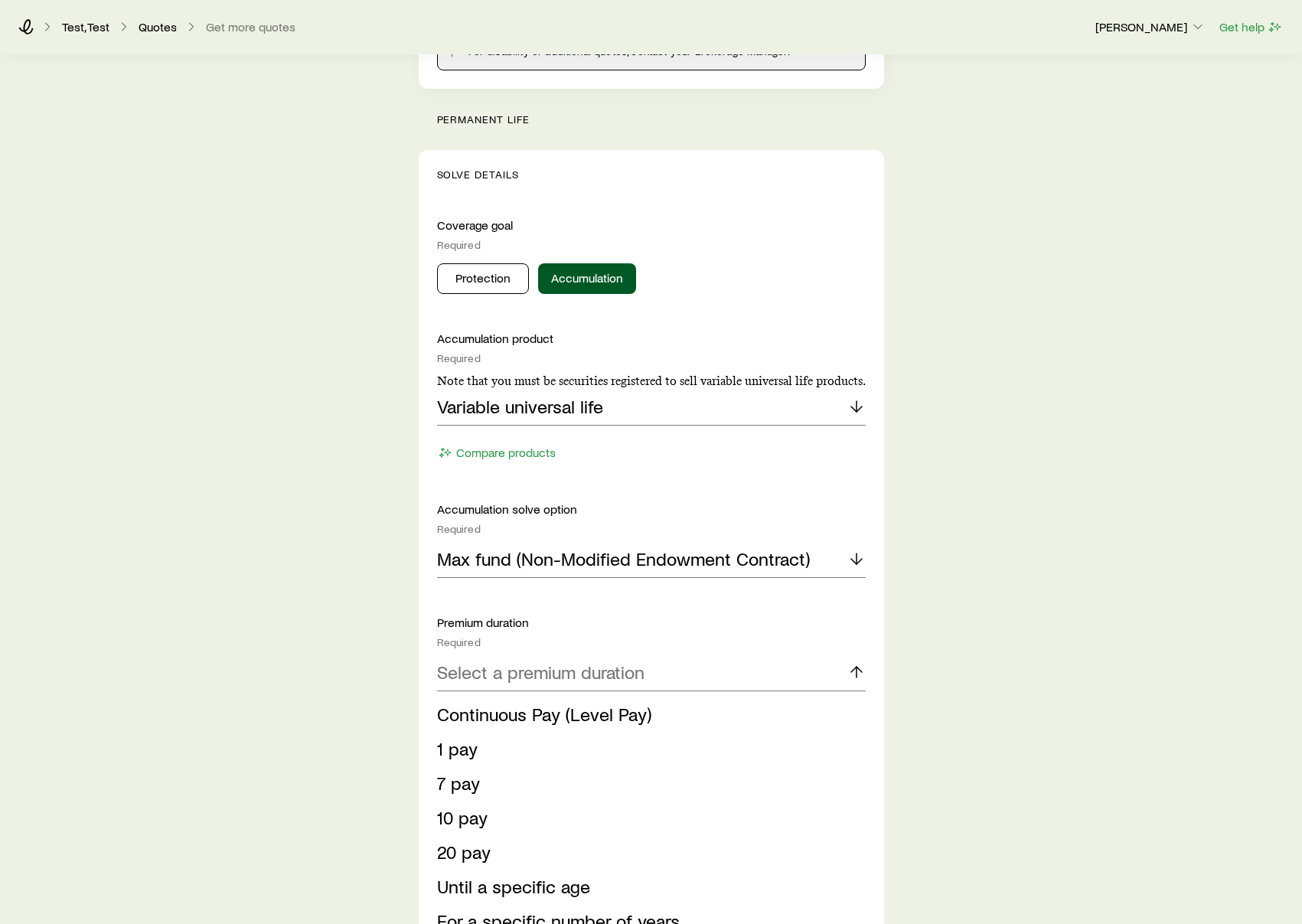
click at [368, 603] on div "Insurance Selection What type of product are you looking for? At least one is r…" at bounding box center [651, 915] width 1302 height 2690
click at [329, 421] on div "Insurance Selection What type of product are you looking for? At least one is r…" at bounding box center [651, 915] width 1302 height 2690
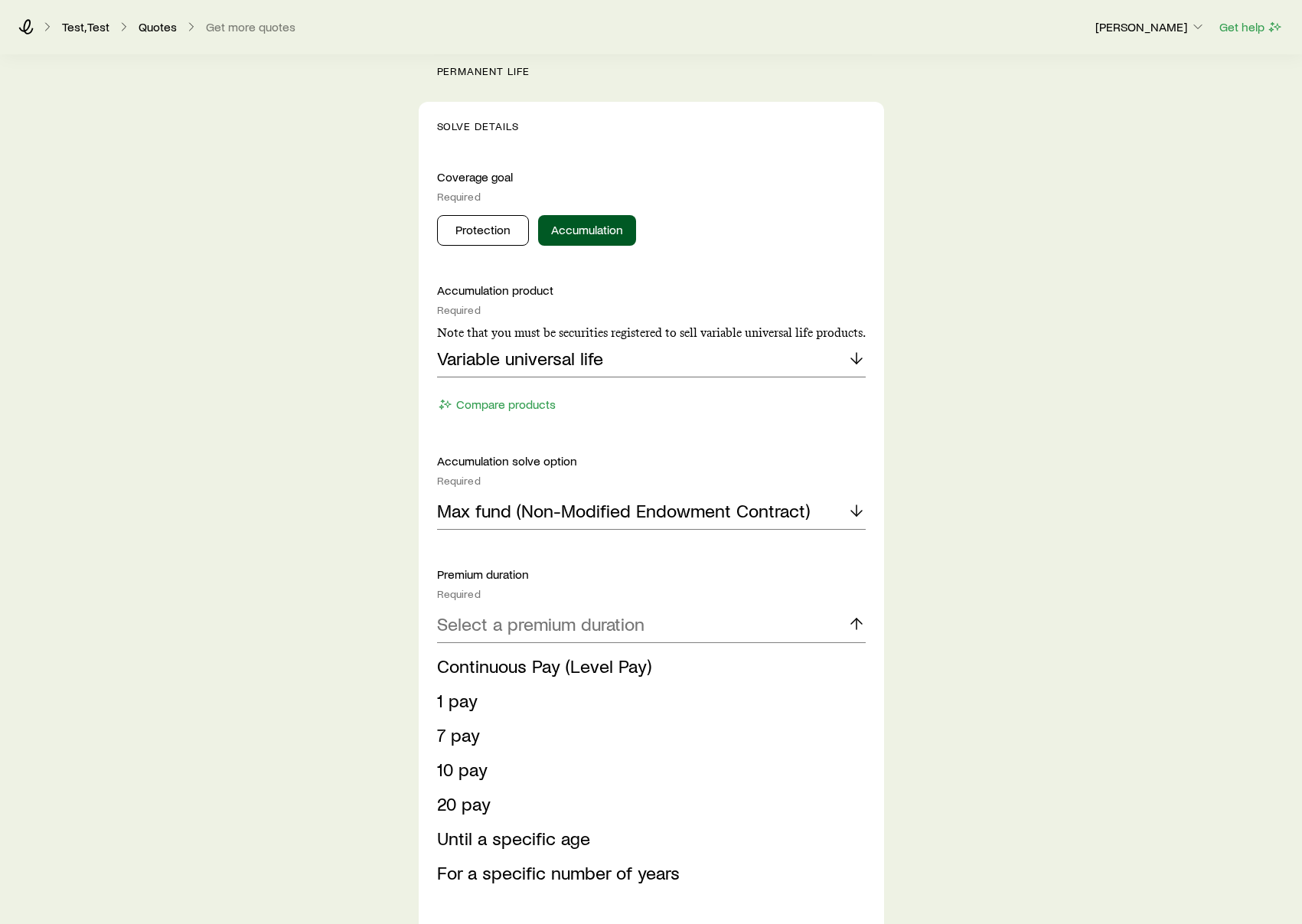
scroll to position [794, 0]
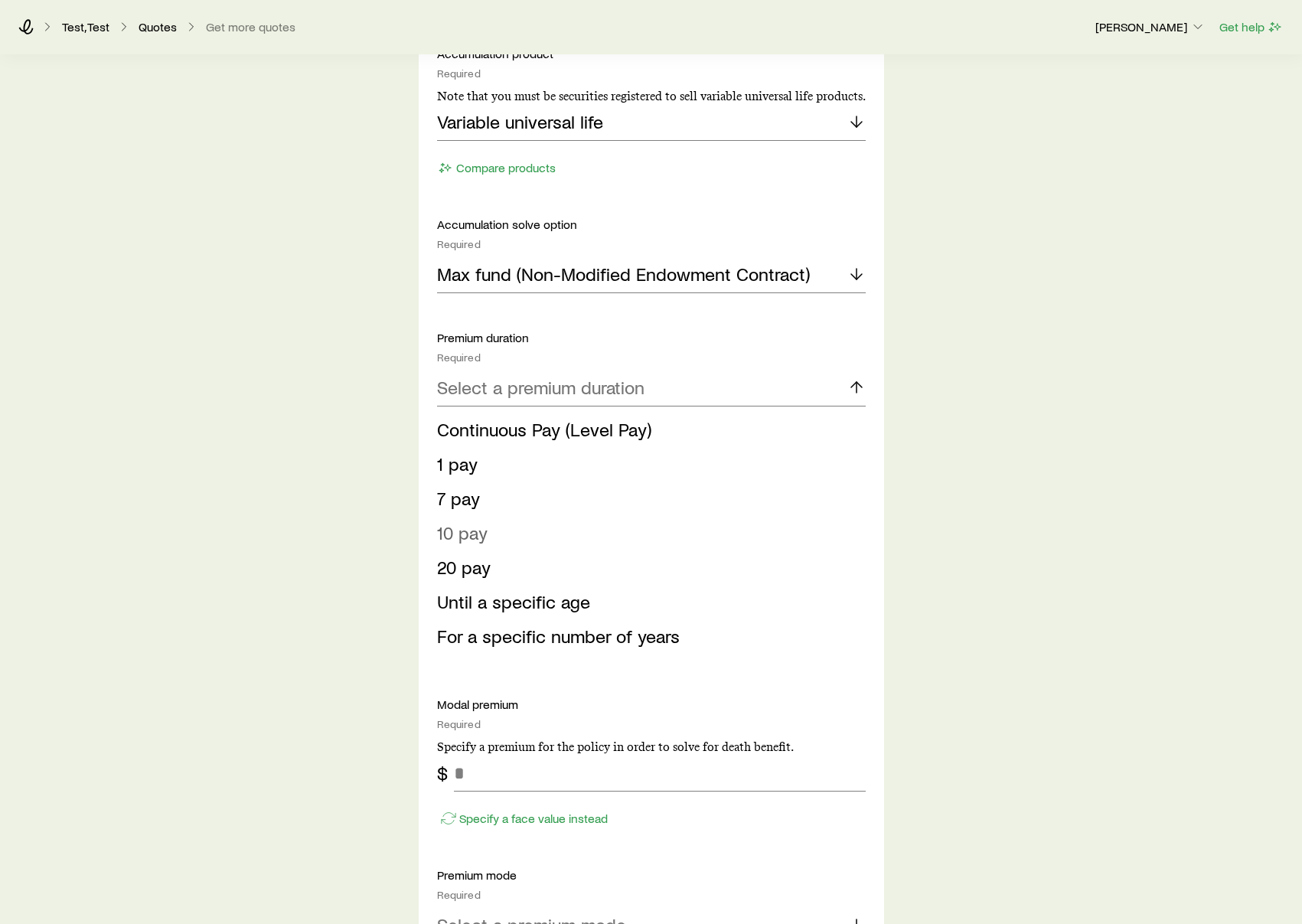
click at [466, 538] on span "10 pay" at bounding box center [462, 532] width 51 height 22
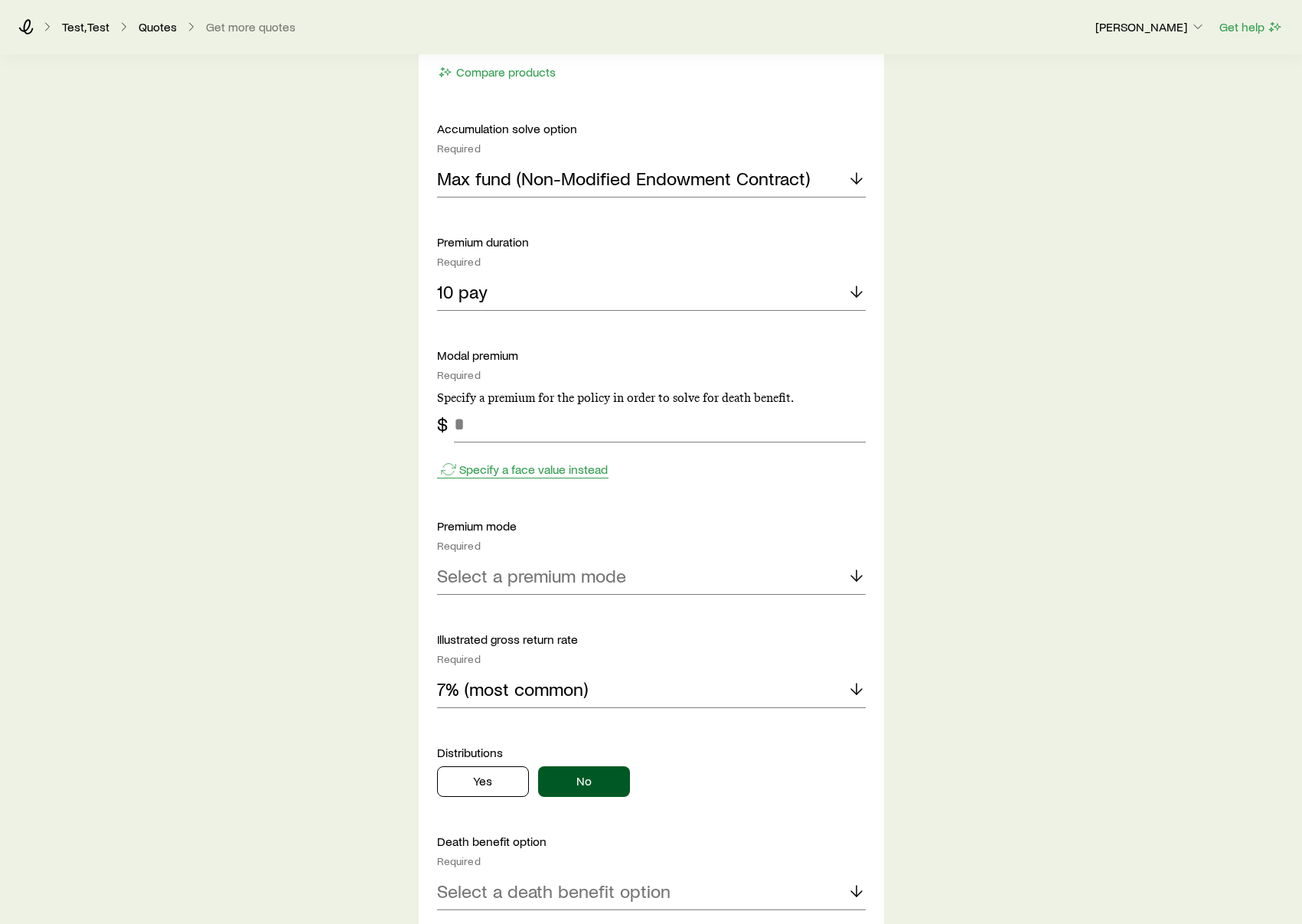
scroll to position [917, 0]
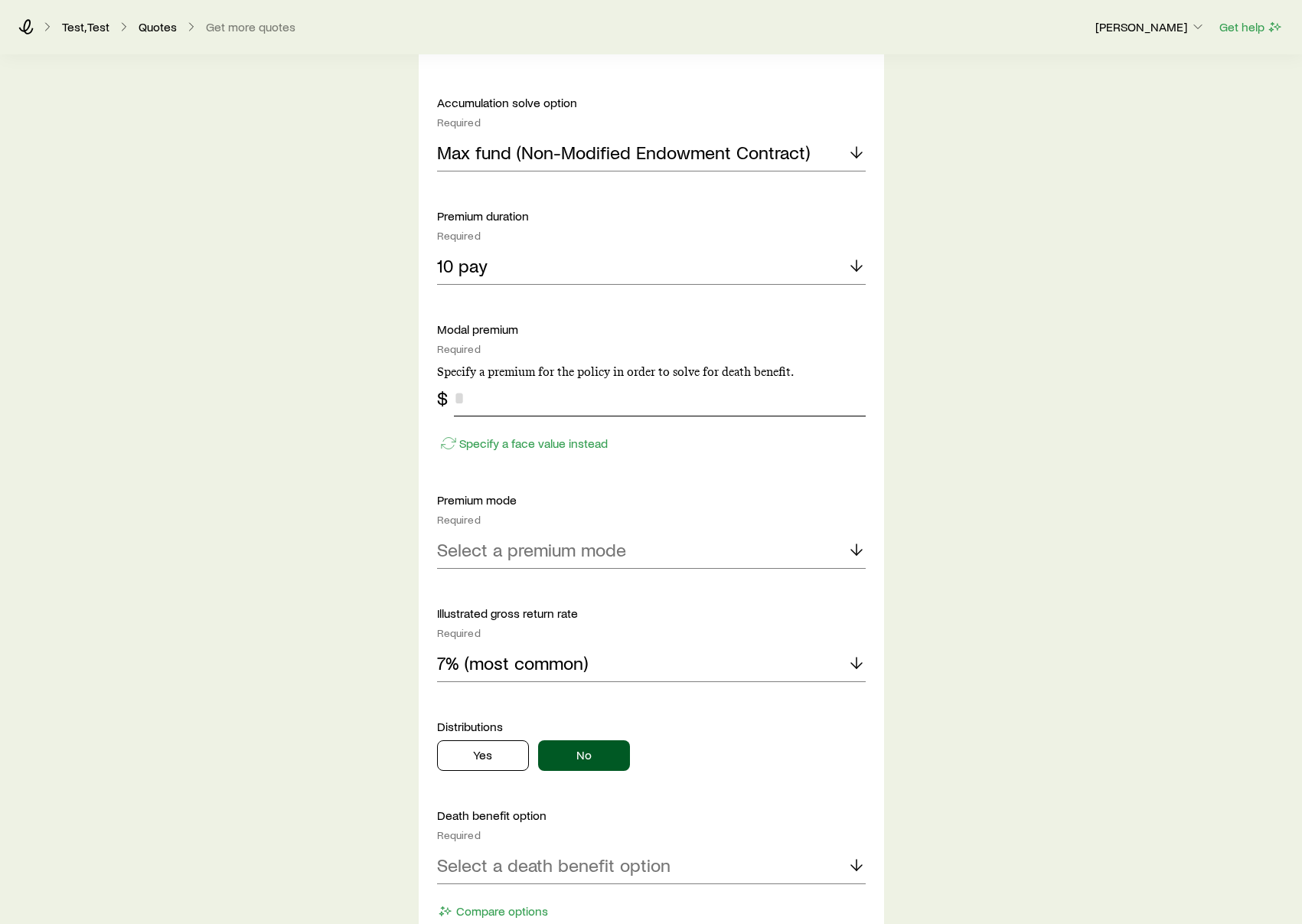
click at [521, 402] on input "tel" at bounding box center [660, 399] width 411 height 37
click at [521, 442] on div "Specify a face value instead" at bounding box center [651, 436] width 429 height 39
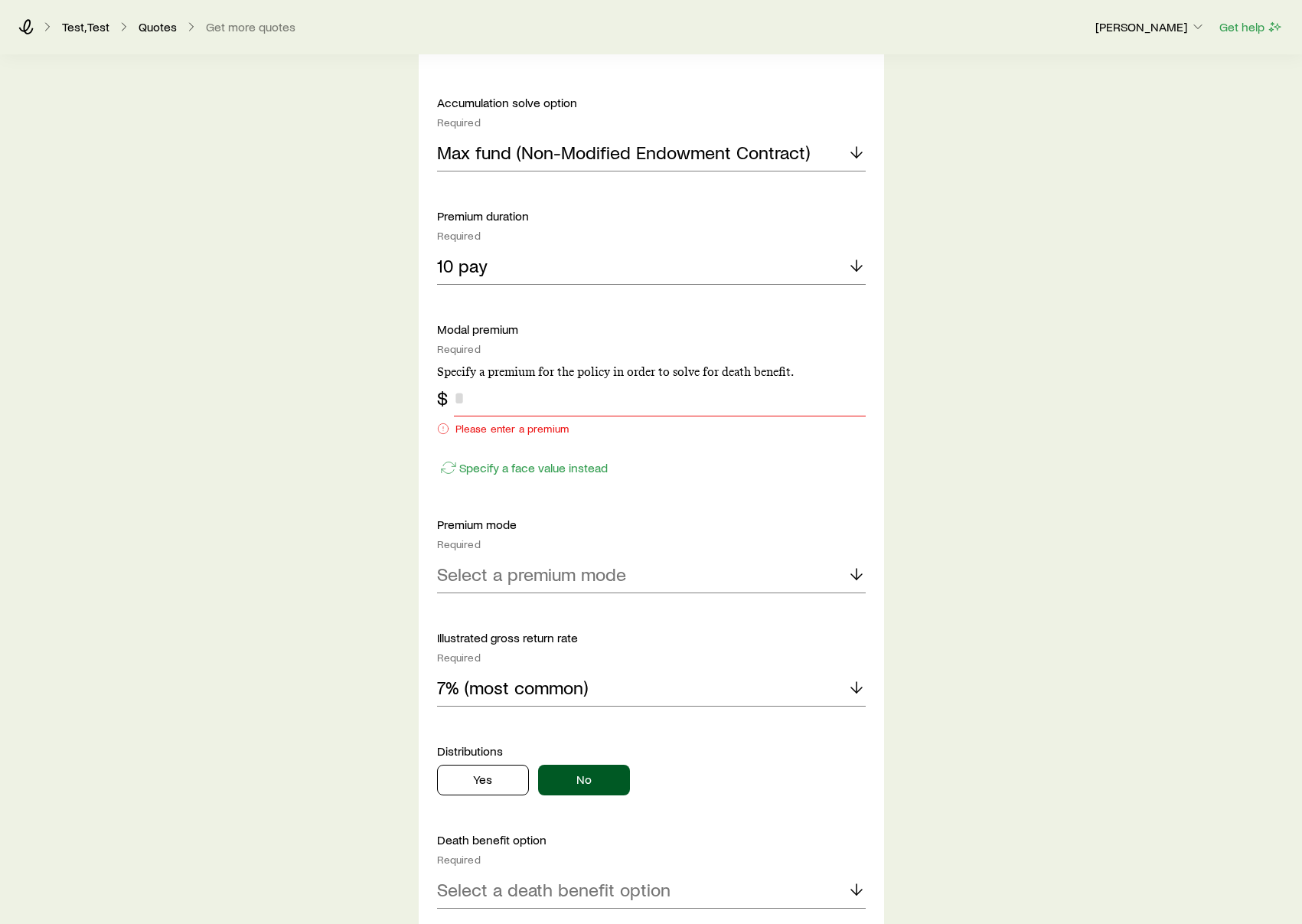
click at [519, 415] on input "tel" at bounding box center [660, 399] width 411 height 37
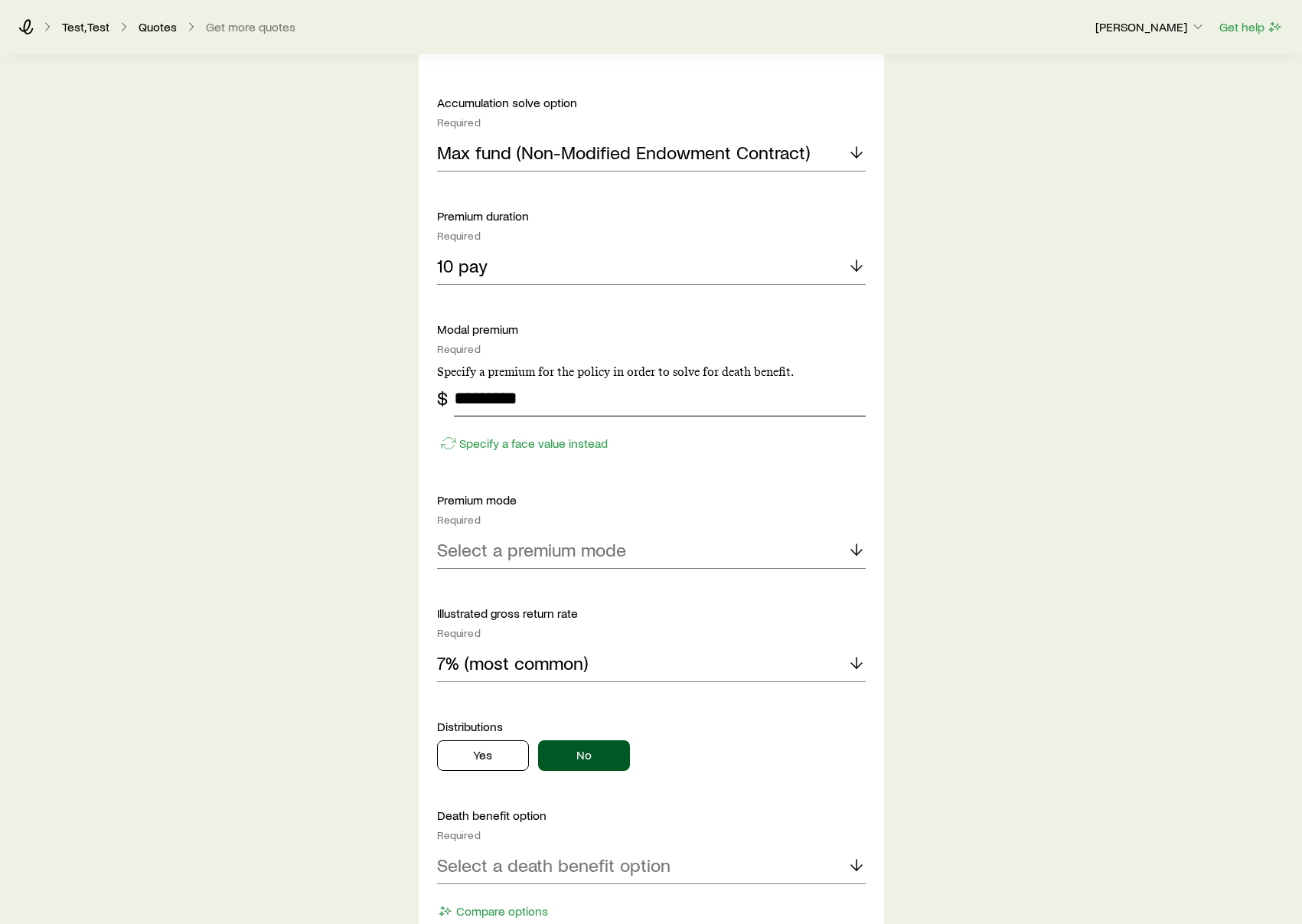
type input "*********"
click at [637, 550] on div "Select a premium mode" at bounding box center [651, 551] width 429 height 37
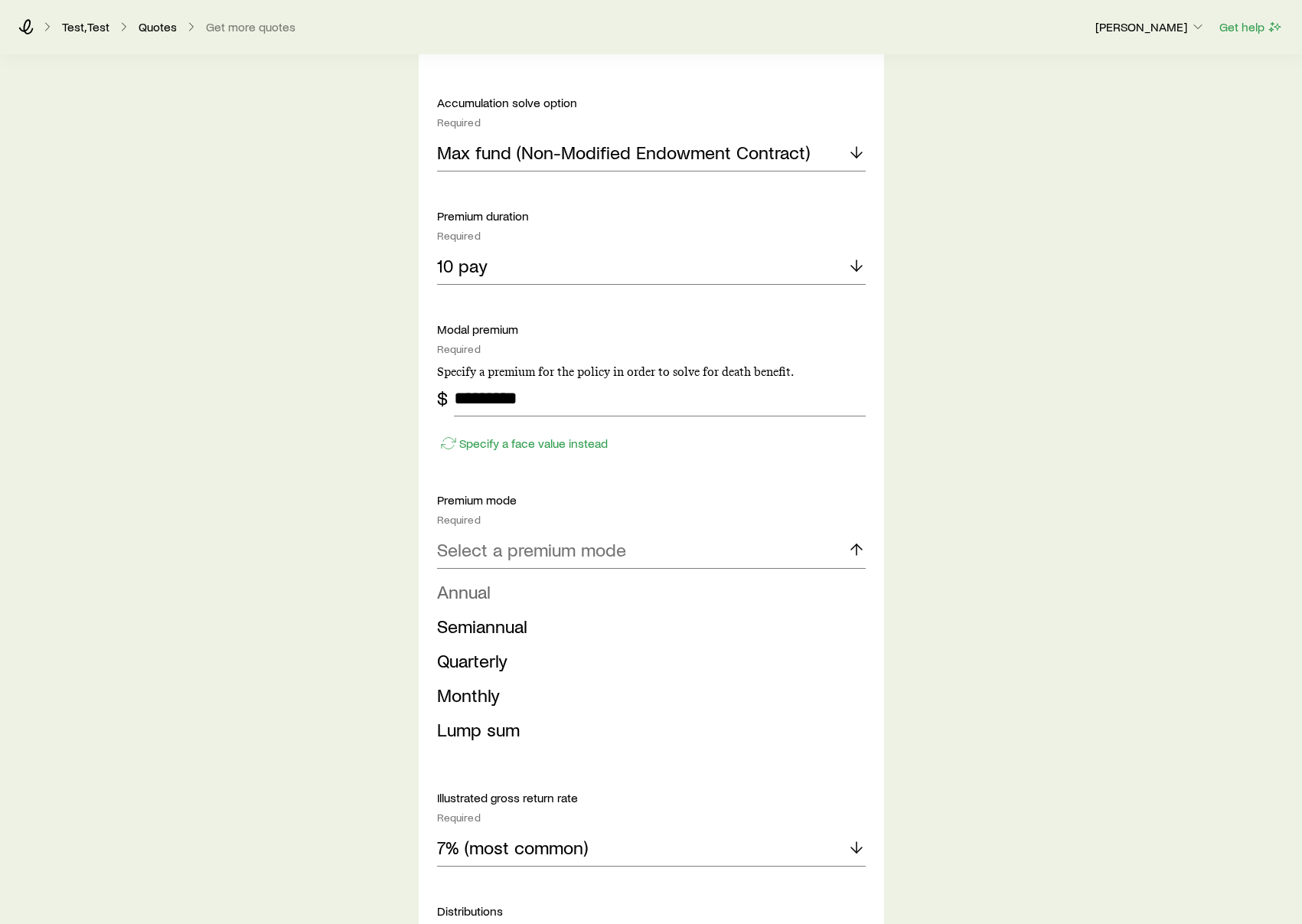
click at [595, 588] on li "Annual" at bounding box center [647, 591] width 420 height 34
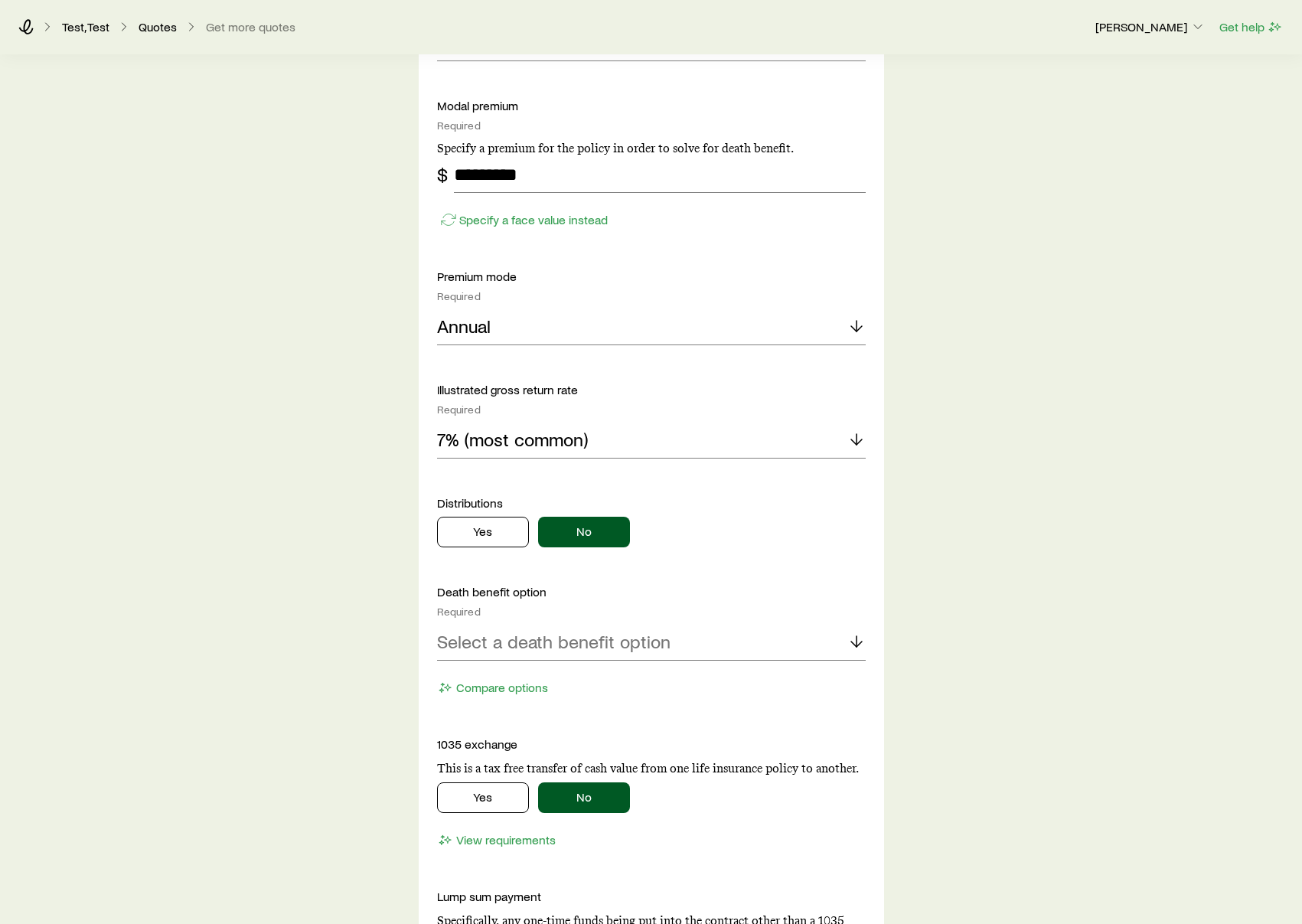
scroll to position [1156, 0]
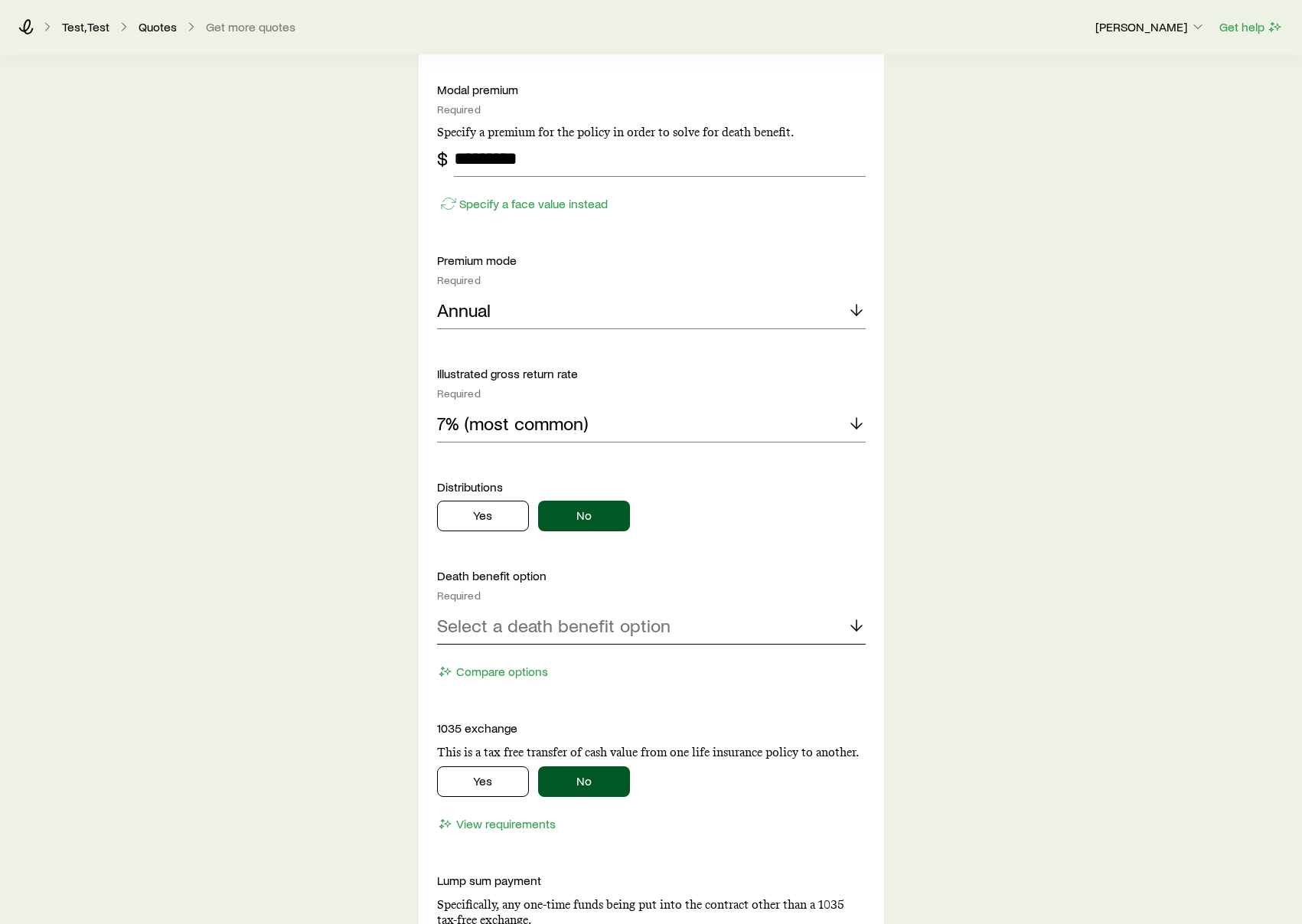
click at [558, 621] on p "Select a death benefit option" at bounding box center [554, 625] width 234 height 21
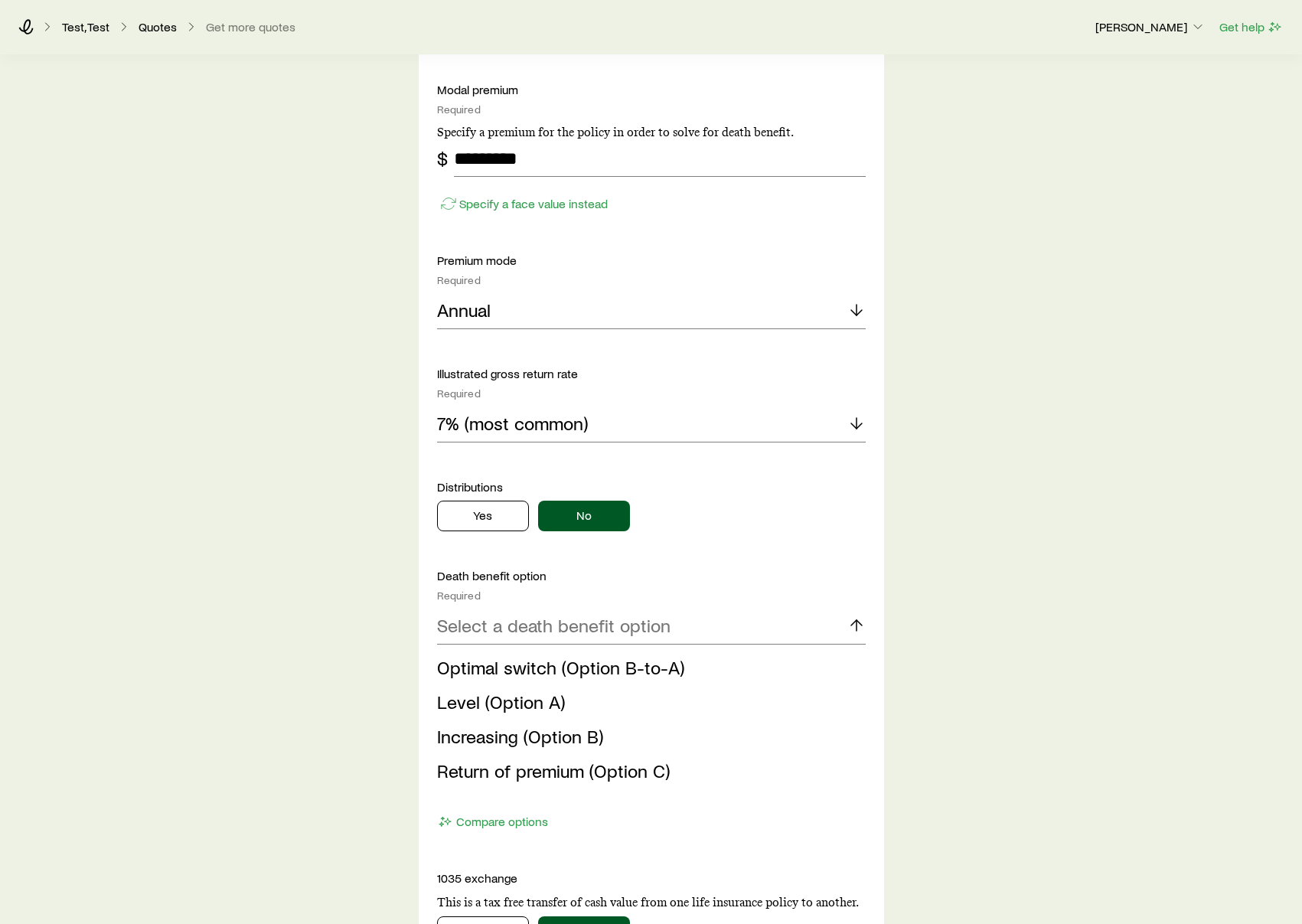
click at [556, 668] on span "Optimal switch (Option B-to-A)" at bounding box center [561, 667] width 247 height 22
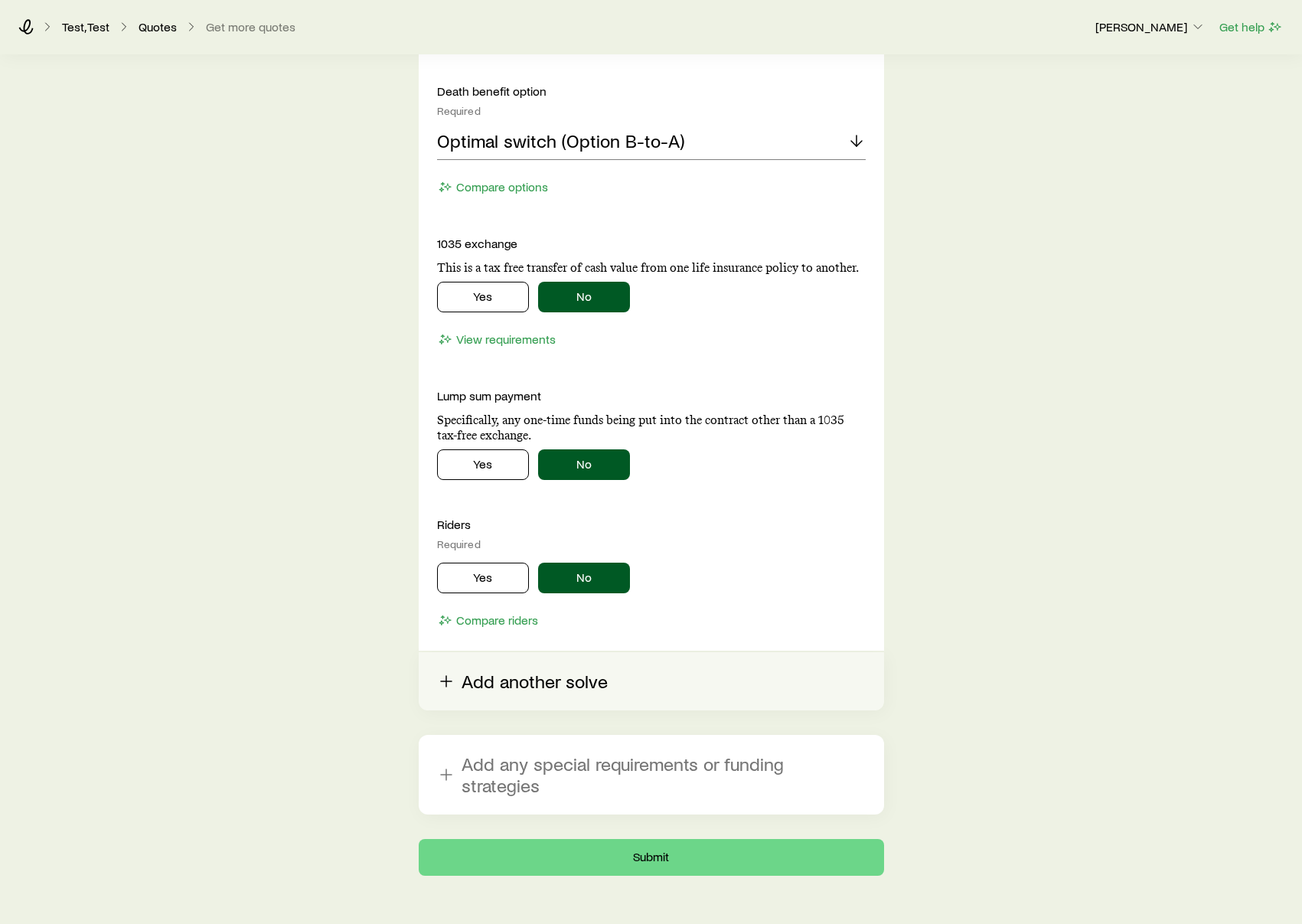
click at [577, 690] on button "Add another solve" at bounding box center [651, 681] width 465 height 58
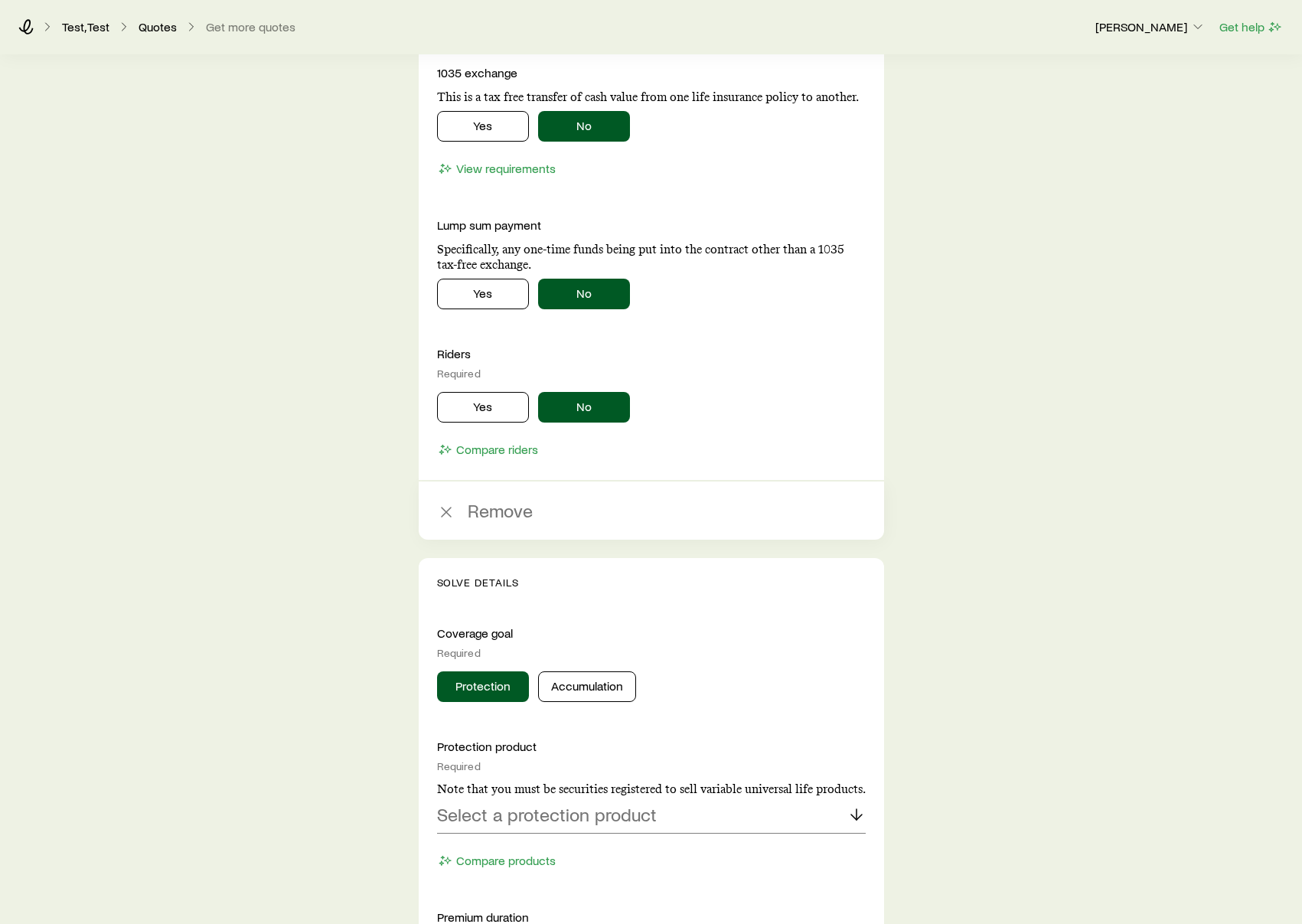
scroll to position [2146, 0]
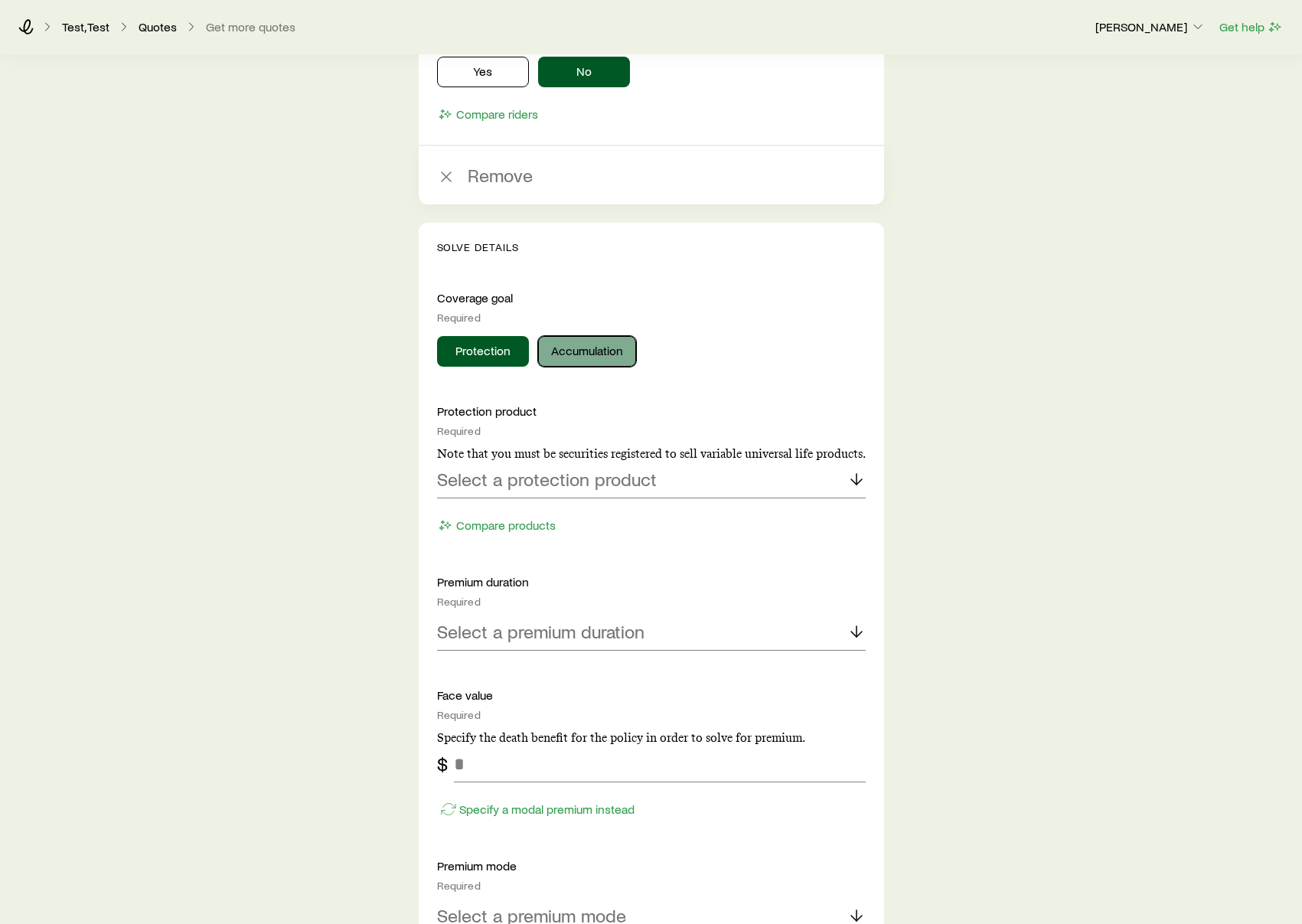
click at [599, 354] on button "Accumulation" at bounding box center [588, 351] width 98 height 31
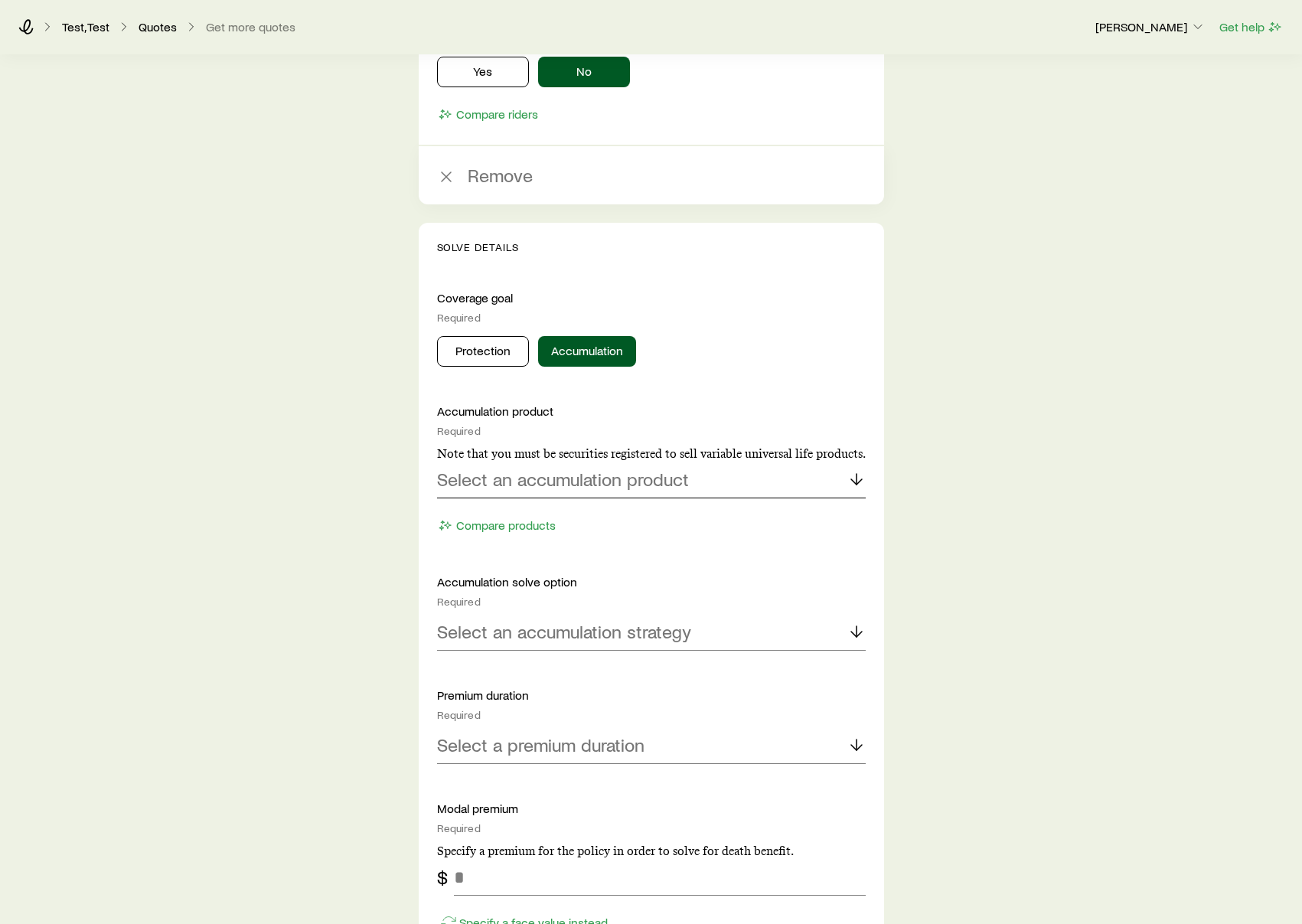
click at [587, 476] on p "Select an accumulation product" at bounding box center [563, 478] width 252 height 21
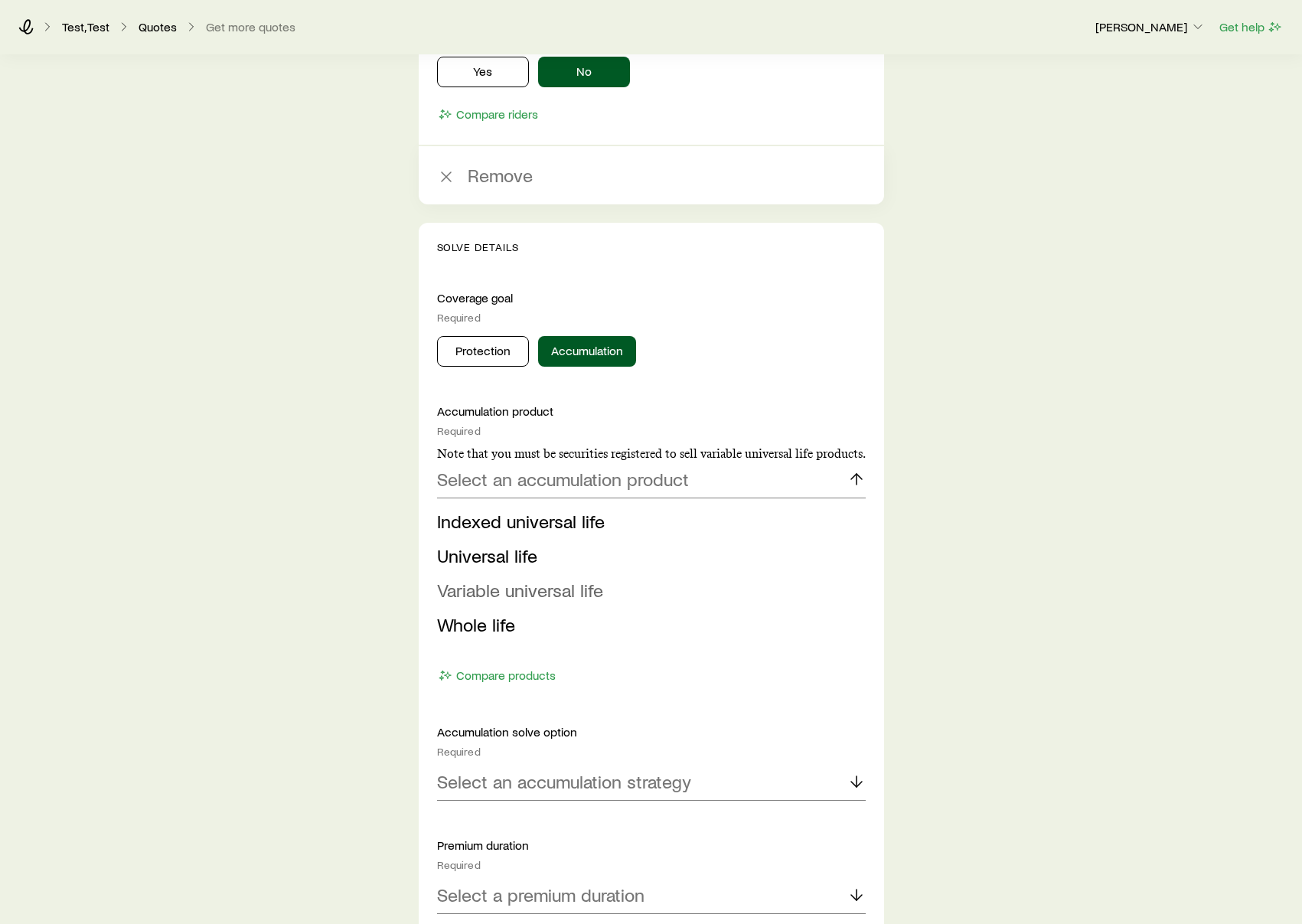
click at [563, 591] on span "Variable universal life" at bounding box center [520, 589] width 166 height 22
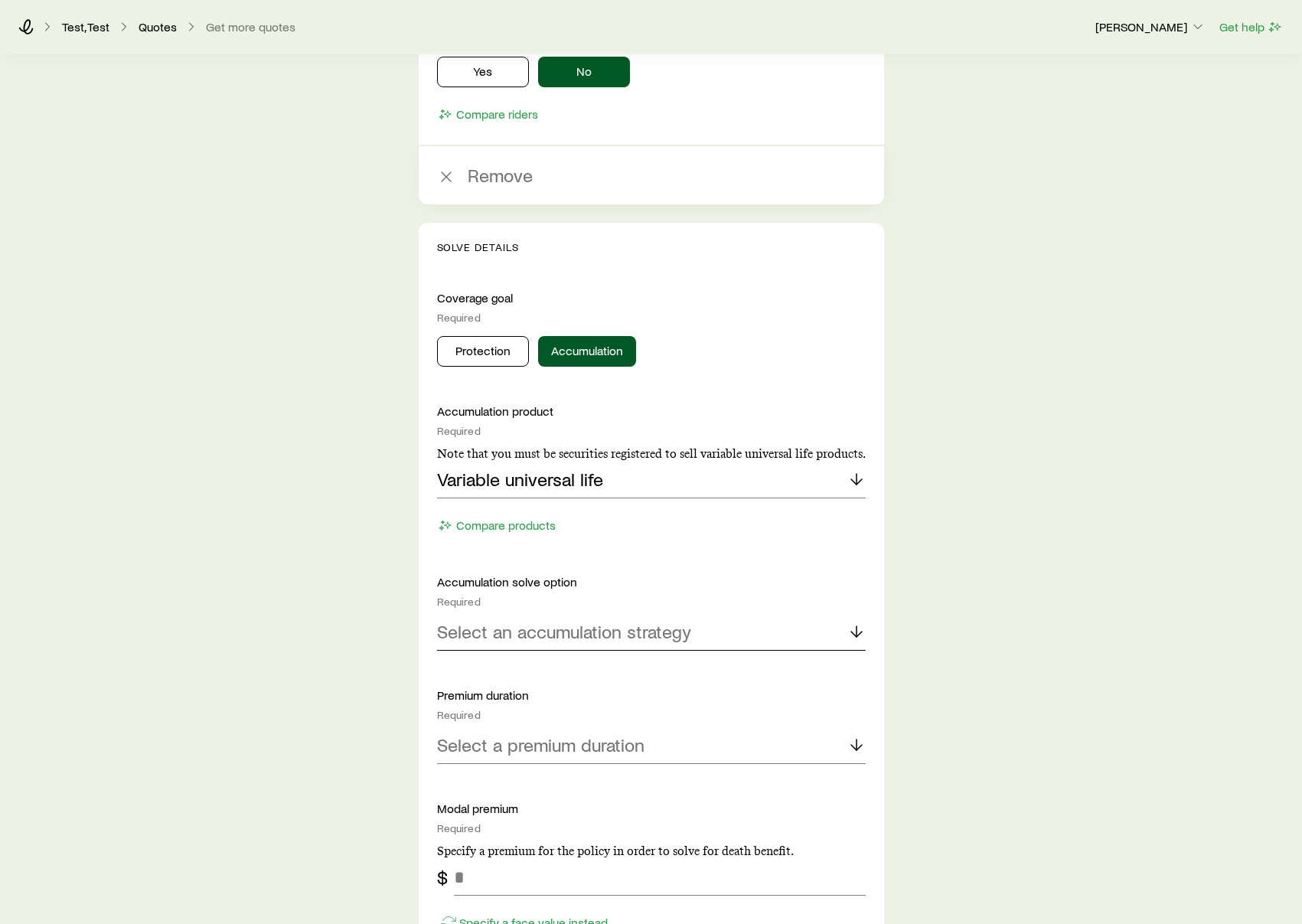
click at [505, 627] on p "Select an accumulation strategy" at bounding box center [564, 631] width 254 height 21
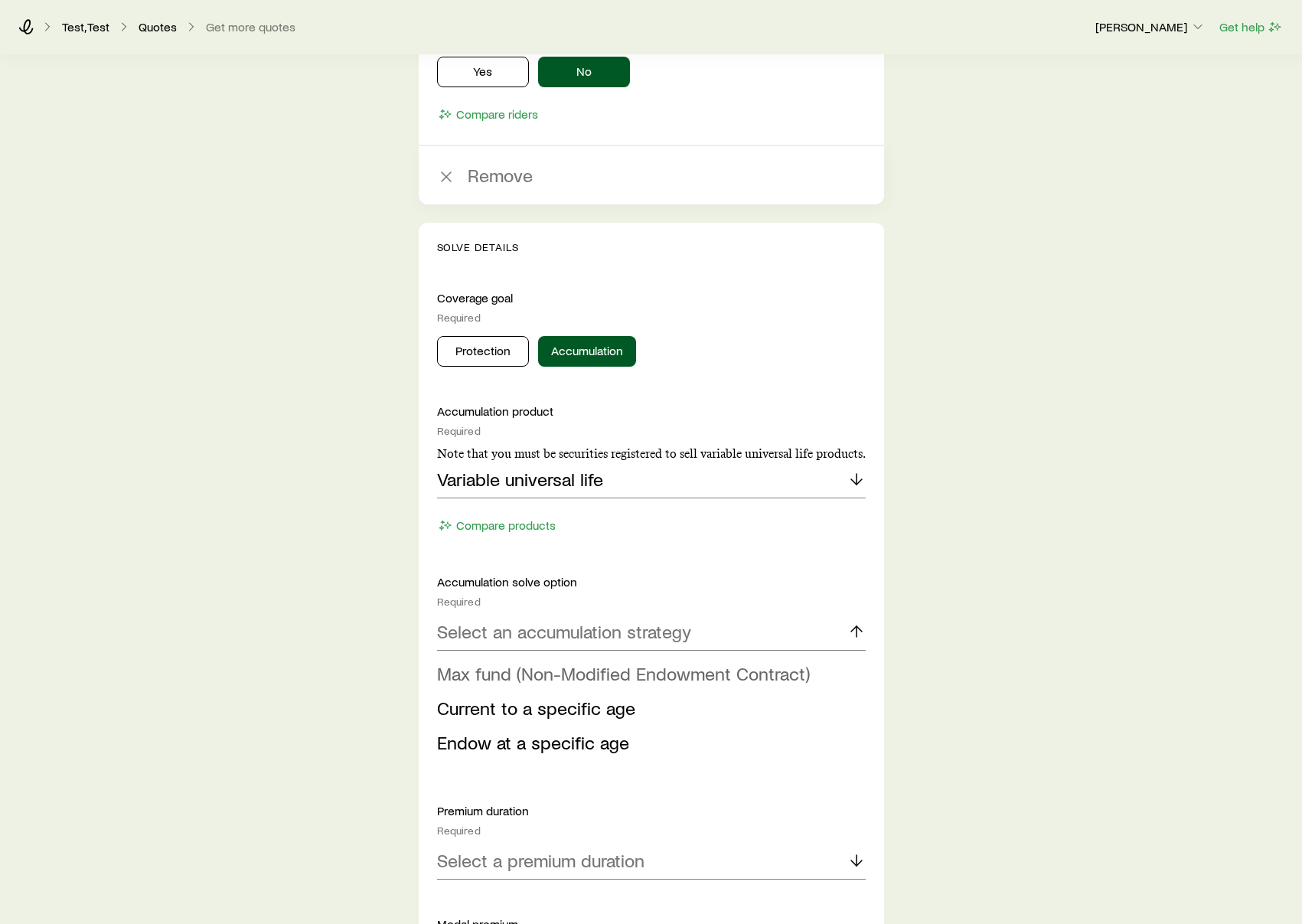
click at [514, 678] on span "Max fund (Non-Modified Endowment Contract)" at bounding box center [624, 673] width 373 height 22
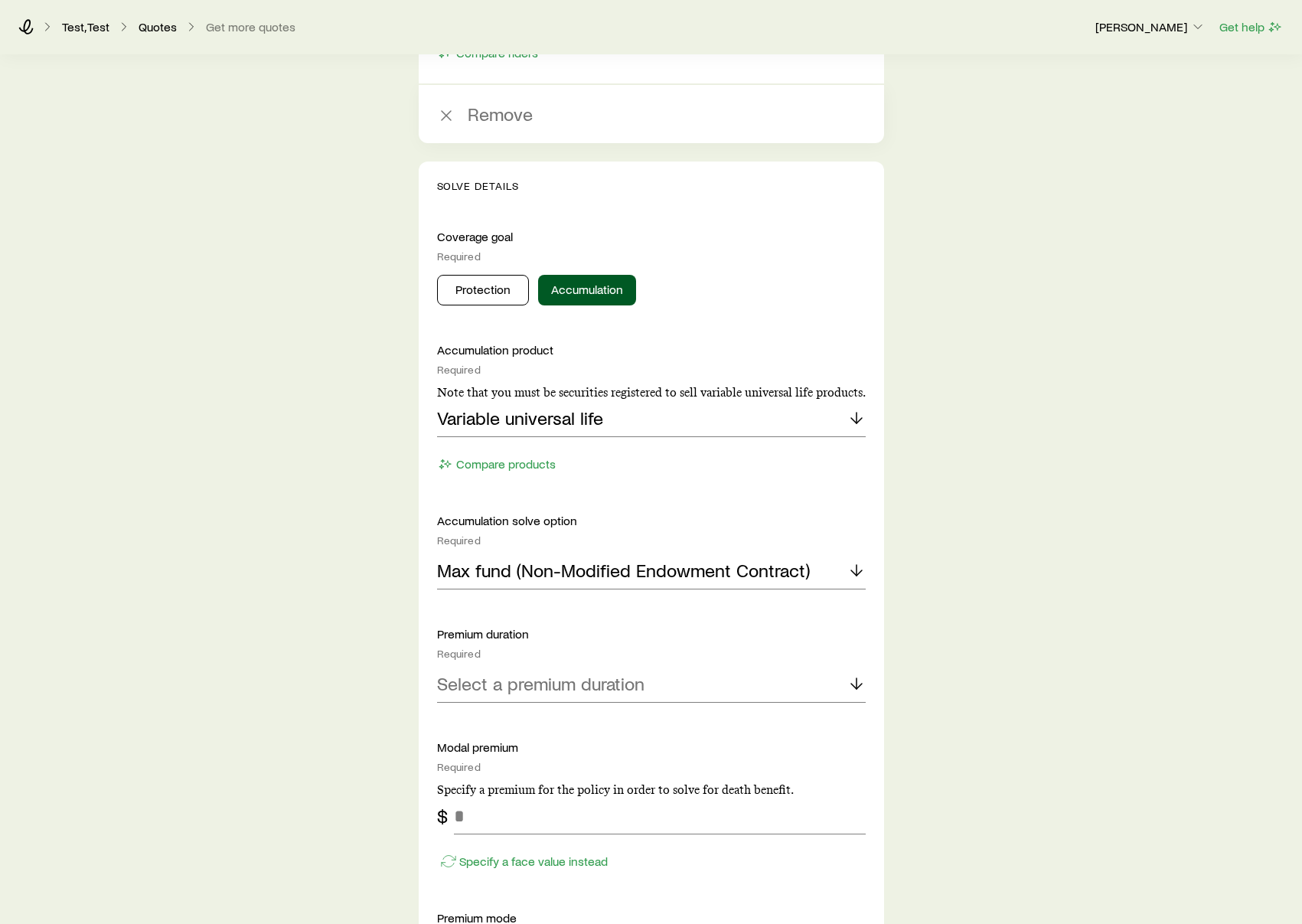
scroll to position [2463, 0]
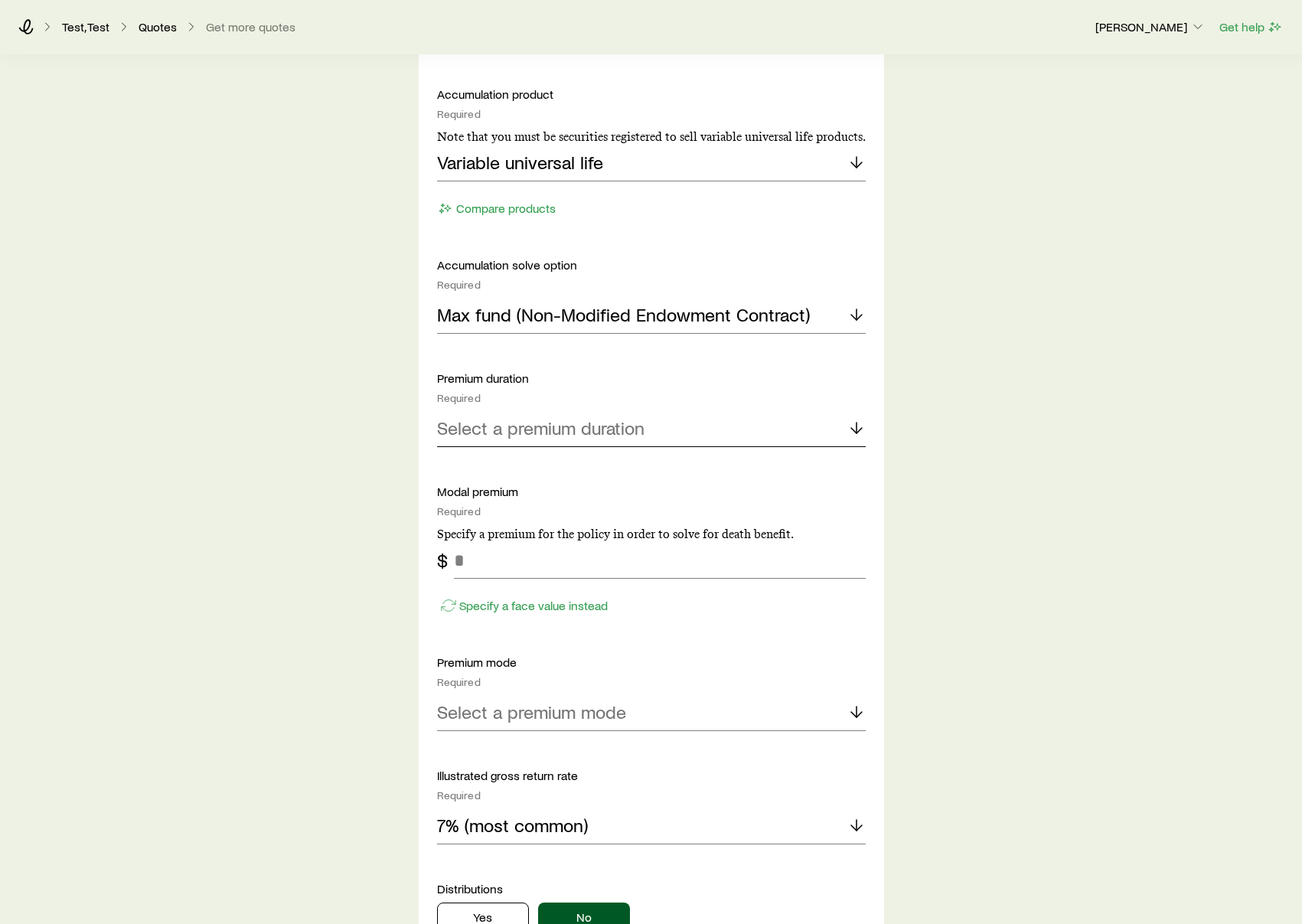
click at [521, 437] on p "Select a premium duration" at bounding box center [541, 427] width 208 height 21
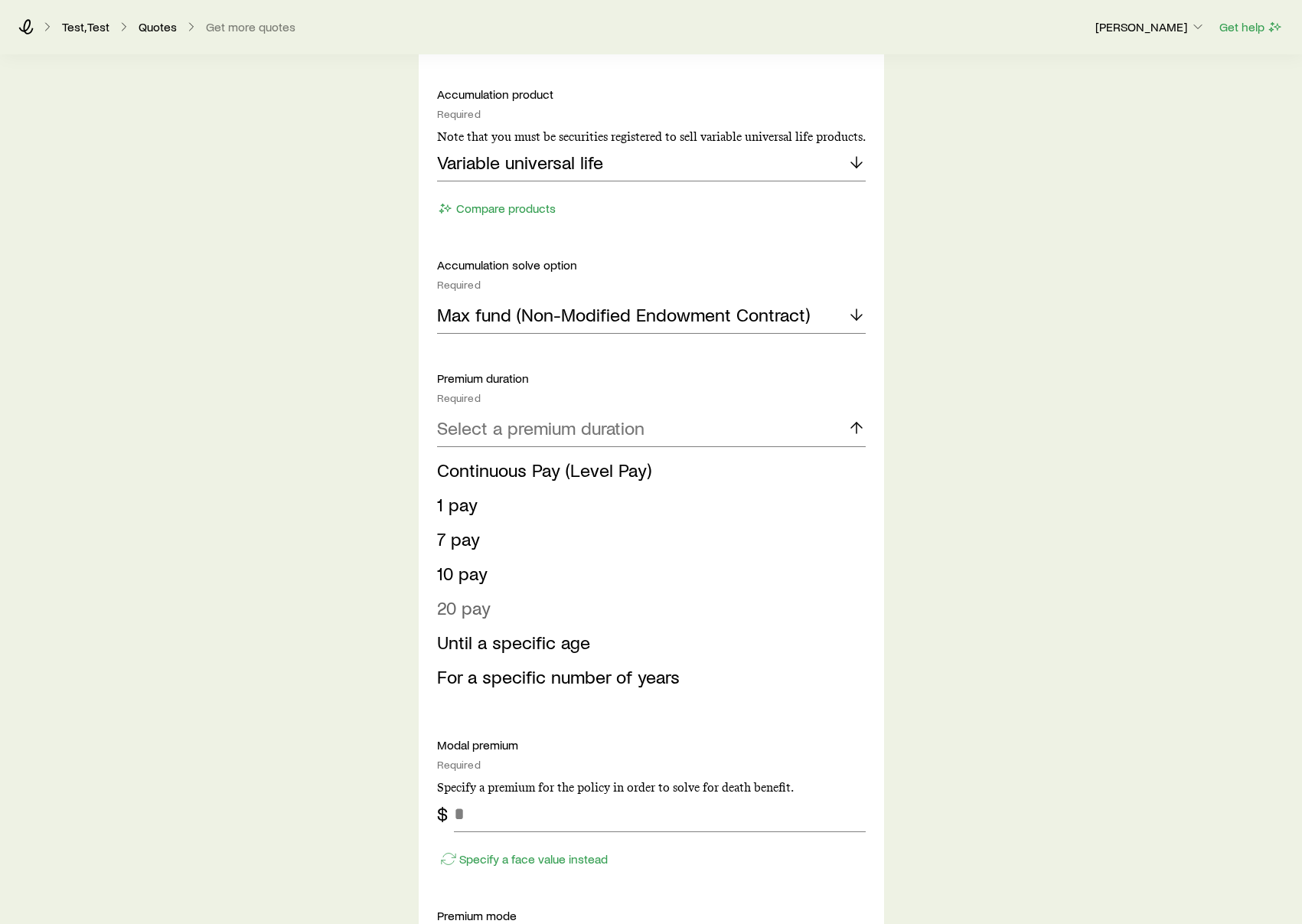
click at [495, 611] on li "20 pay" at bounding box center [647, 608] width 420 height 34
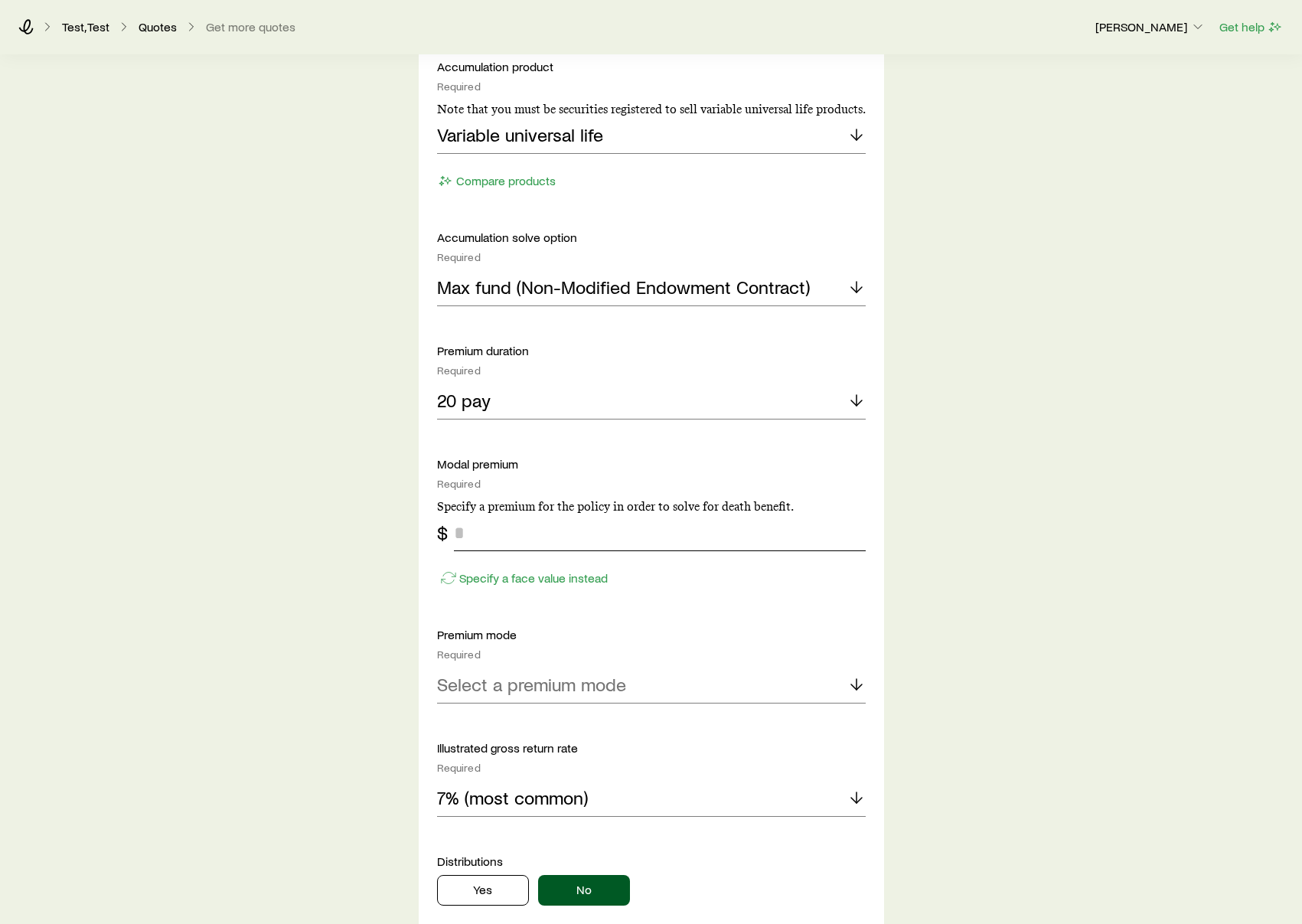
scroll to position [2491, 0]
click at [525, 536] on input "tel" at bounding box center [660, 532] width 411 height 37
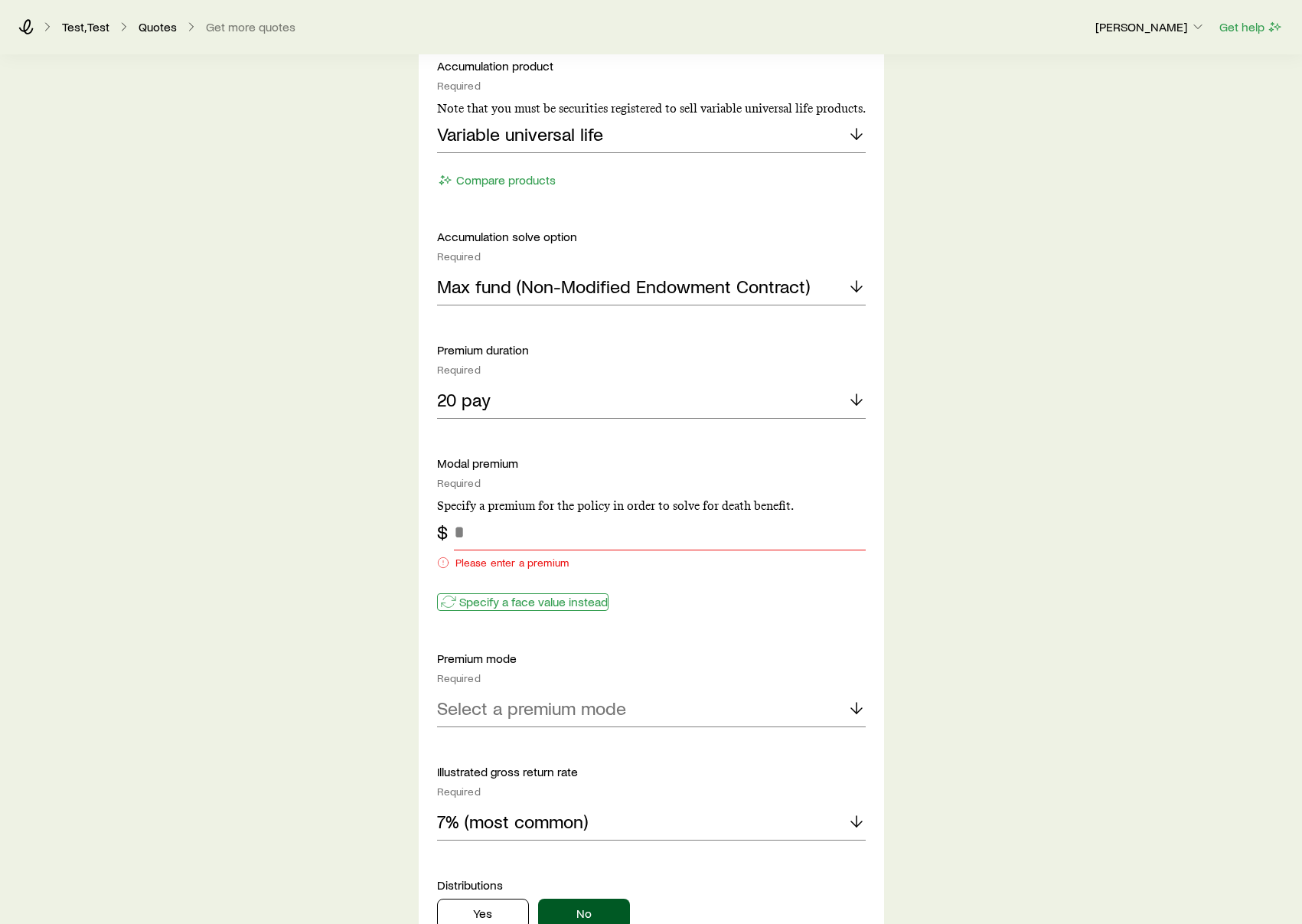
click at [513, 579] on div "Specify a face value instead" at bounding box center [651, 594] width 429 height 39
click at [516, 548] on input "tel" at bounding box center [660, 532] width 411 height 37
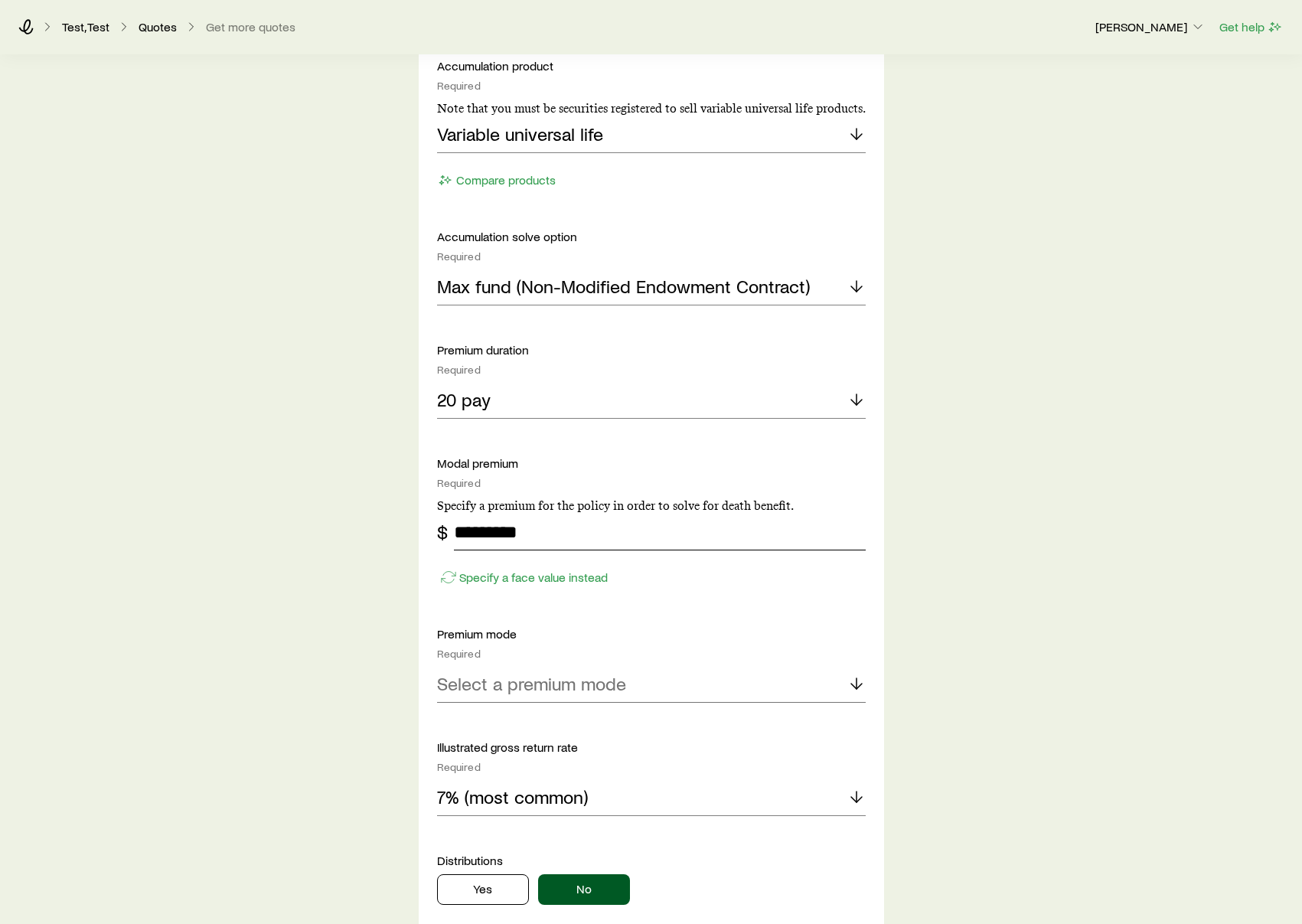
type input "*********"
click at [575, 690] on p "Select a premium mode" at bounding box center [532, 683] width 189 height 21
click at [564, 714] on li "Annual" at bounding box center [647, 726] width 420 height 34
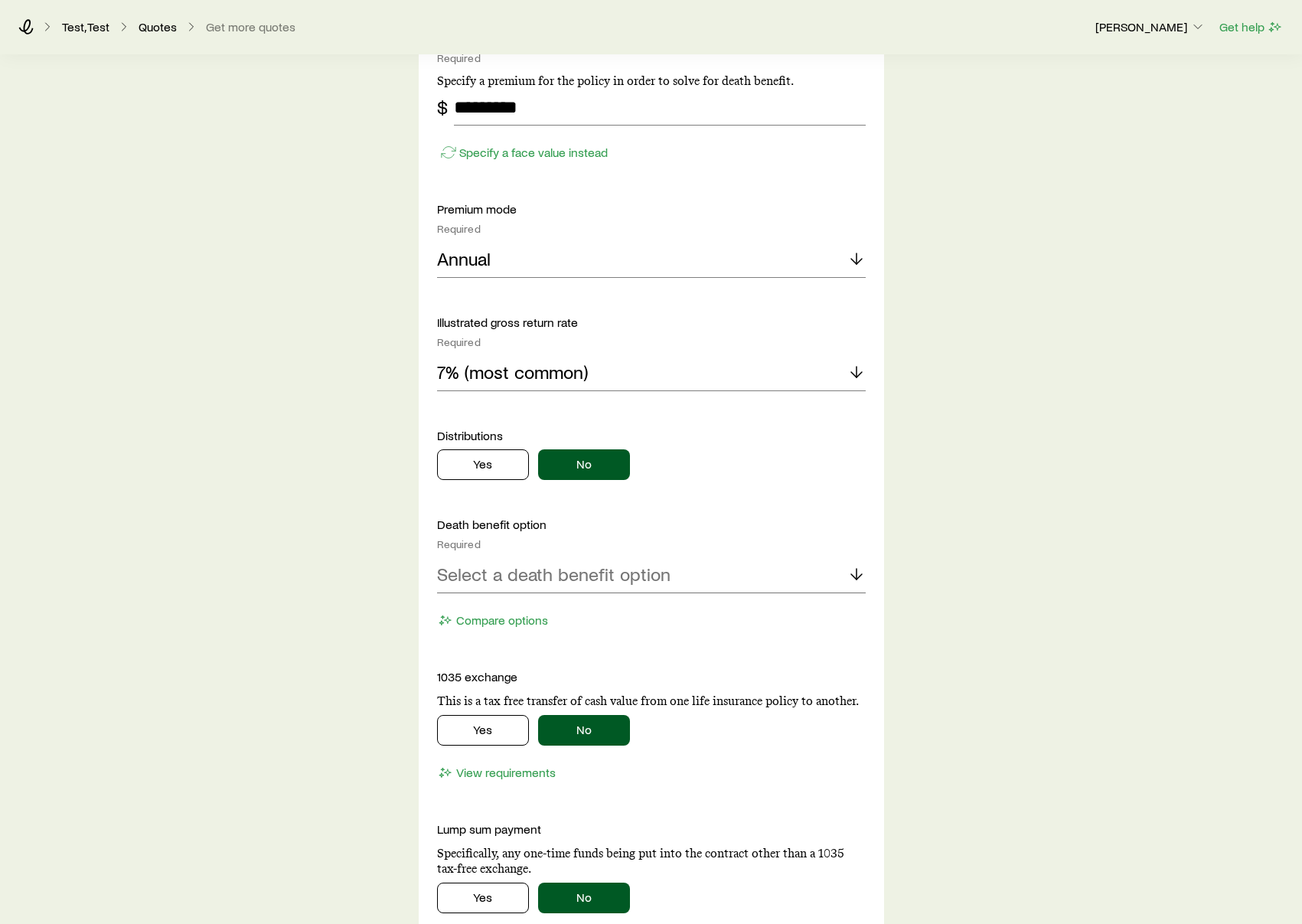
scroll to position [2917, 0]
click at [594, 578] on p "Select a death benefit option" at bounding box center [554, 573] width 234 height 21
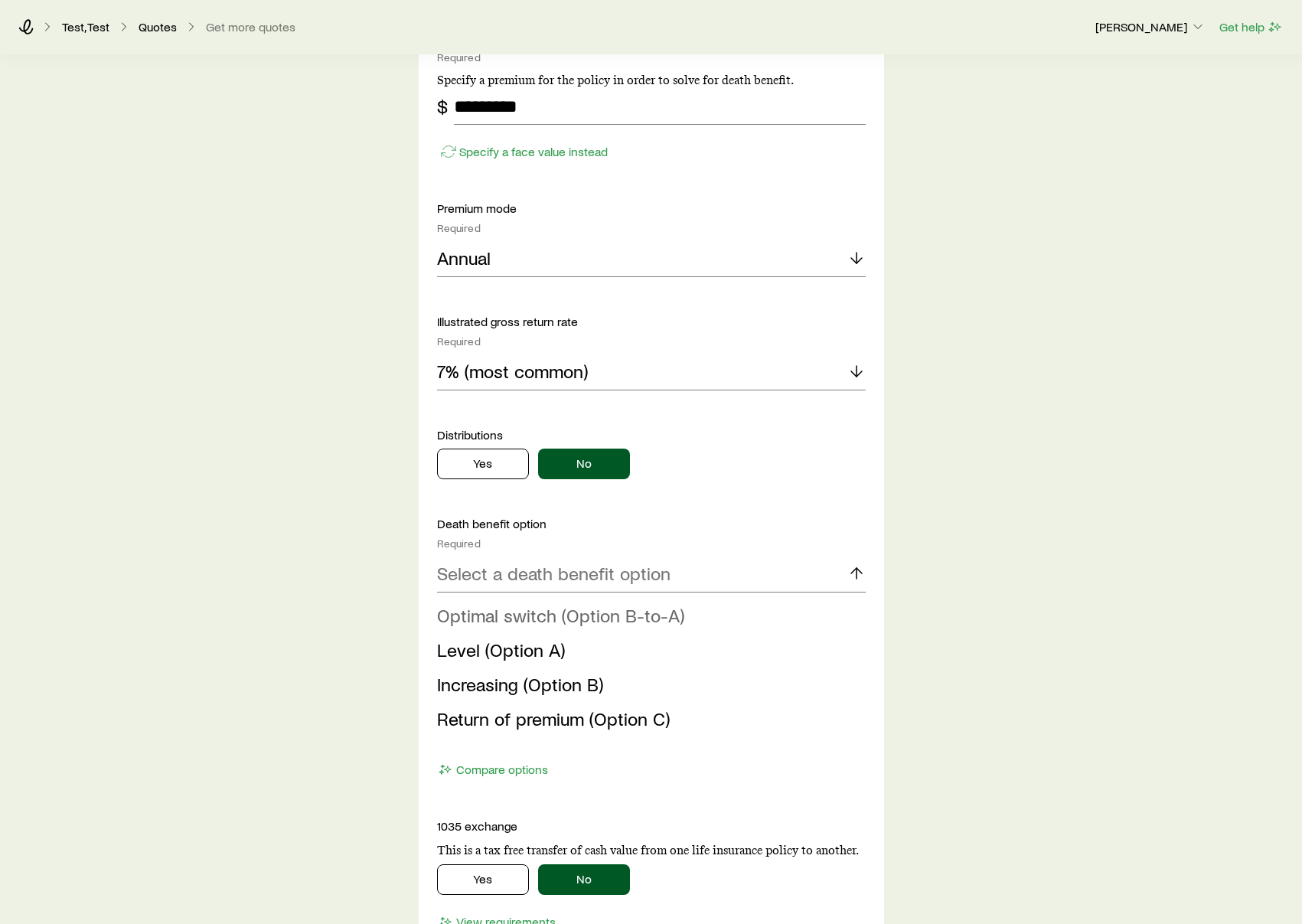
click at [588, 625] on span "Optimal switch (Option B-to-A)" at bounding box center [561, 615] width 247 height 22
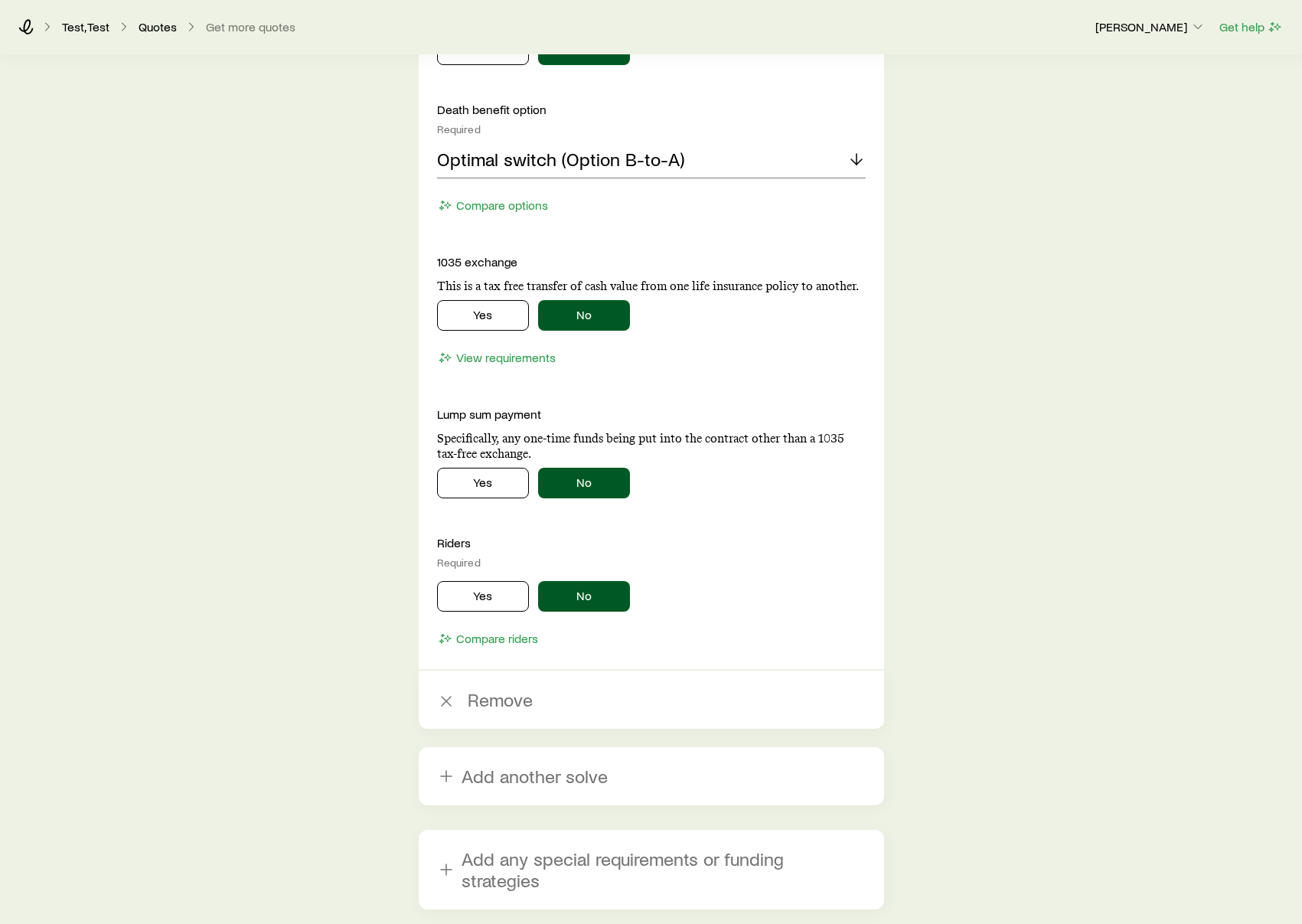
scroll to position [3440, 0]
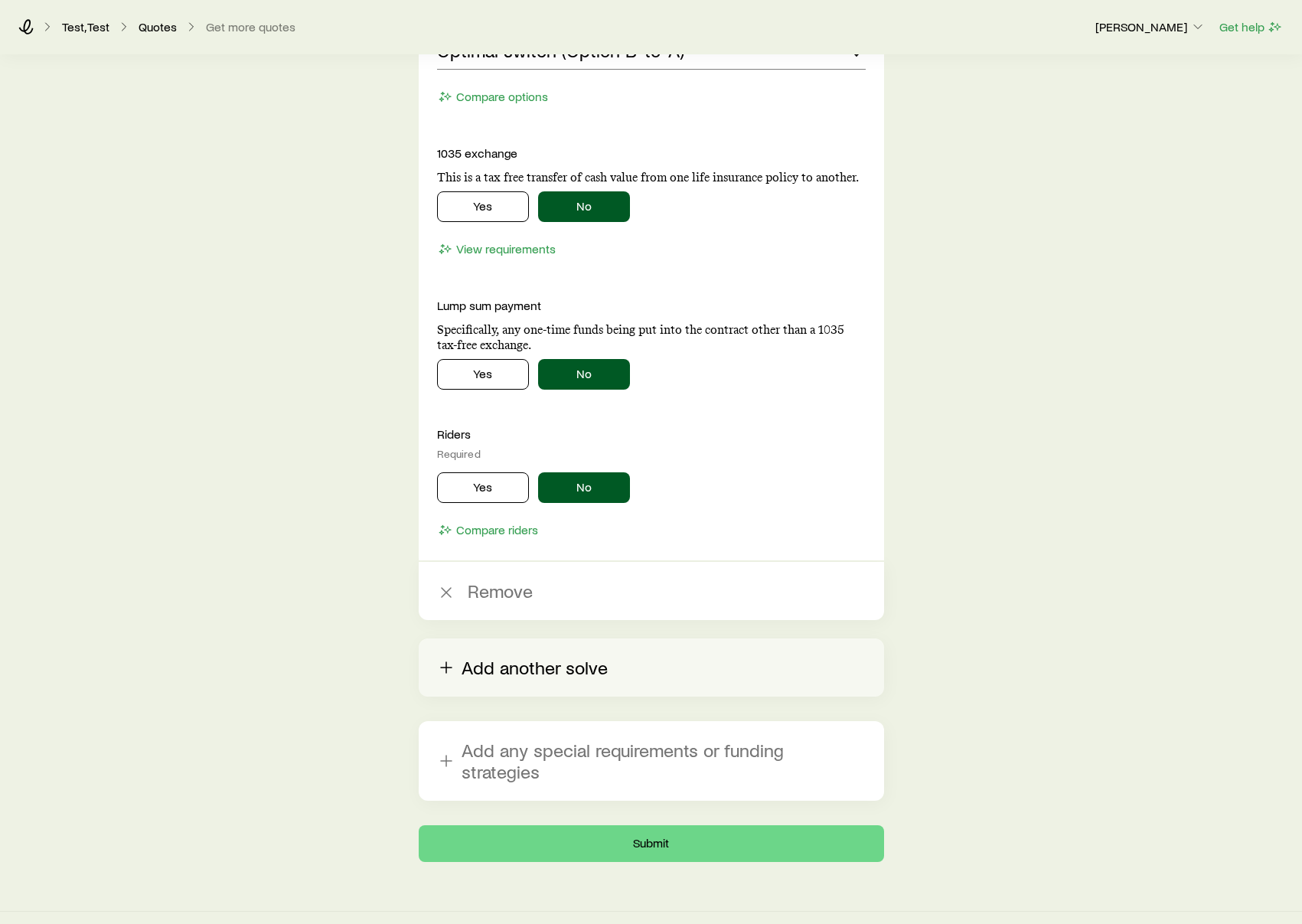
click at [524, 679] on button "Add another solve" at bounding box center [651, 667] width 465 height 58
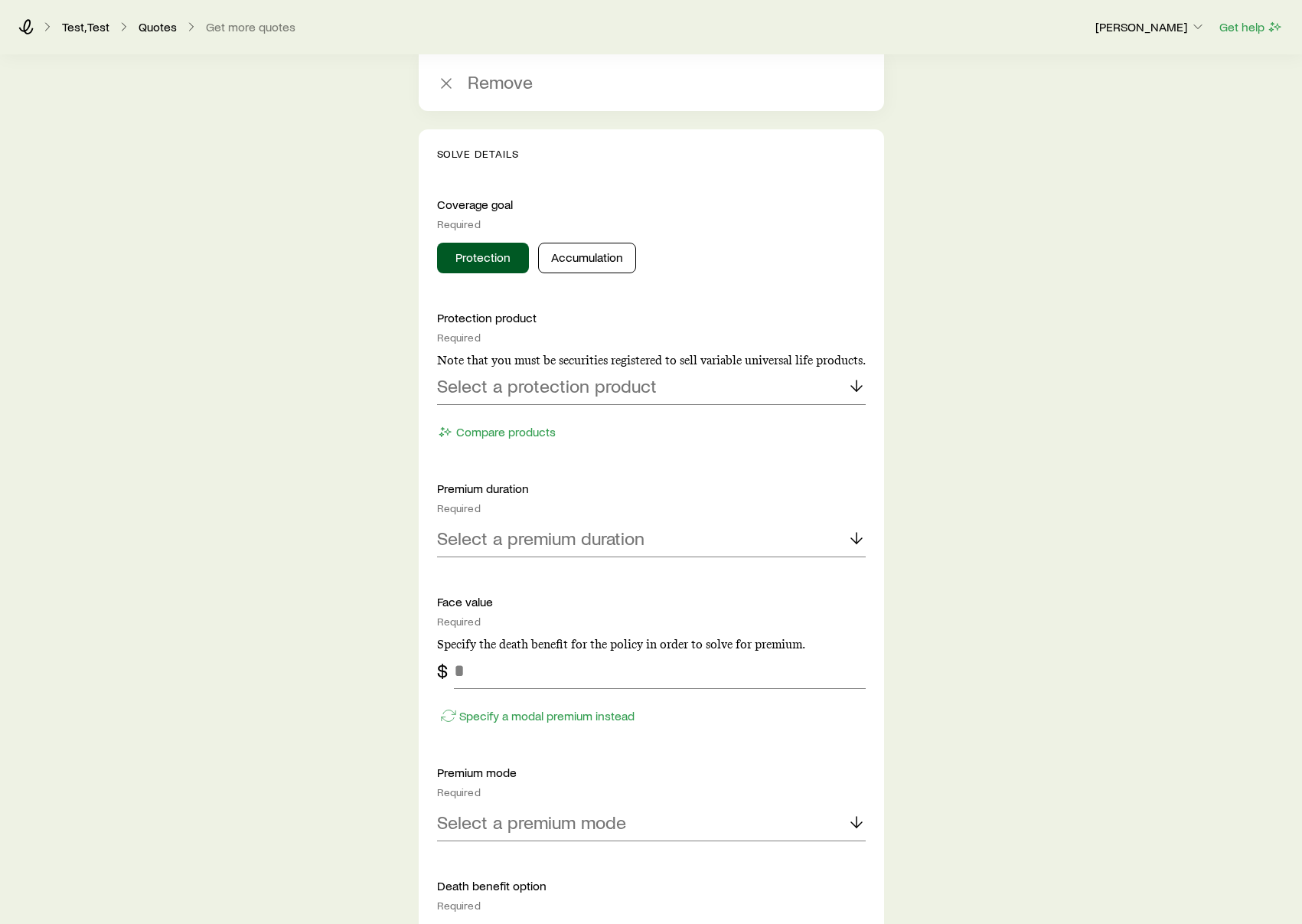
scroll to position [3950, 0]
click at [578, 266] on button "Accumulation" at bounding box center [588, 256] width 98 height 31
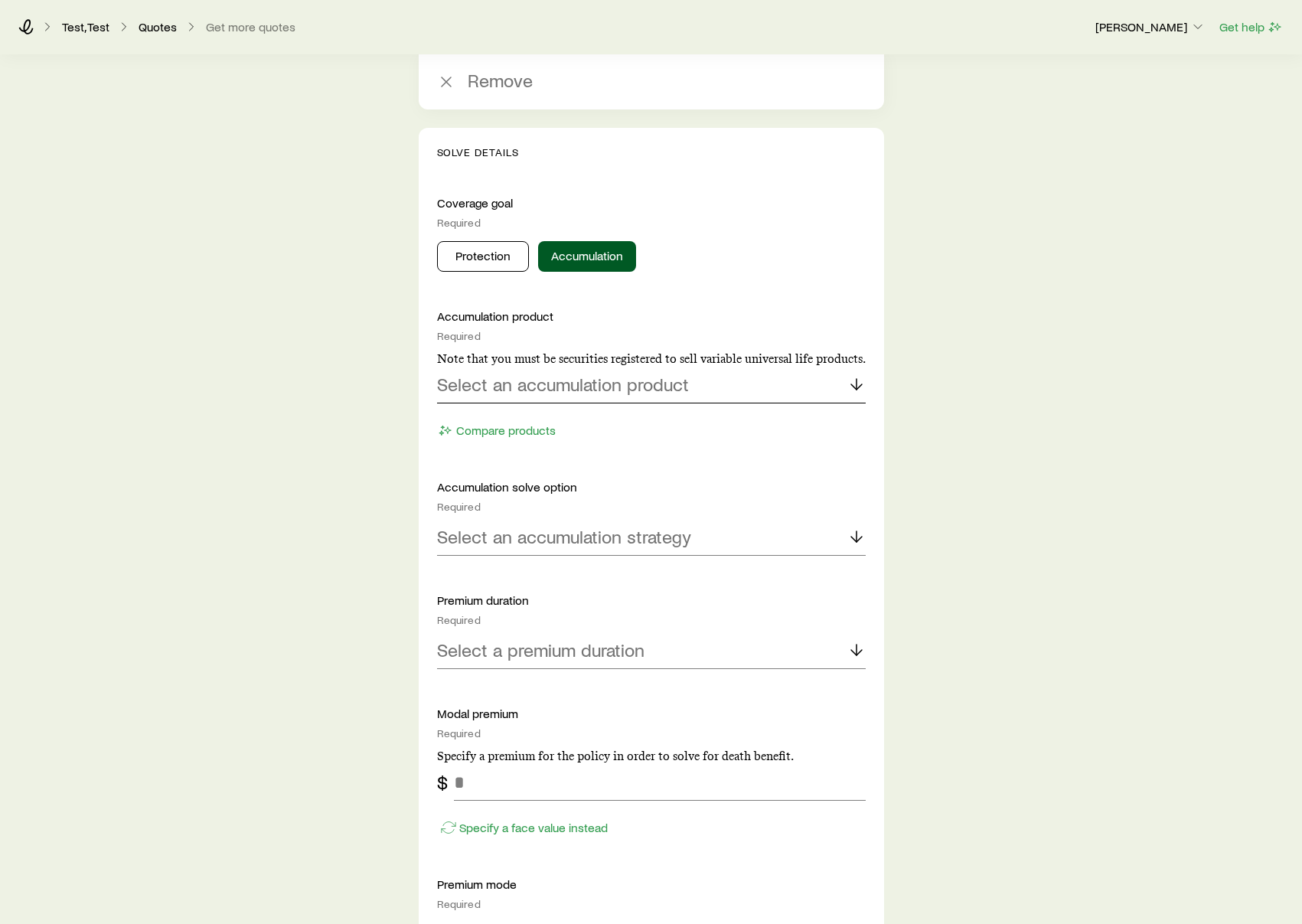
click at [572, 391] on p "Select an accumulation product" at bounding box center [563, 384] width 252 height 21
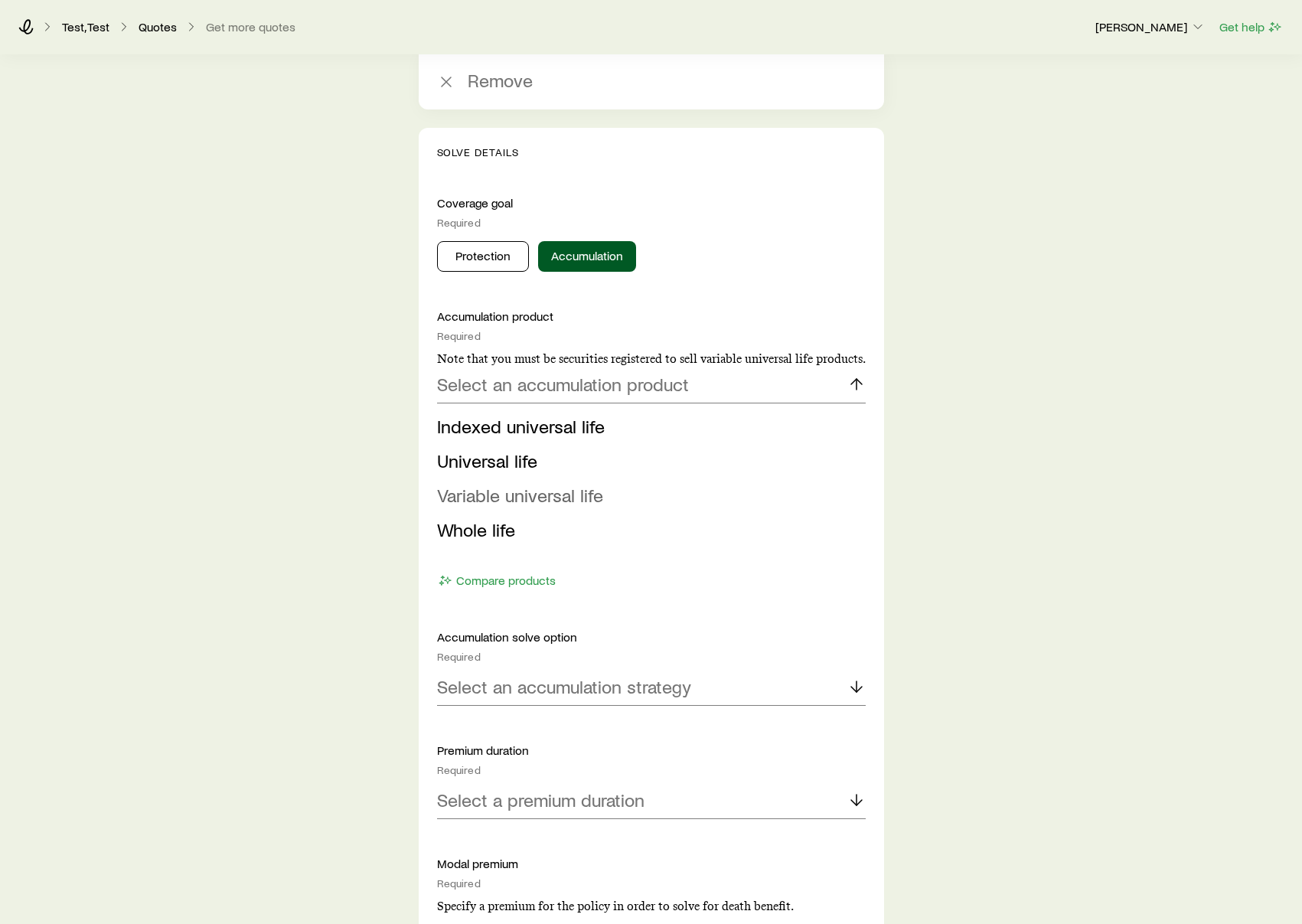
click at [542, 503] on span "Variable universal life" at bounding box center [520, 495] width 166 height 22
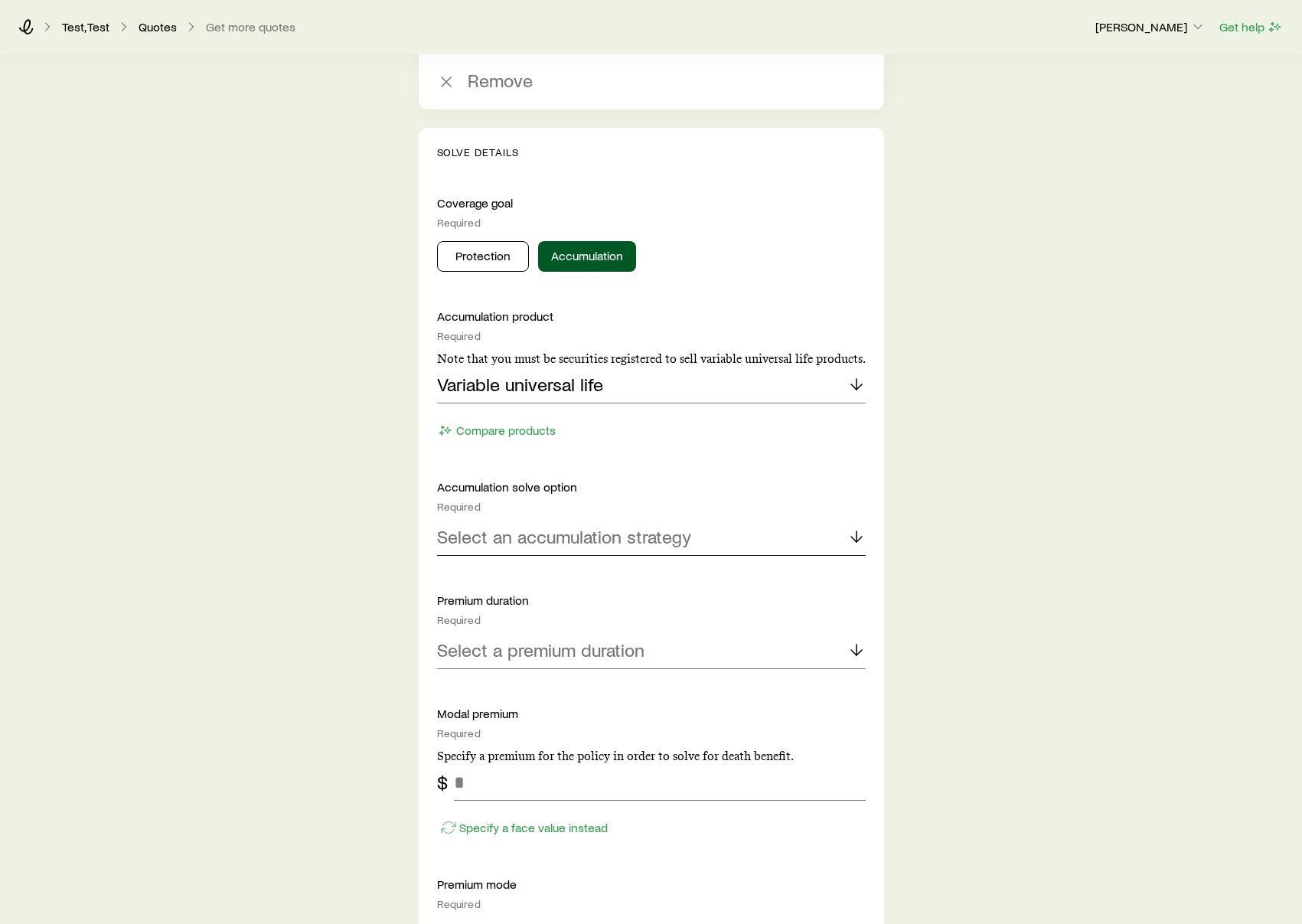
click at [534, 544] on p "Select an accumulation strategy" at bounding box center [564, 536] width 254 height 21
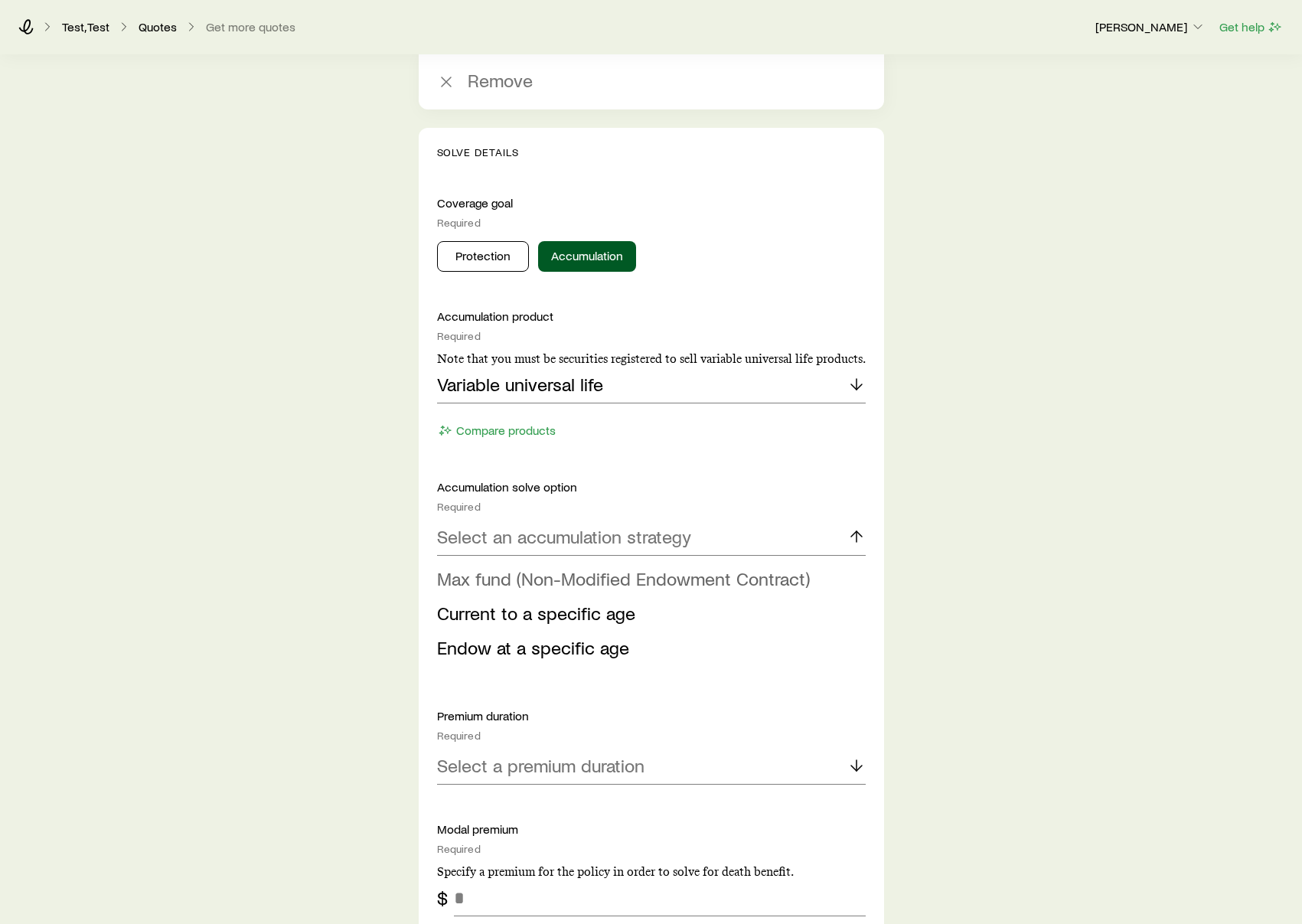
click at [528, 583] on span "Max fund (Non-Modified Endowment Contract)" at bounding box center [624, 578] width 373 height 22
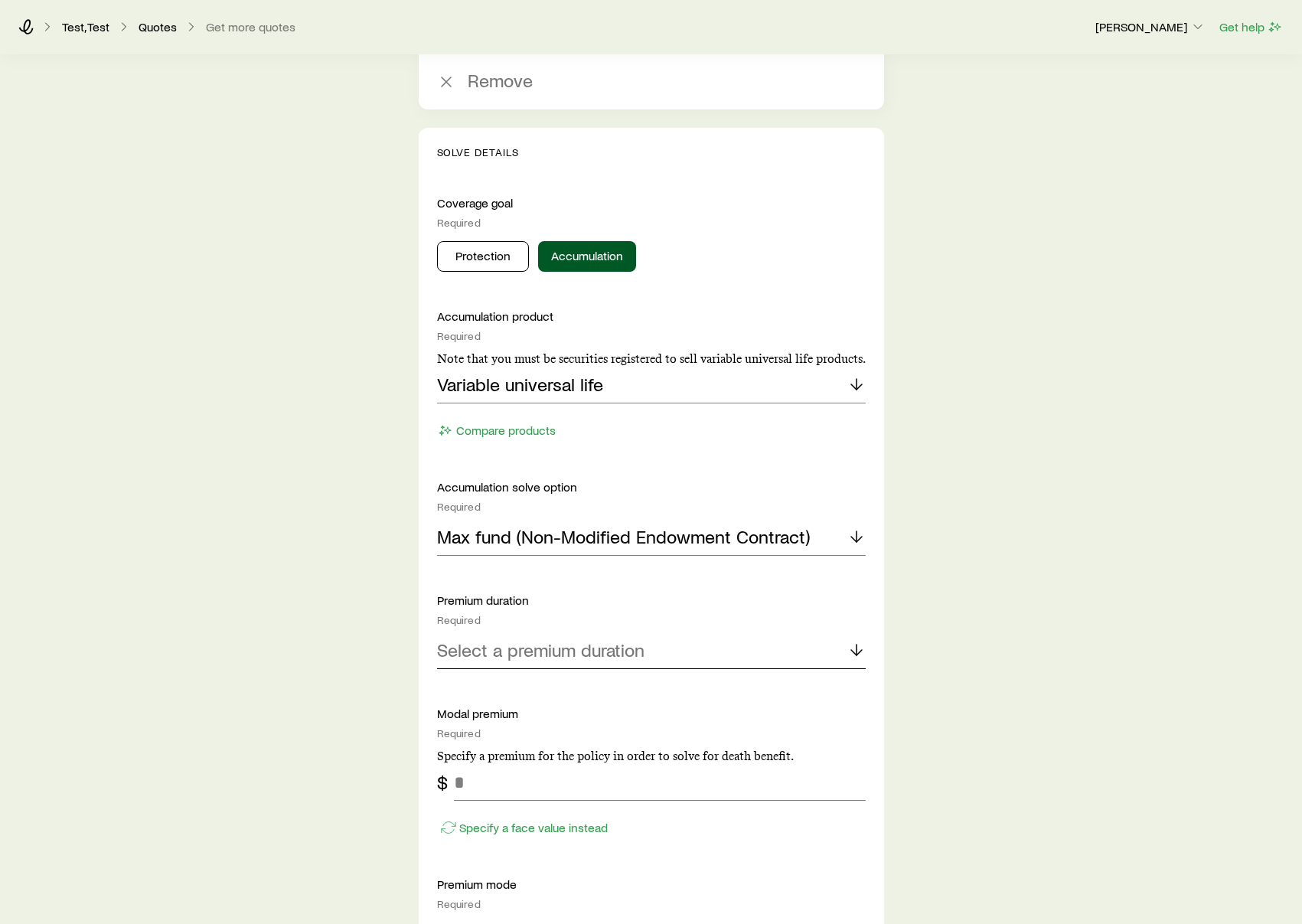
click at [523, 653] on p "Select a premium duration" at bounding box center [541, 650] width 208 height 21
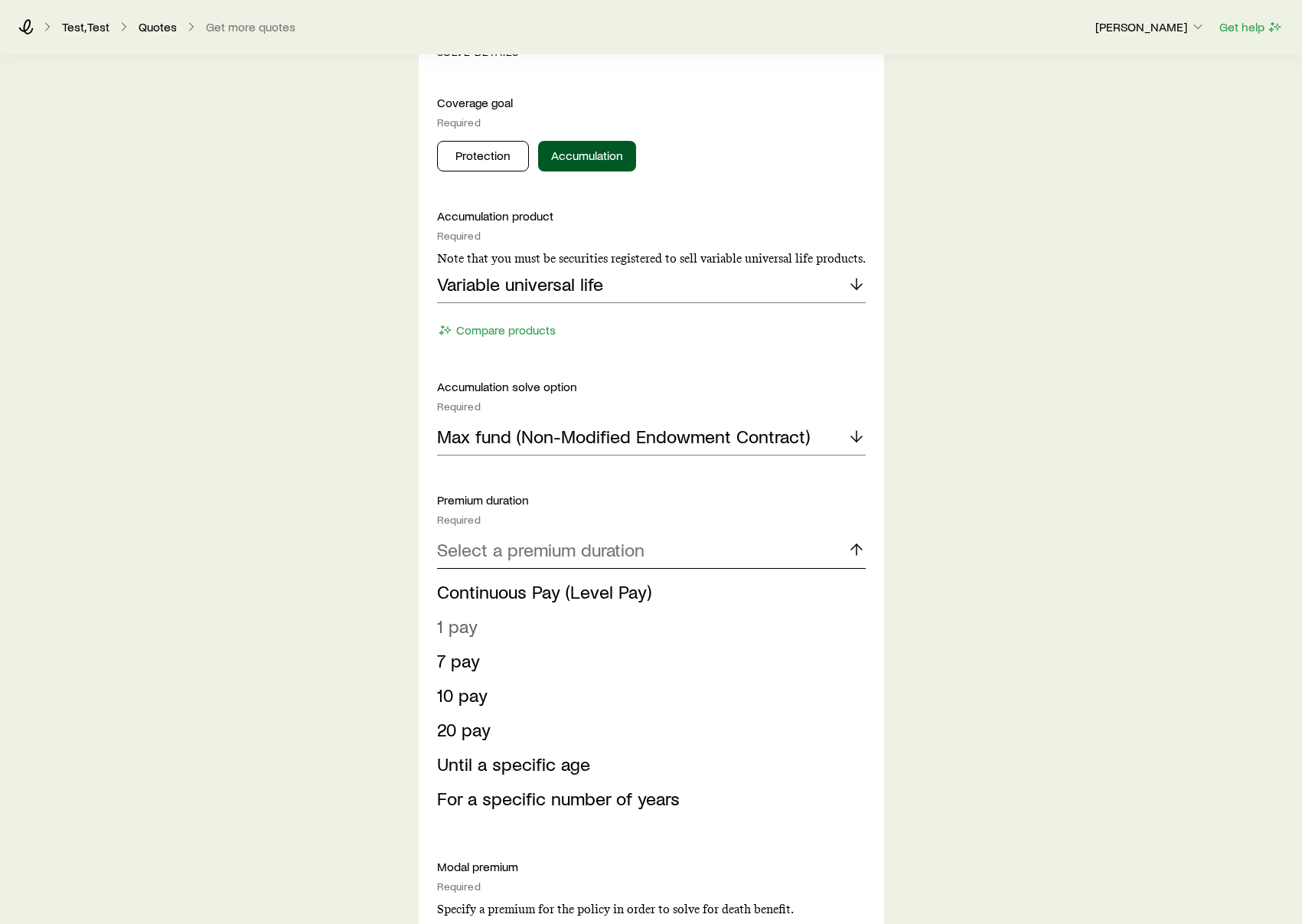
scroll to position [4080, 0]
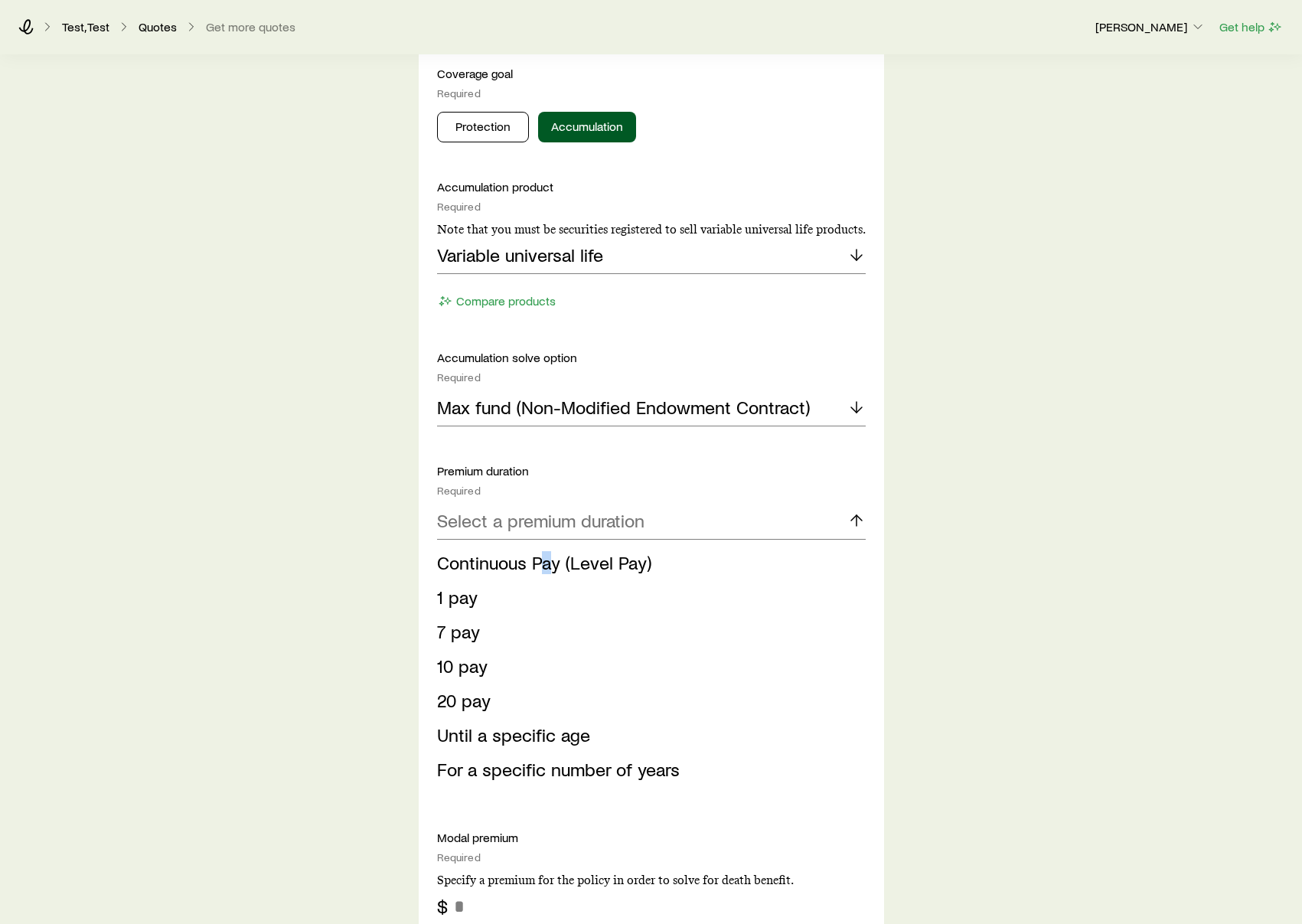
click at [546, 567] on span "Continuous Pay (Level Pay)" at bounding box center [544, 563] width 214 height 22
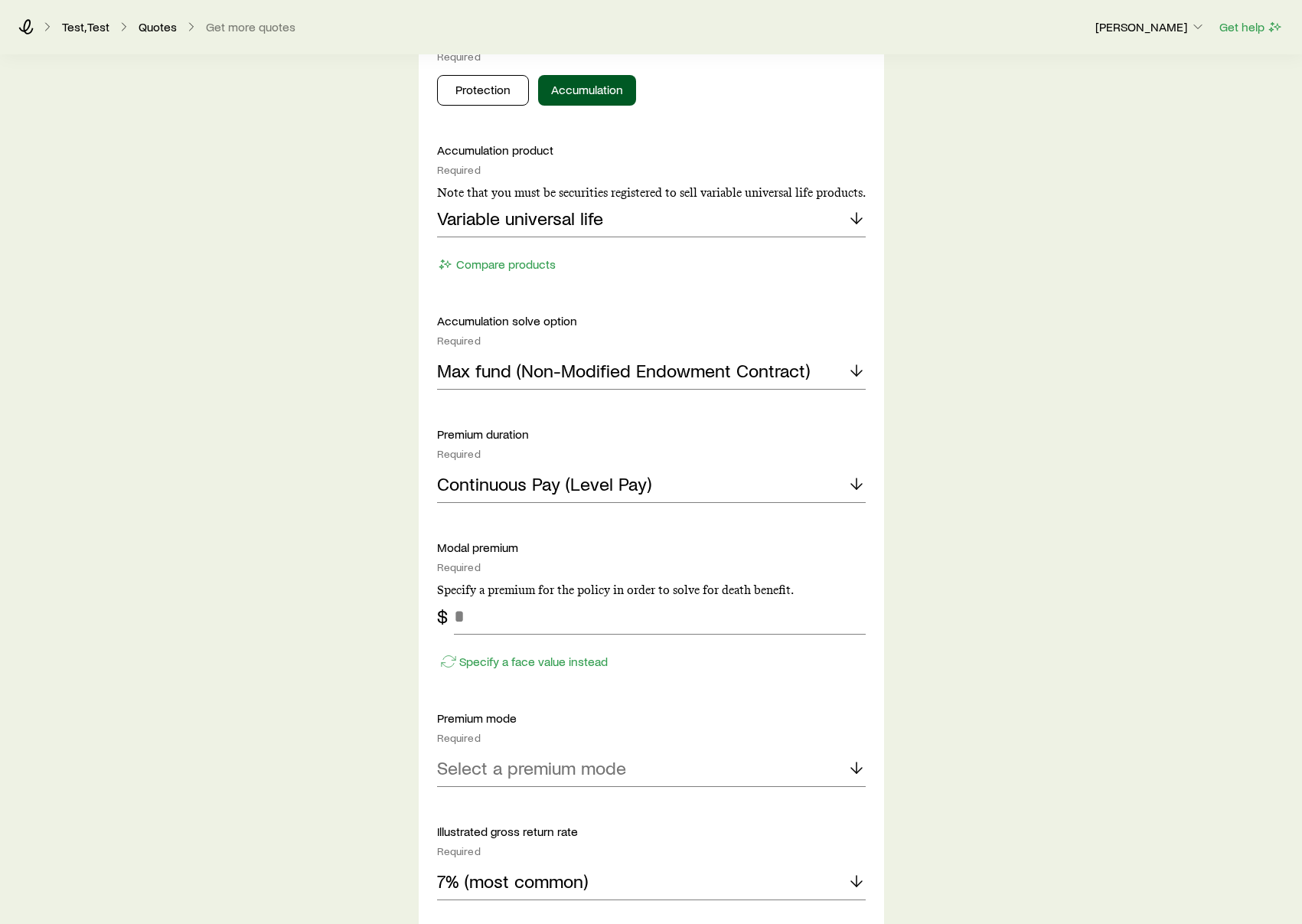
scroll to position [4174, 0]
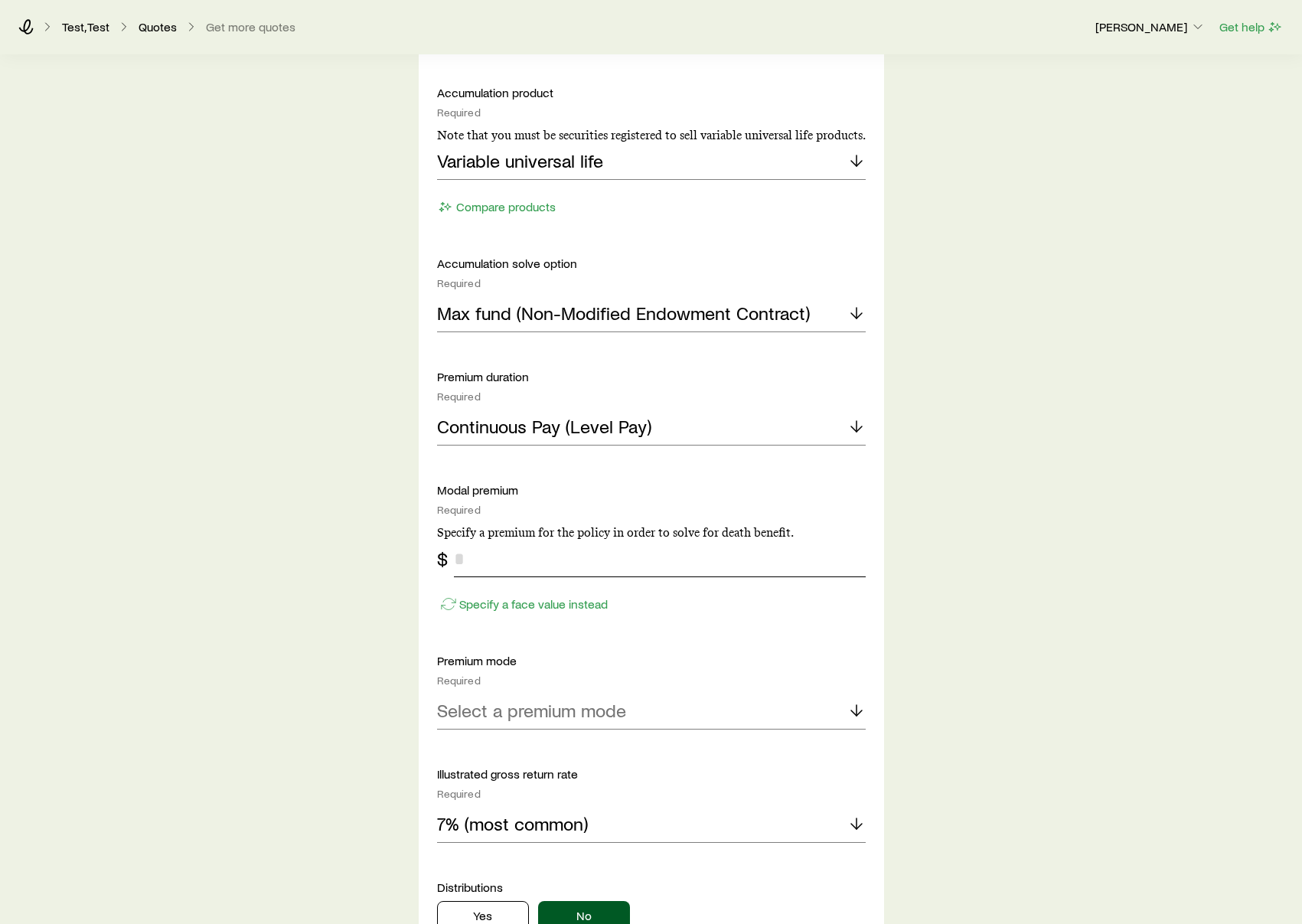
click at [543, 565] on input "tel" at bounding box center [660, 559] width 411 height 37
click at [544, 604] on div "Specify a face value instead" at bounding box center [651, 597] width 429 height 39
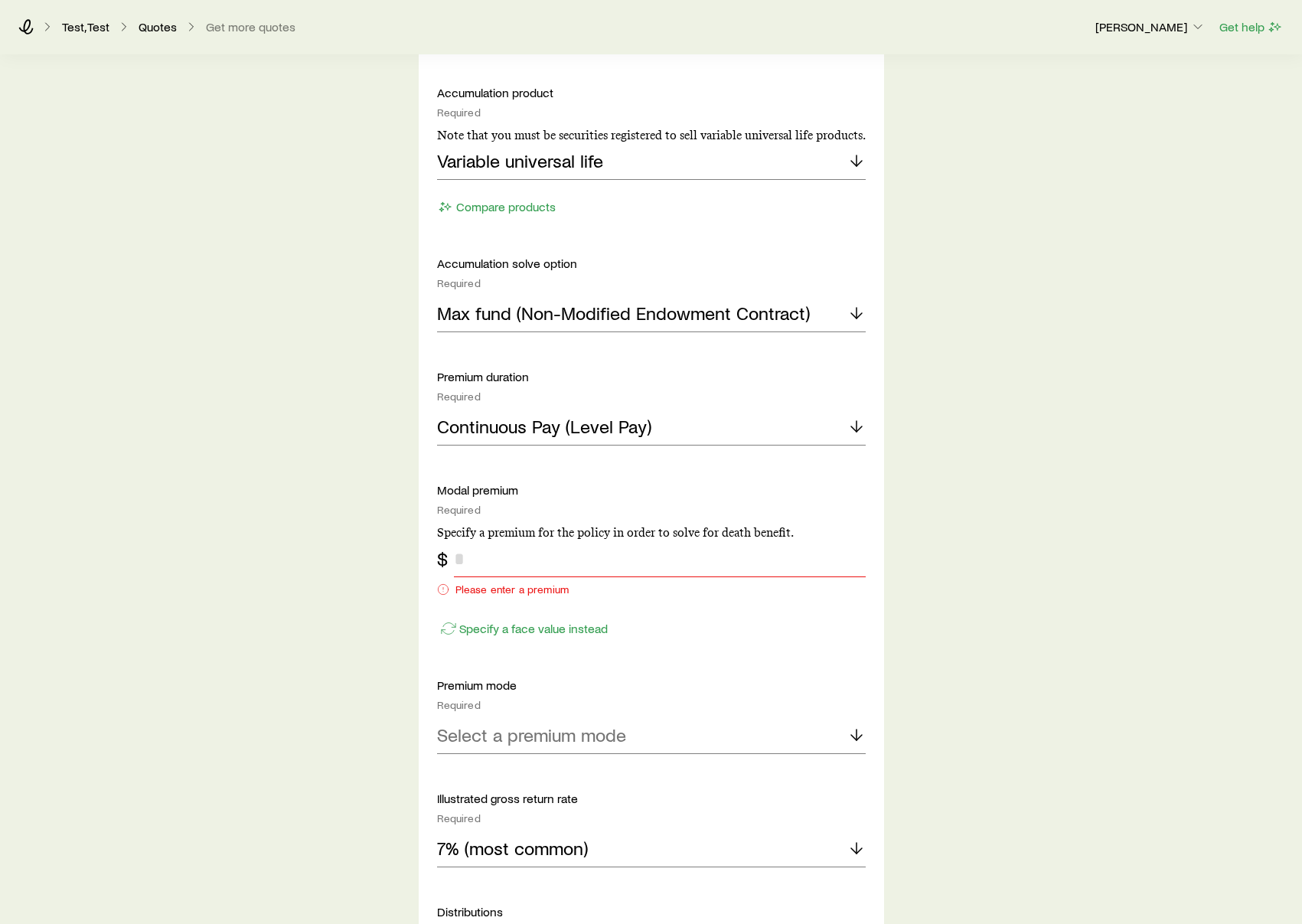
click at [539, 569] on input "tel" at bounding box center [660, 559] width 411 height 37
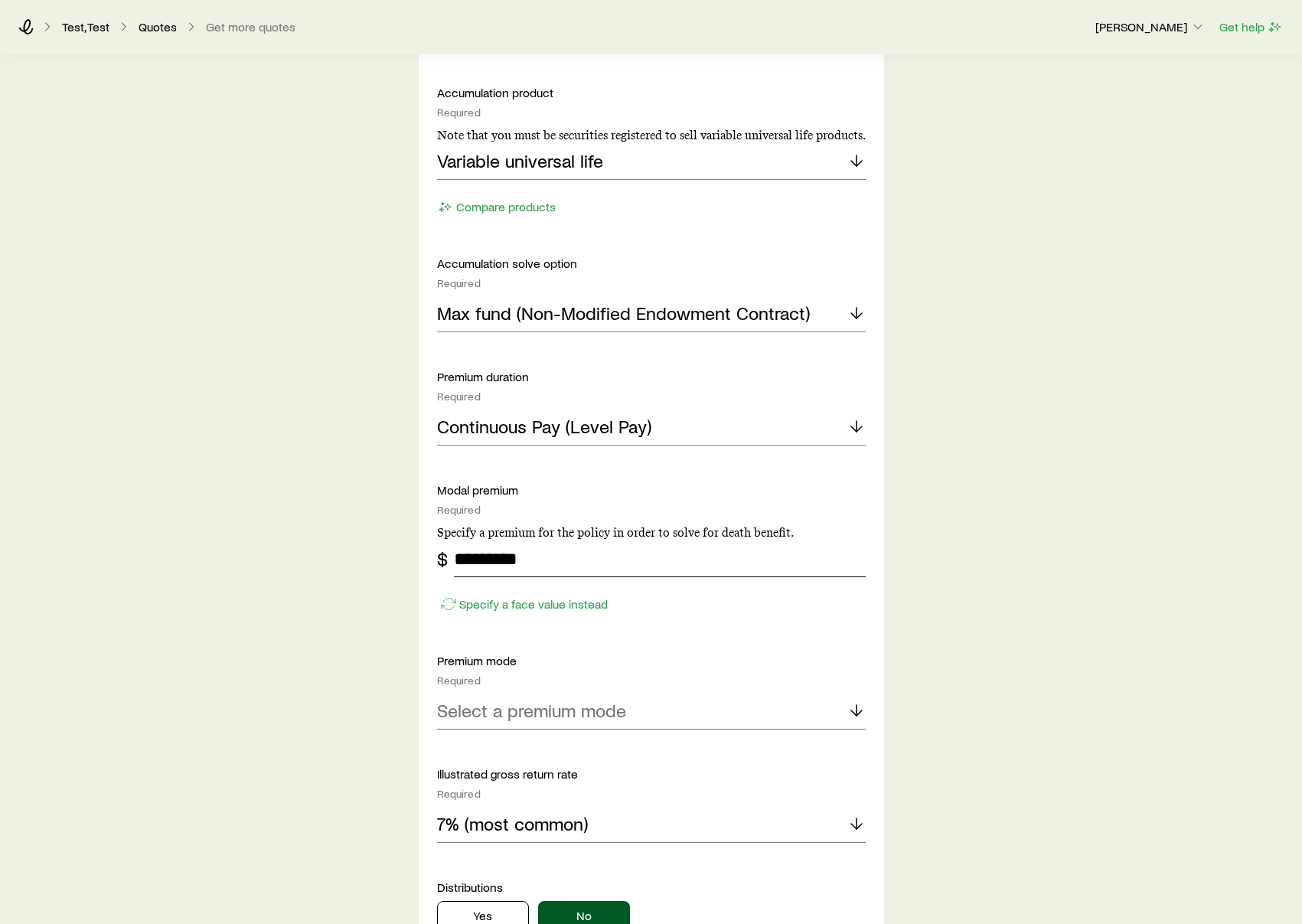
type input "*********"
click at [588, 708] on p "Select a premium mode" at bounding box center [532, 710] width 189 height 21
click at [561, 740] on li "Annual" at bounding box center [647, 753] width 420 height 34
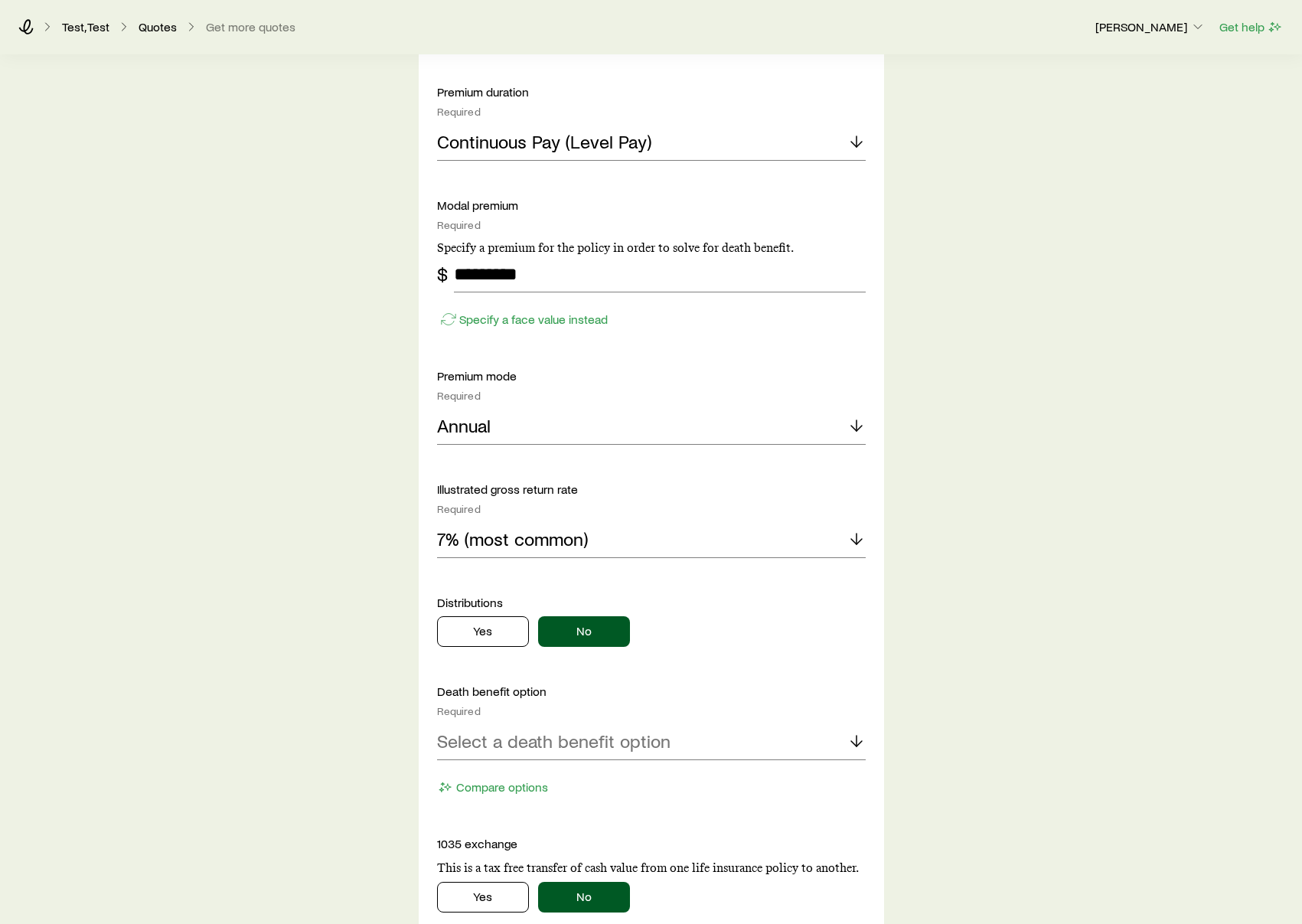
scroll to position [4757, 0]
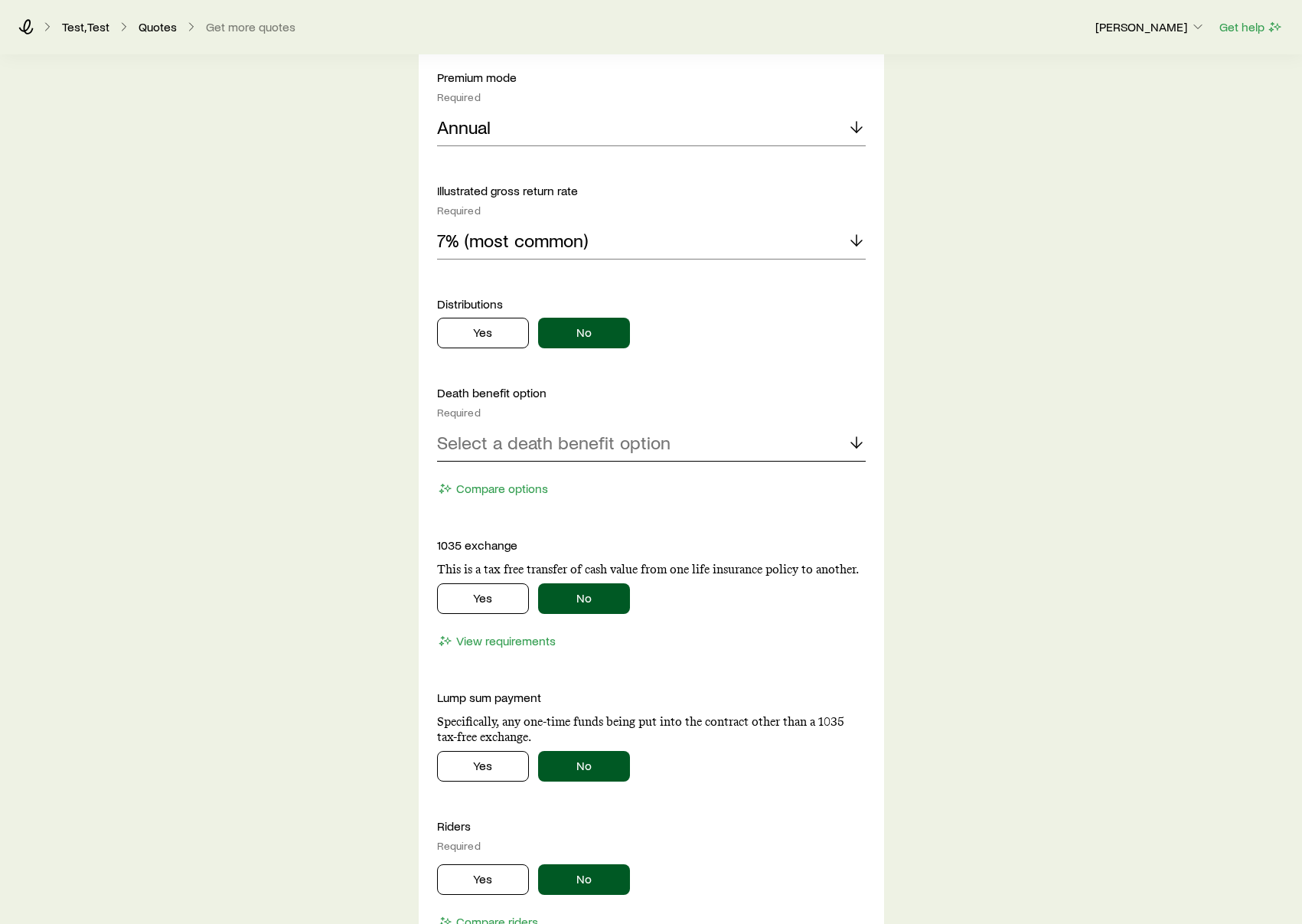
click at [604, 452] on p "Select a death benefit option" at bounding box center [554, 442] width 234 height 21
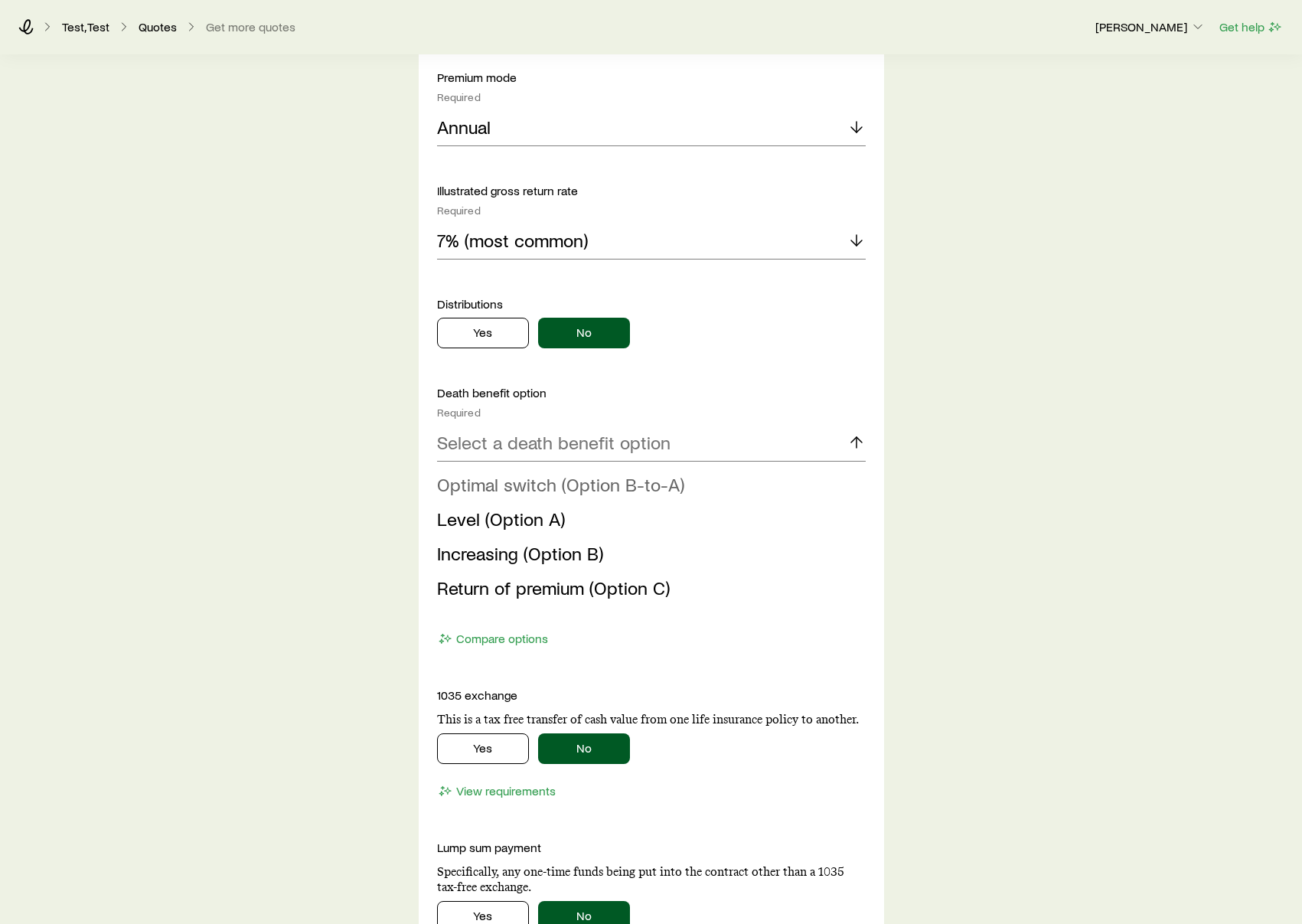
click at [586, 490] on span "Optimal switch (Option B-to-A)" at bounding box center [561, 484] width 247 height 22
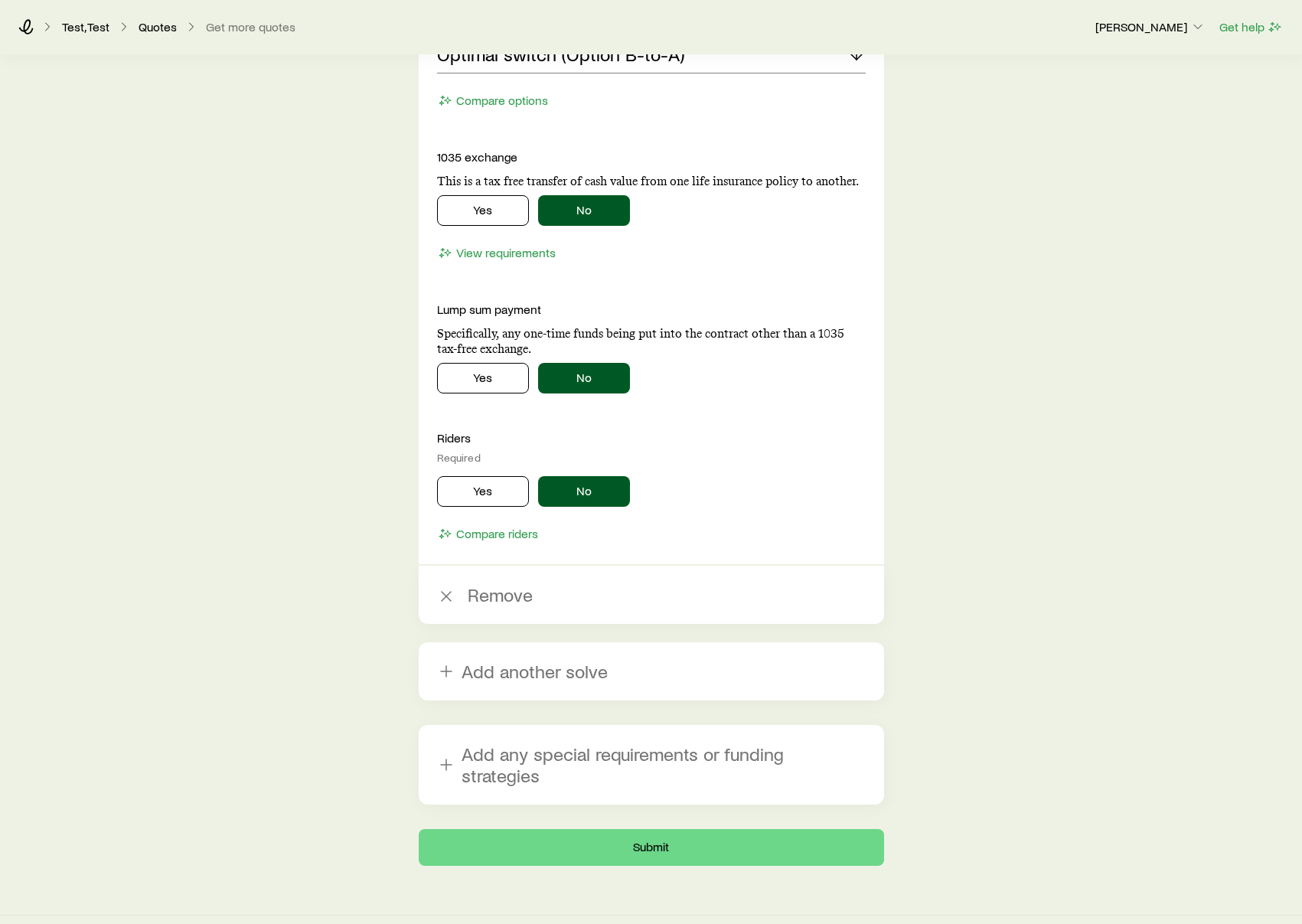
scroll to position [5152, 0]
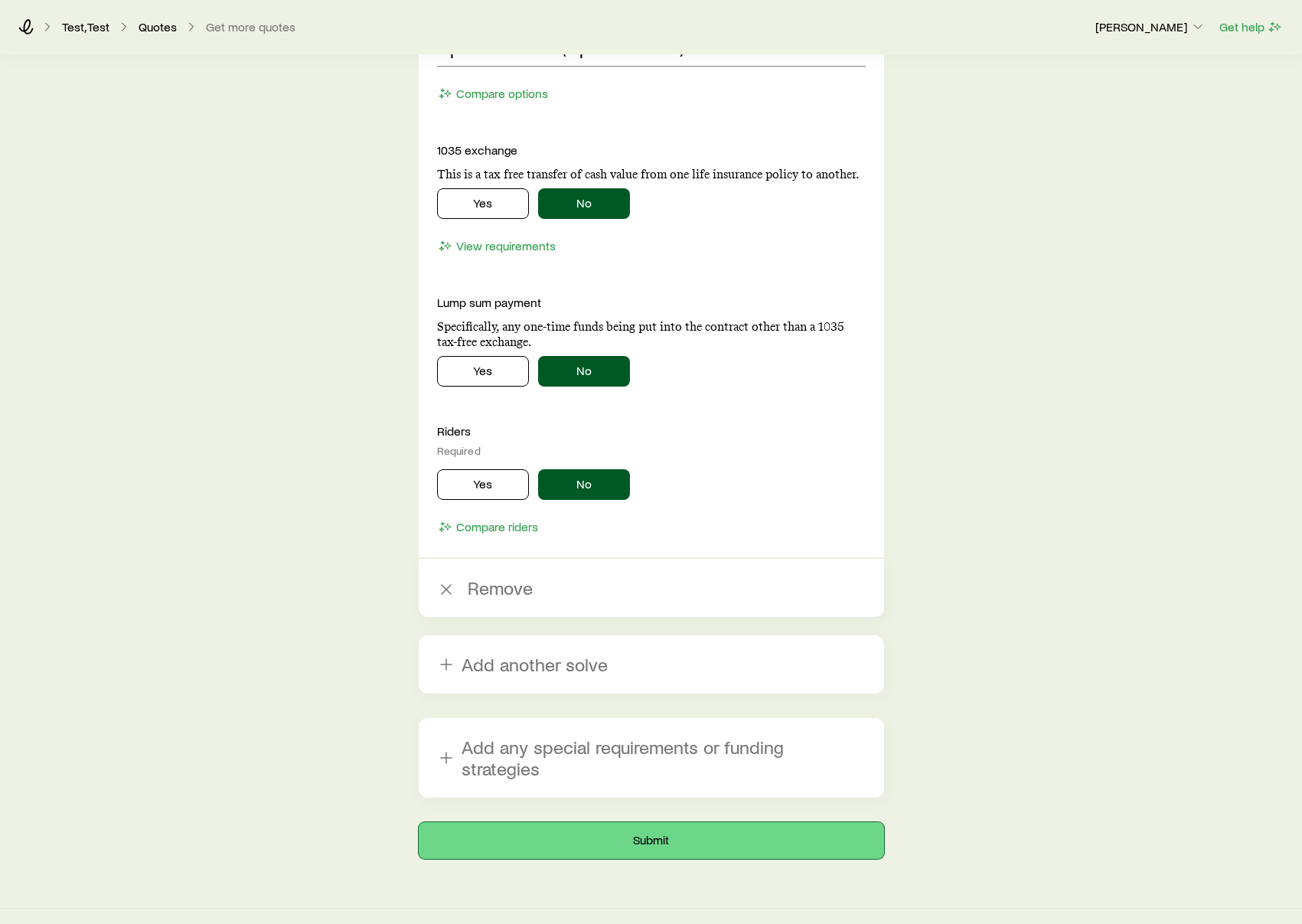
click at [676, 822] on button "Submit" at bounding box center [651, 841] width 465 height 37
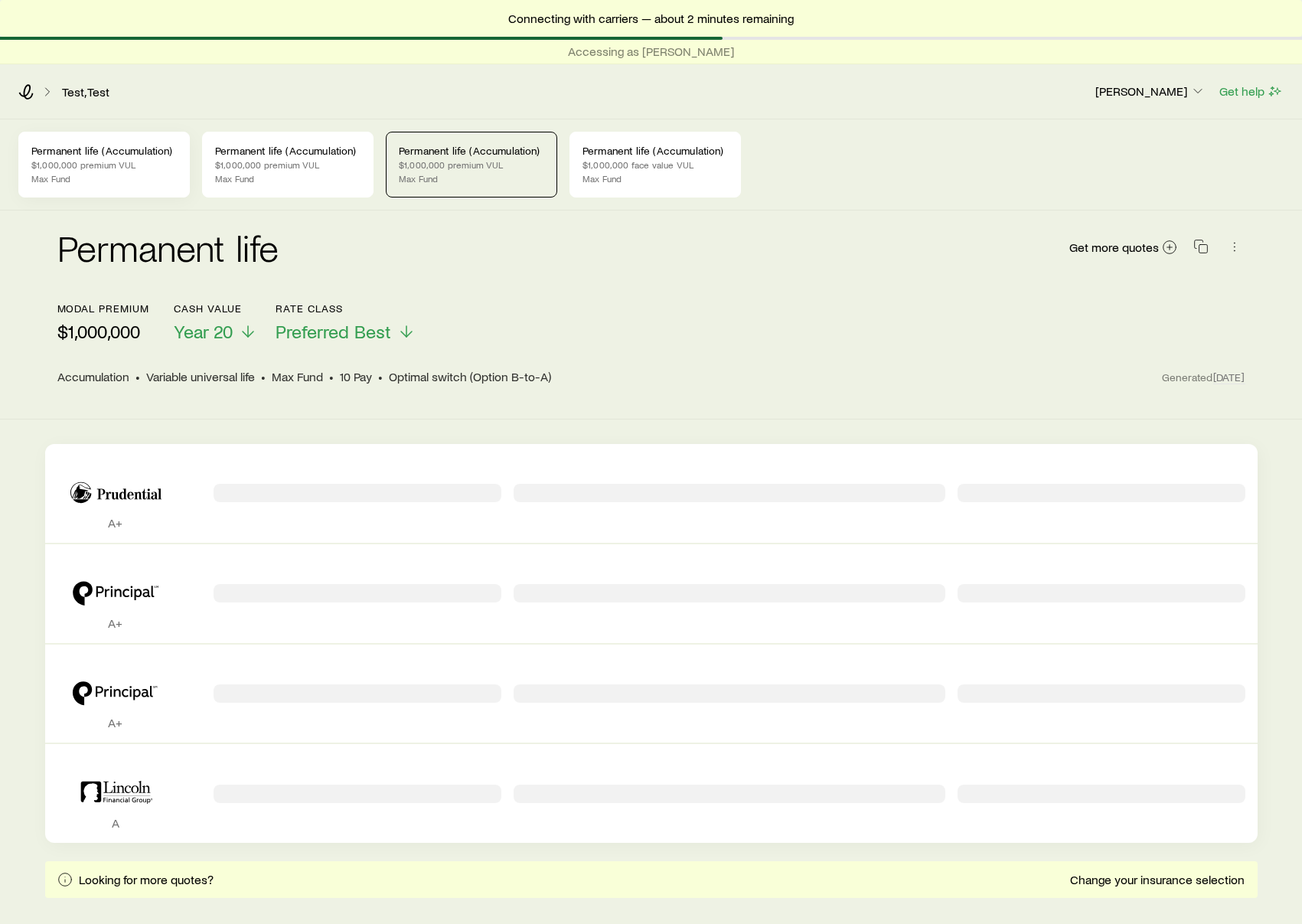
click at [100, 167] on p "$1,000,000 premium VUL" at bounding box center [104, 164] width 145 height 12
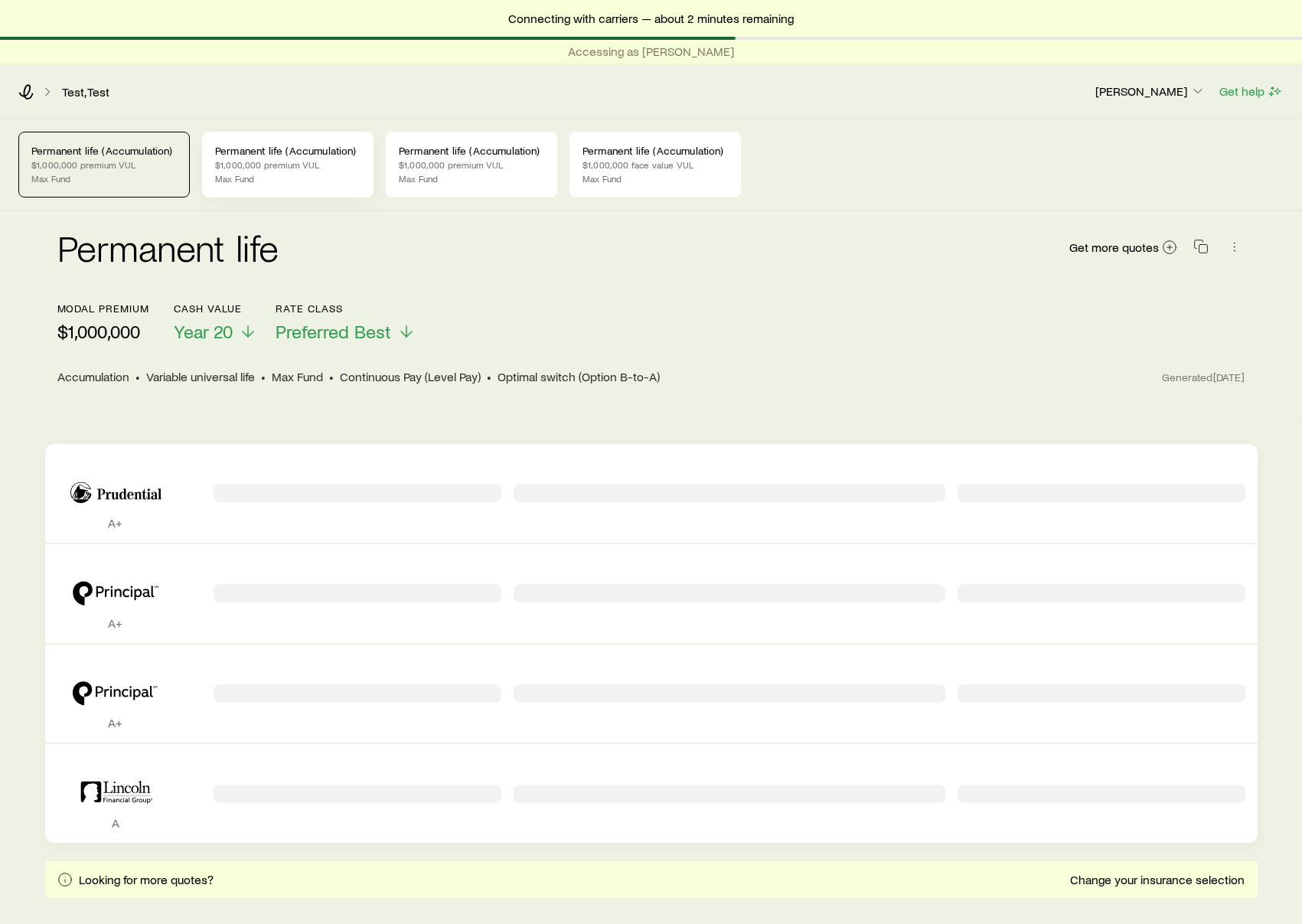
click at [276, 167] on p "$1,000,000 premium VUL" at bounding box center [287, 164] width 145 height 12
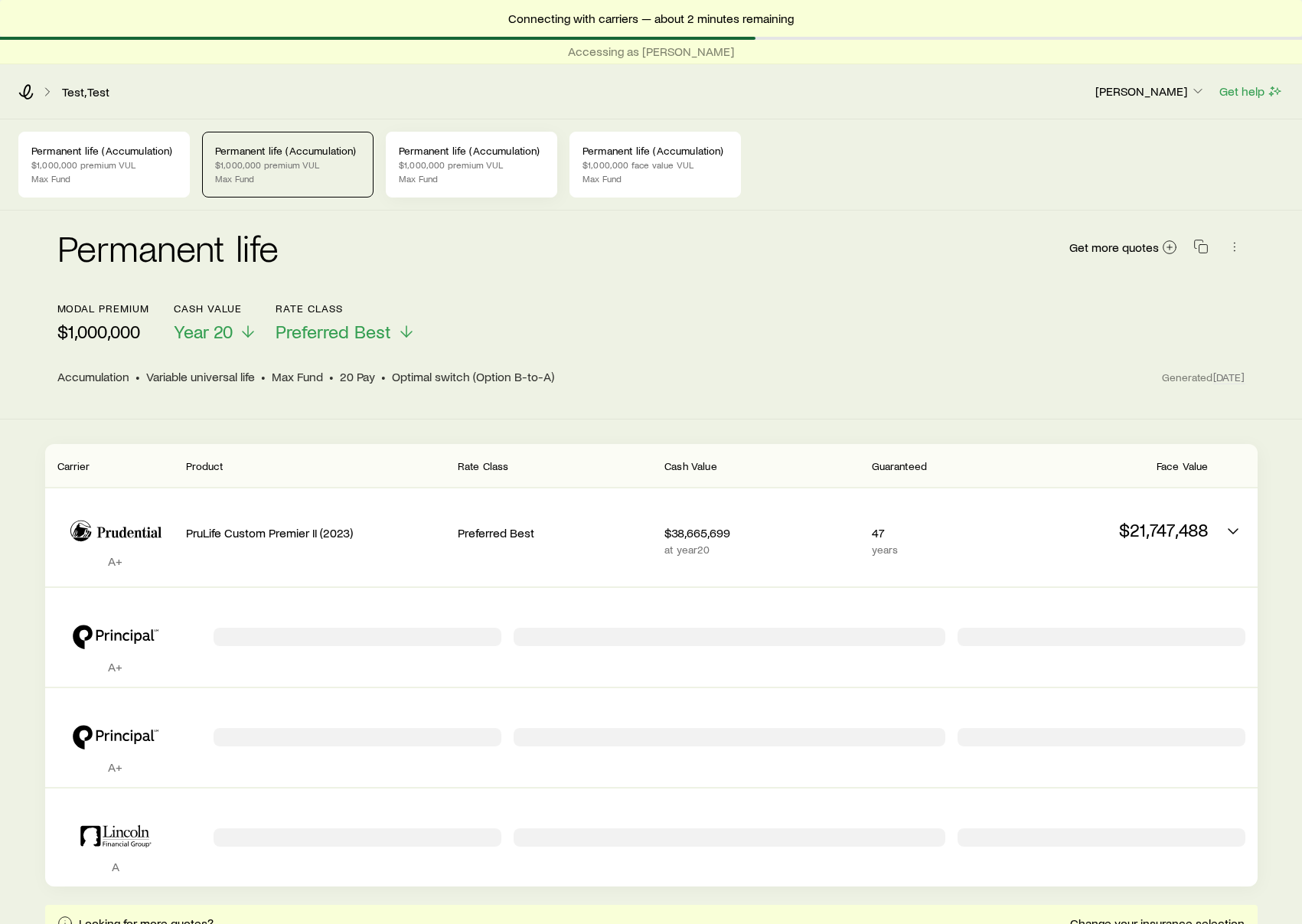
click at [426, 170] on p "$1,000,000 premium VUL" at bounding box center [471, 164] width 145 height 12
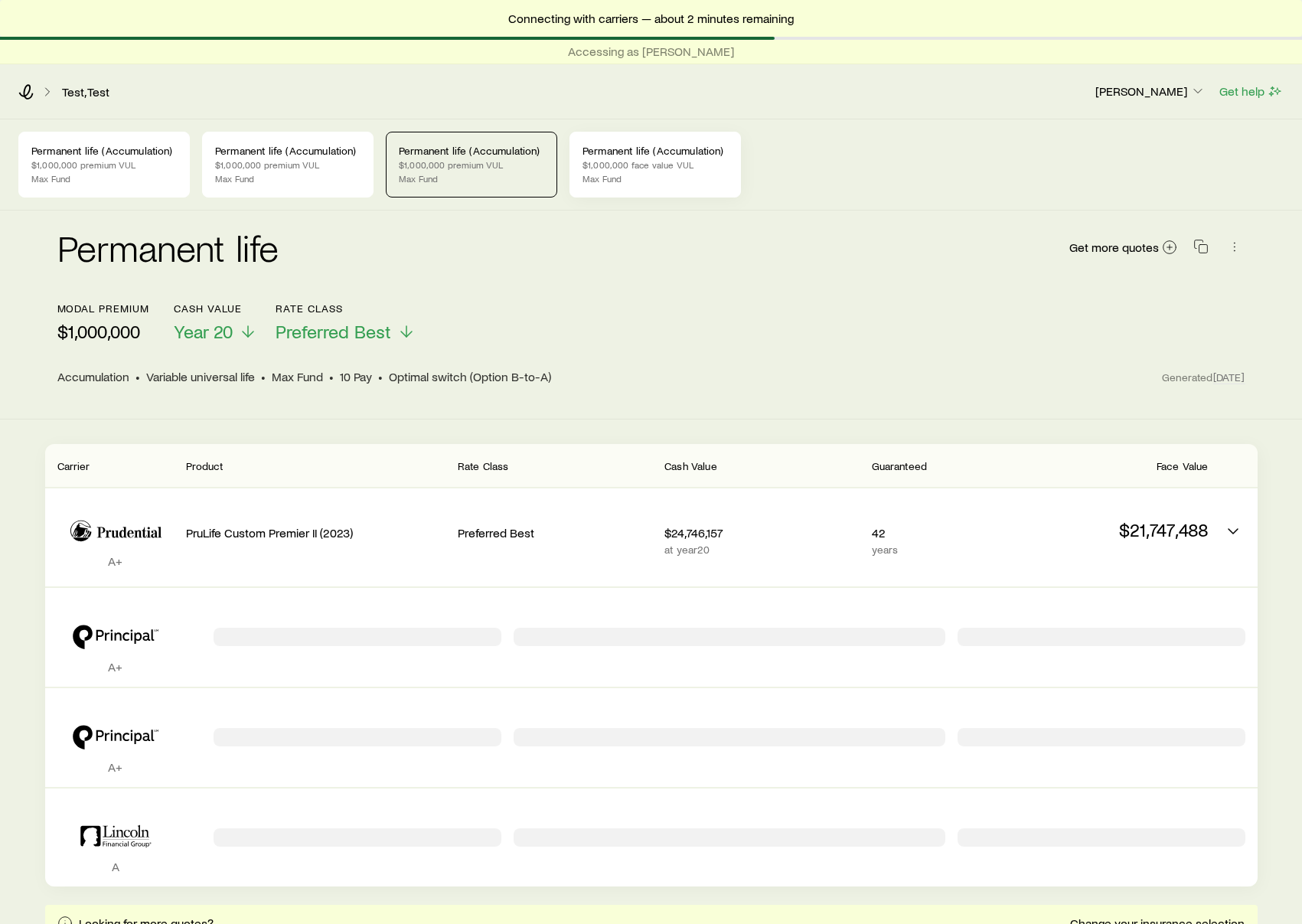
click at [678, 170] on p "$1,000,000 face value VUL" at bounding box center [655, 164] width 145 height 12
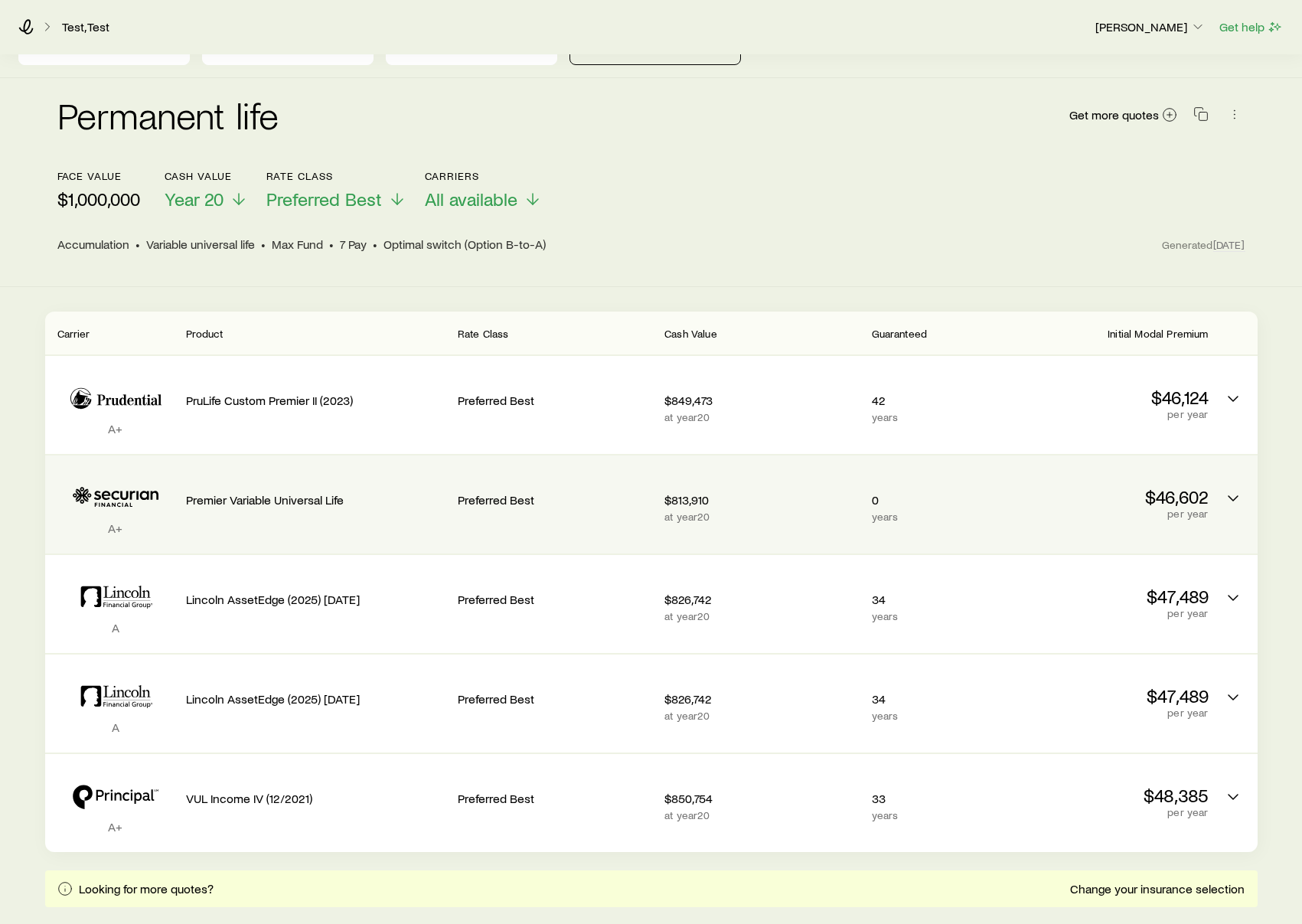
scroll to position [19, 0]
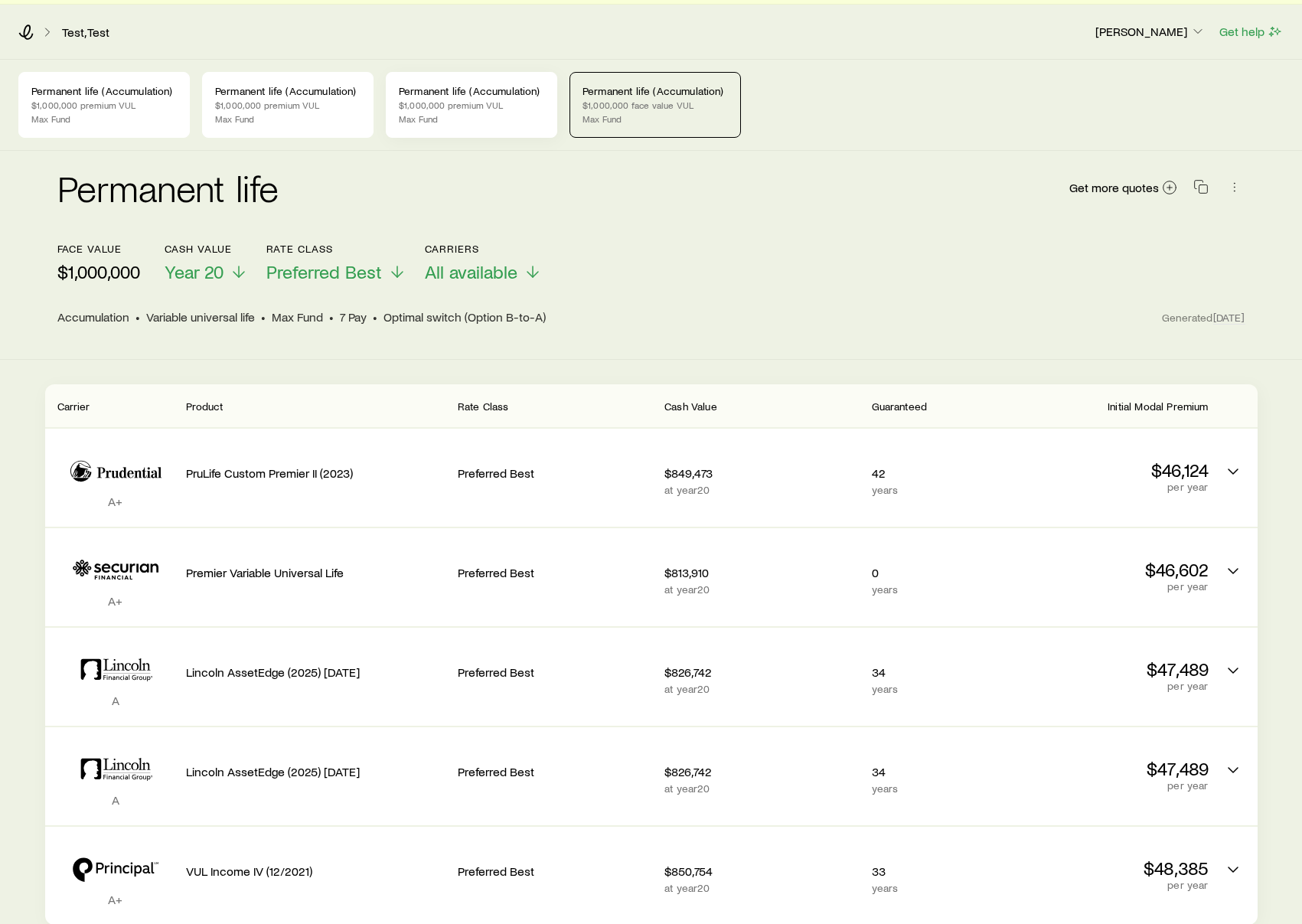
click at [473, 125] on div "Permanent life (Accumulation) $1,000,000 premium VUL Max Fund" at bounding box center [471, 105] width 171 height 66
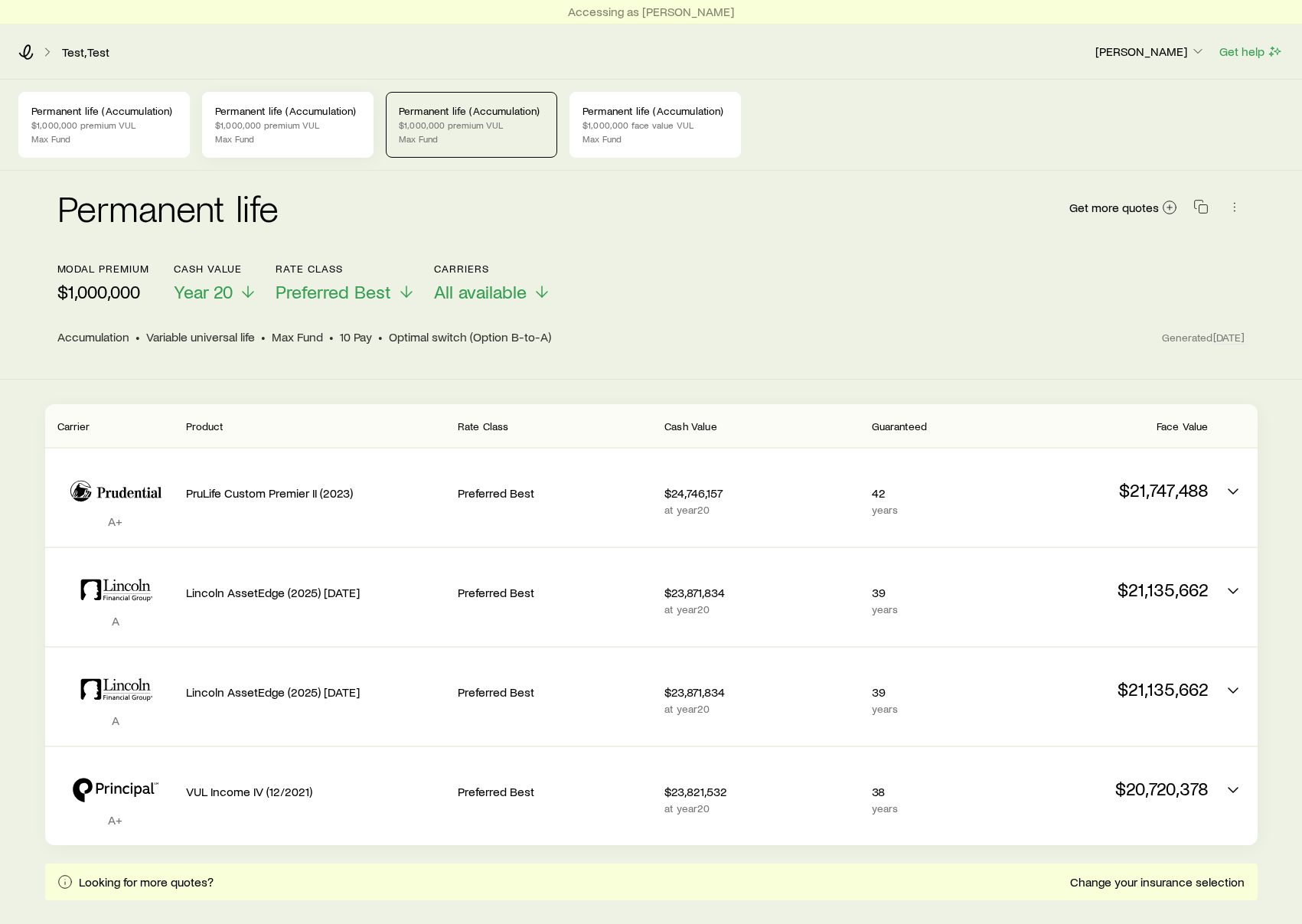
click at [306, 133] on p "Max Fund" at bounding box center [287, 138] width 145 height 12
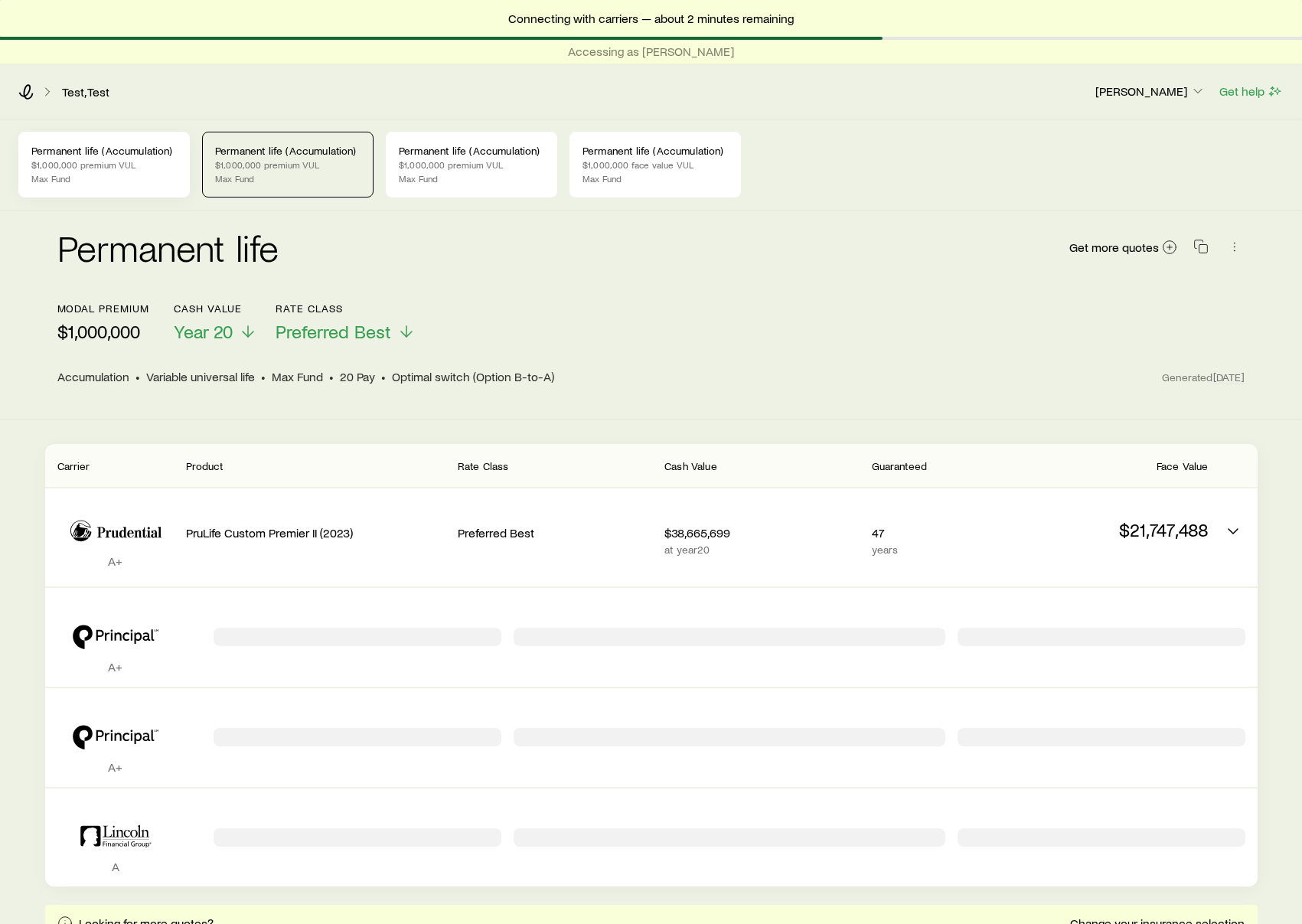
click at [88, 156] on p "Permanent life (Accumulation)" at bounding box center [104, 150] width 145 height 12
